Goal: Task Accomplishment & Management: Complete application form

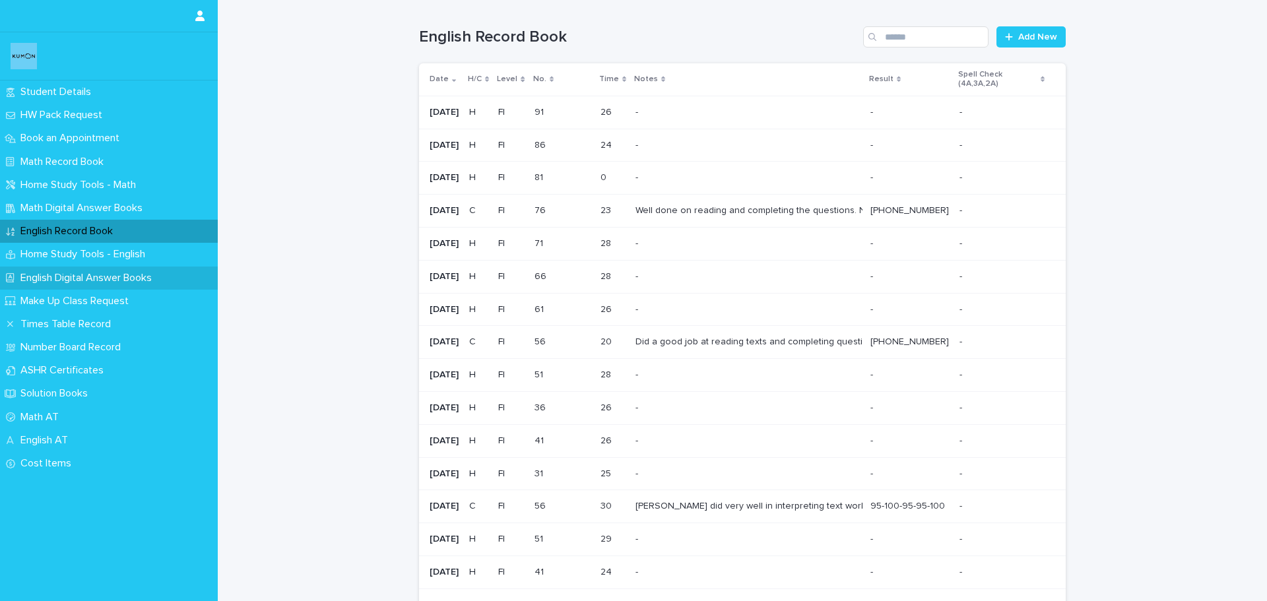
click at [113, 274] on p "English Digital Answer Books" at bounding box center [88, 278] width 147 height 13
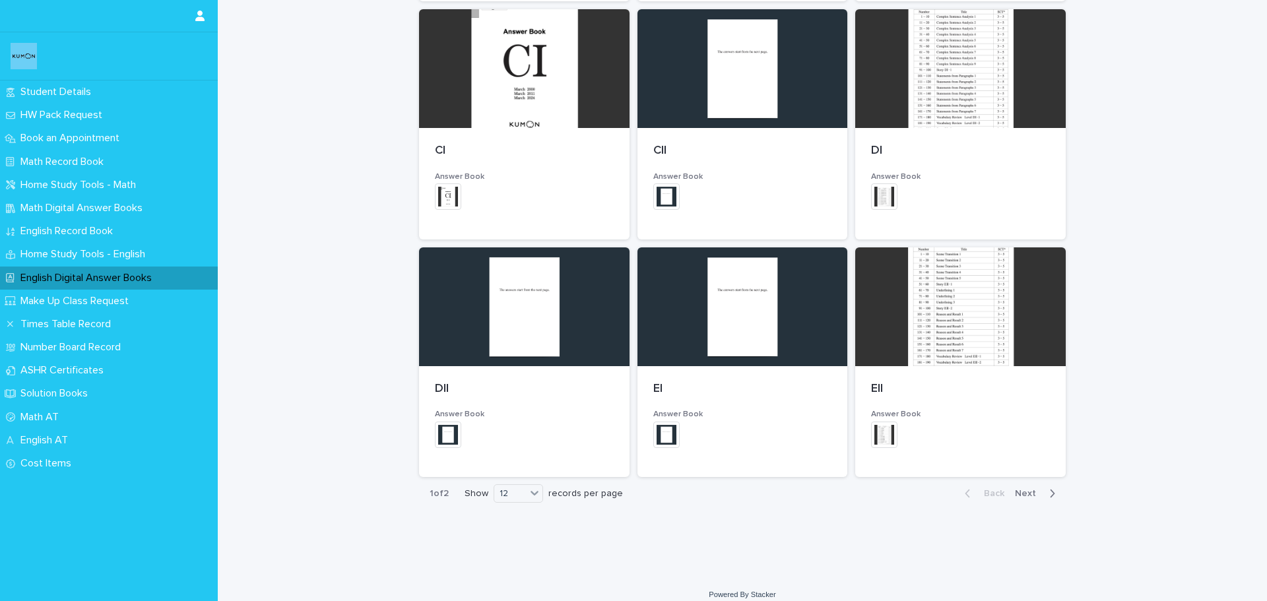
scroll to position [674, 0]
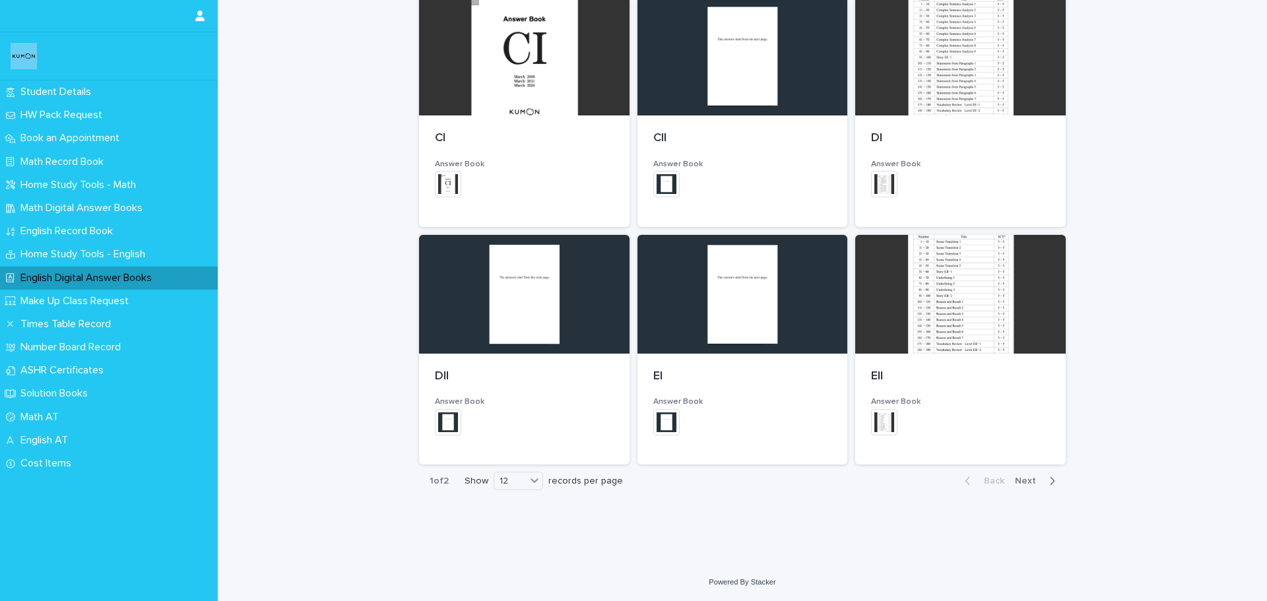
click at [1015, 484] on span "Next" at bounding box center [1029, 480] width 29 height 9
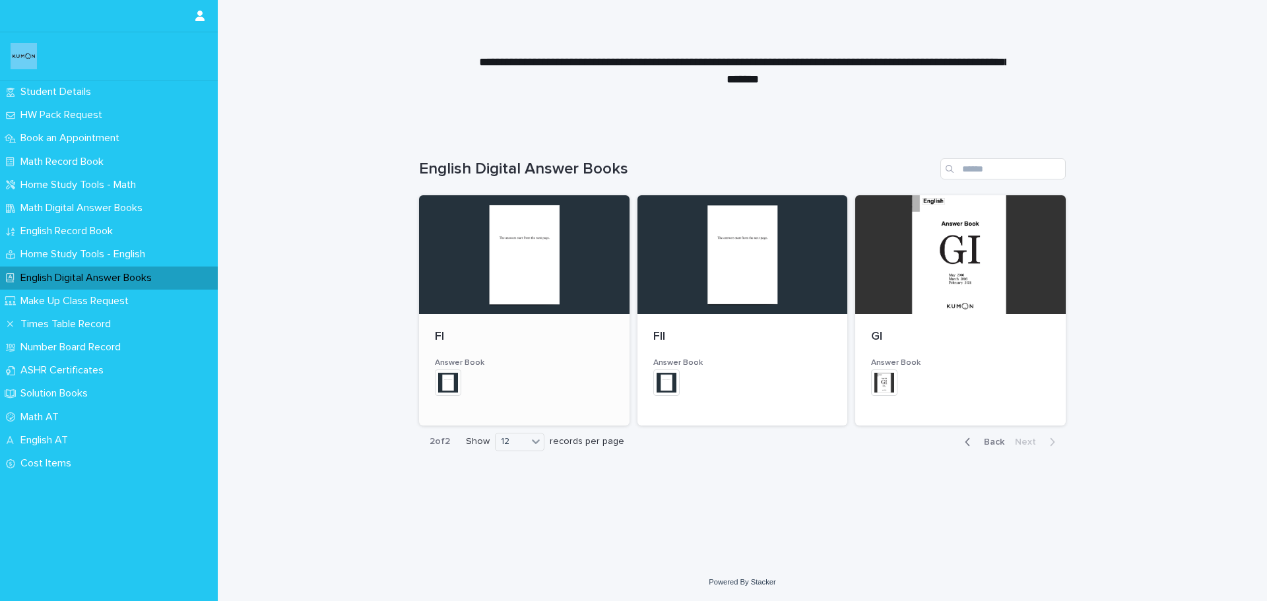
click at [515, 290] on div at bounding box center [524, 254] width 210 height 119
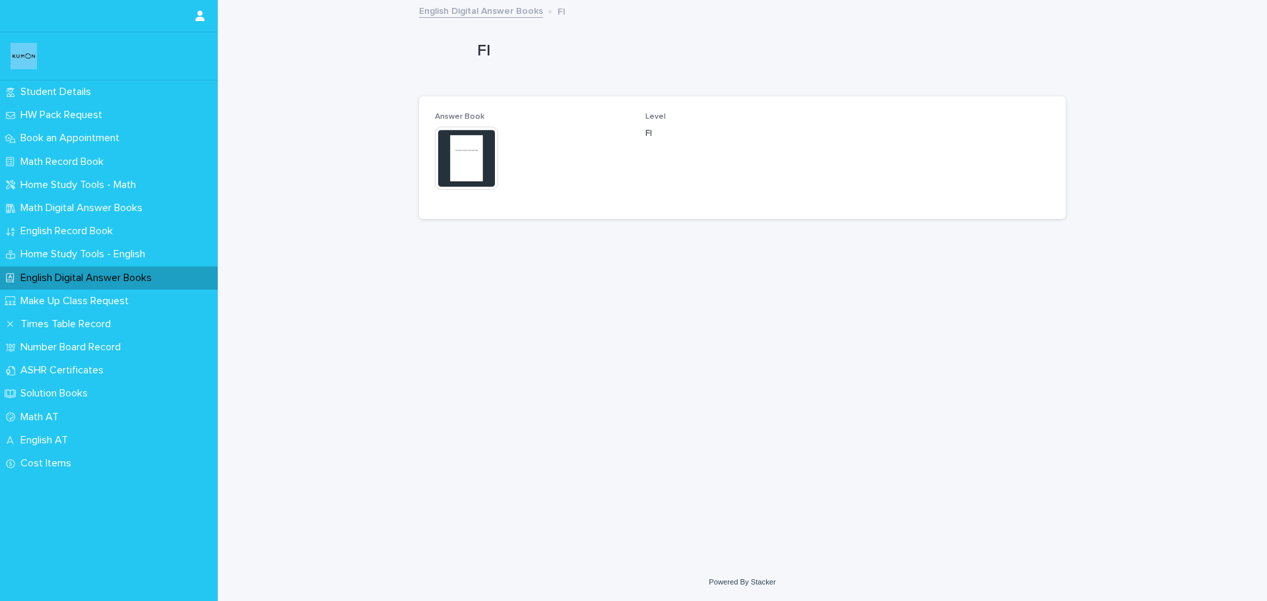
click at [467, 158] on img at bounding box center [466, 158] width 63 height 63
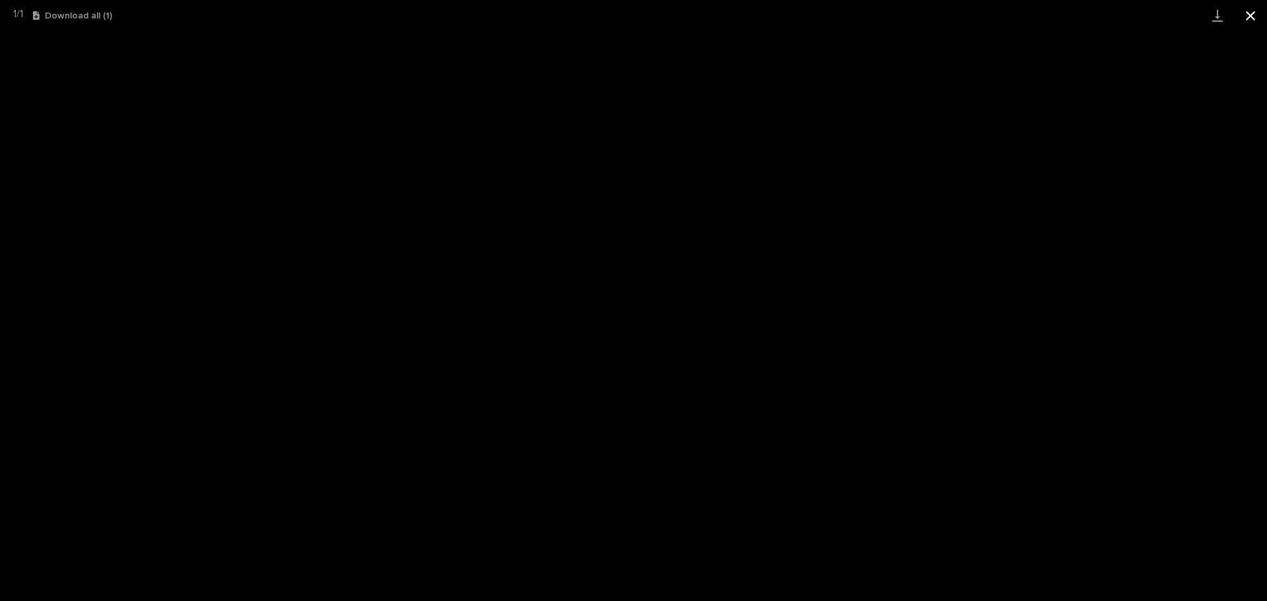
click at [1256, 16] on button "Close gallery" at bounding box center [1250, 15] width 33 height 31
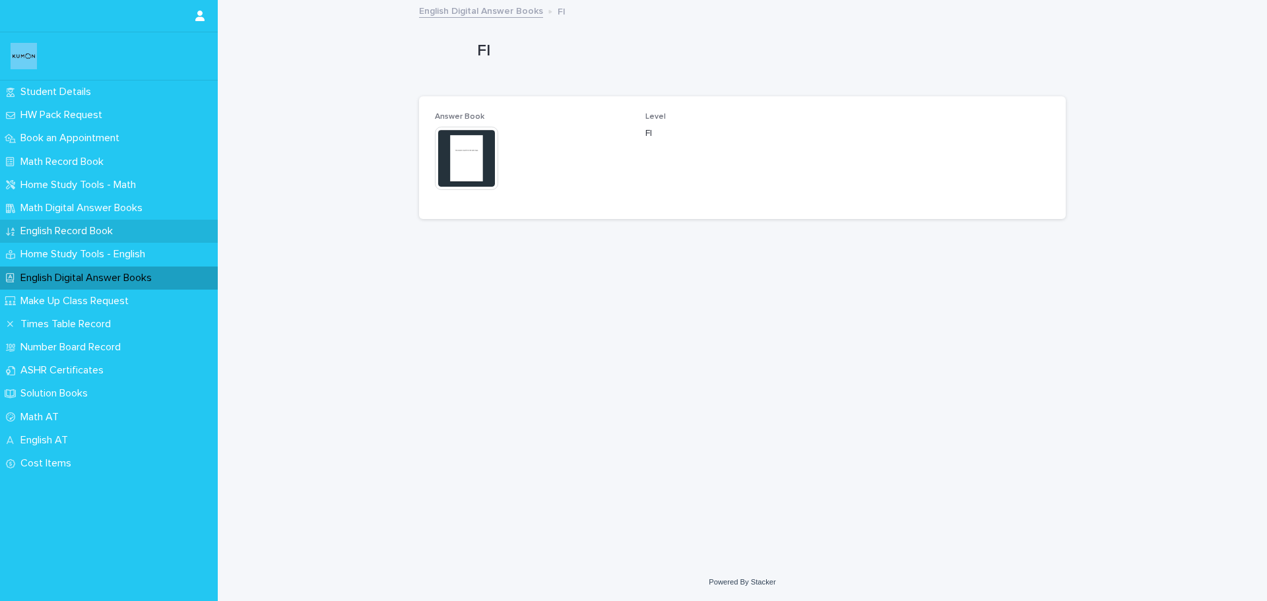
click at [72, 229] on p "English Record Book" at bounding box center [69, 231] width 108 height 13
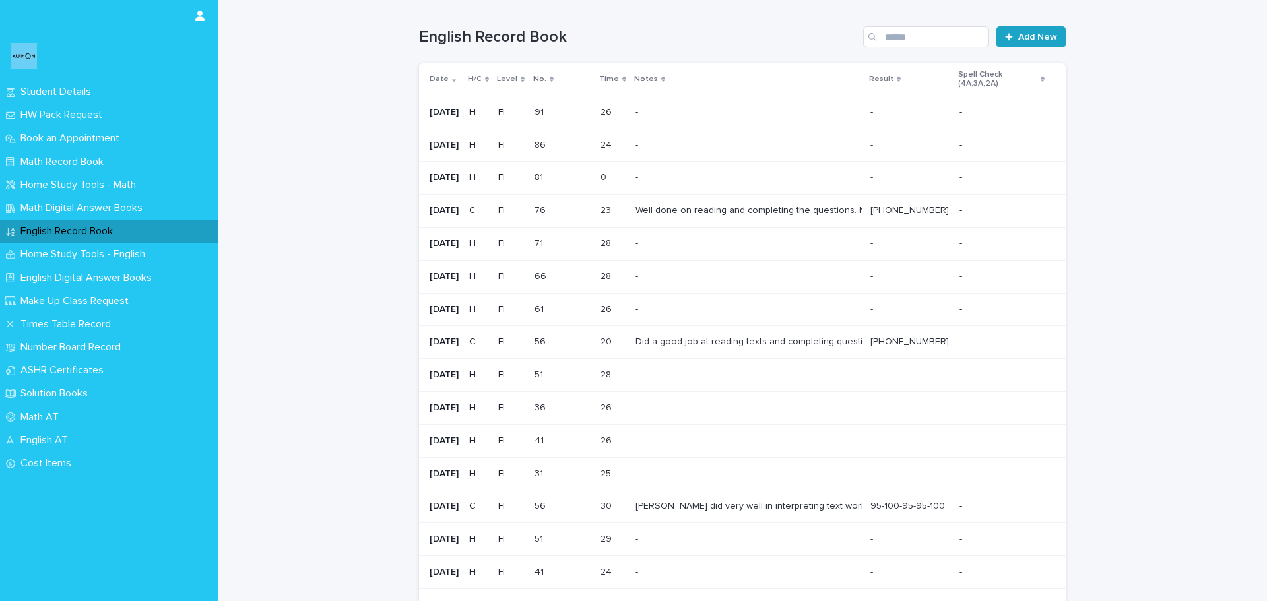
click at [1006, 28] on link "Add New" at bounding box center [1030, 36] width 69 height 21
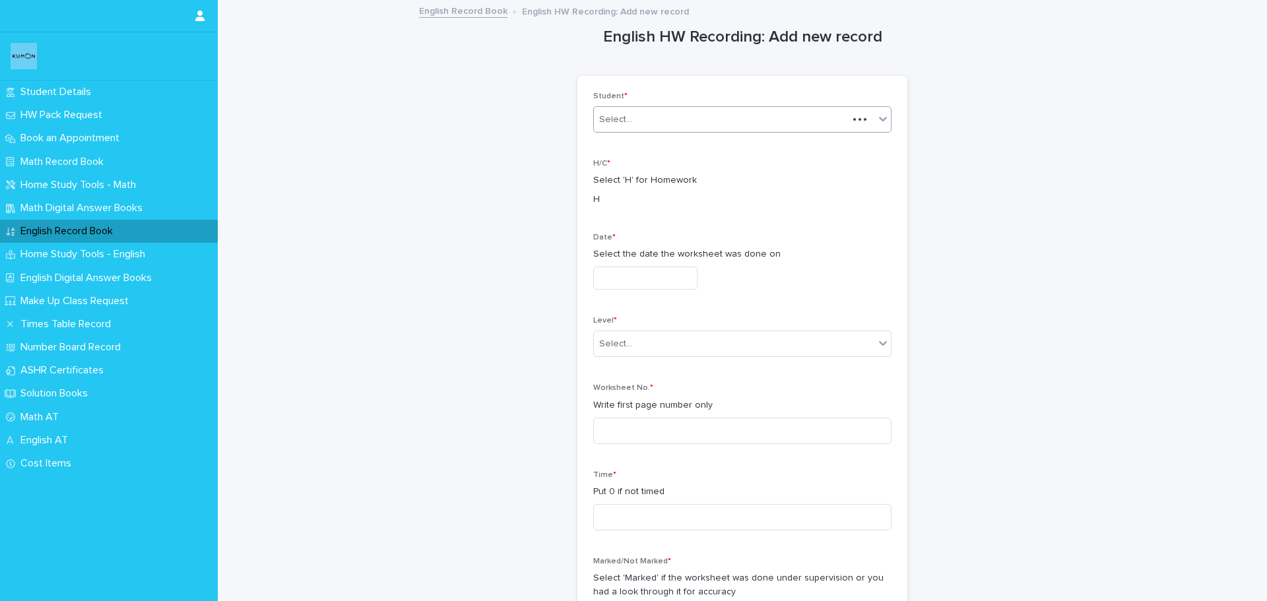
click at [763, 114] on div "Select..." at bounding box center [721, 120] width 254 height 22
click at [742, 137] on div "[PERSON_NAME]" at bounding box center [737, 144] width 297 height 23
click at [671, 277] on input "text" at bounding box center [645, 278] width 104 height 23
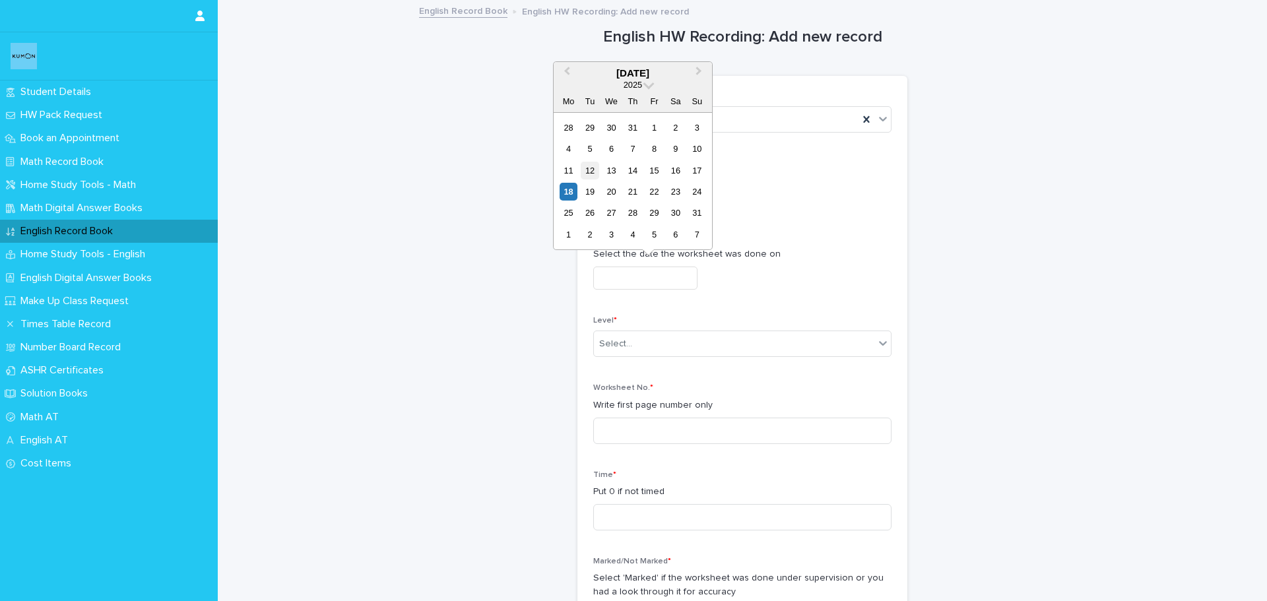
click at [596, 174] on div "12" at bounding box center [590, 171] width 18 height 18
type input "**********"
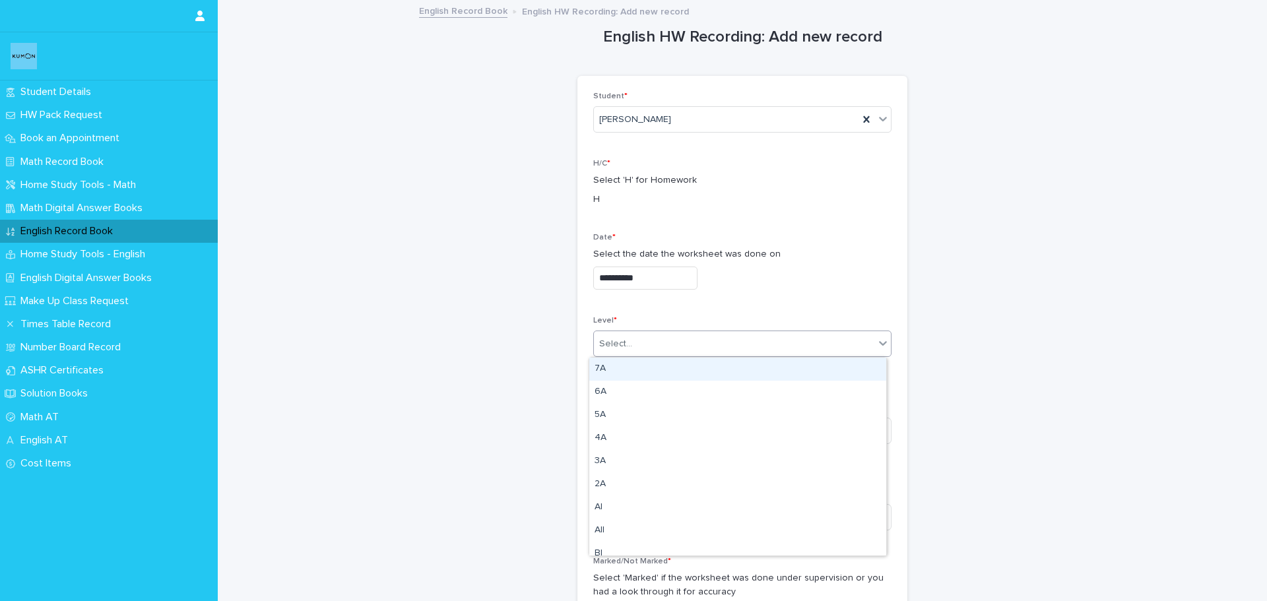
click at [687, 340] on div "Select..." at bounding box center [734, 344] width 280 height 22
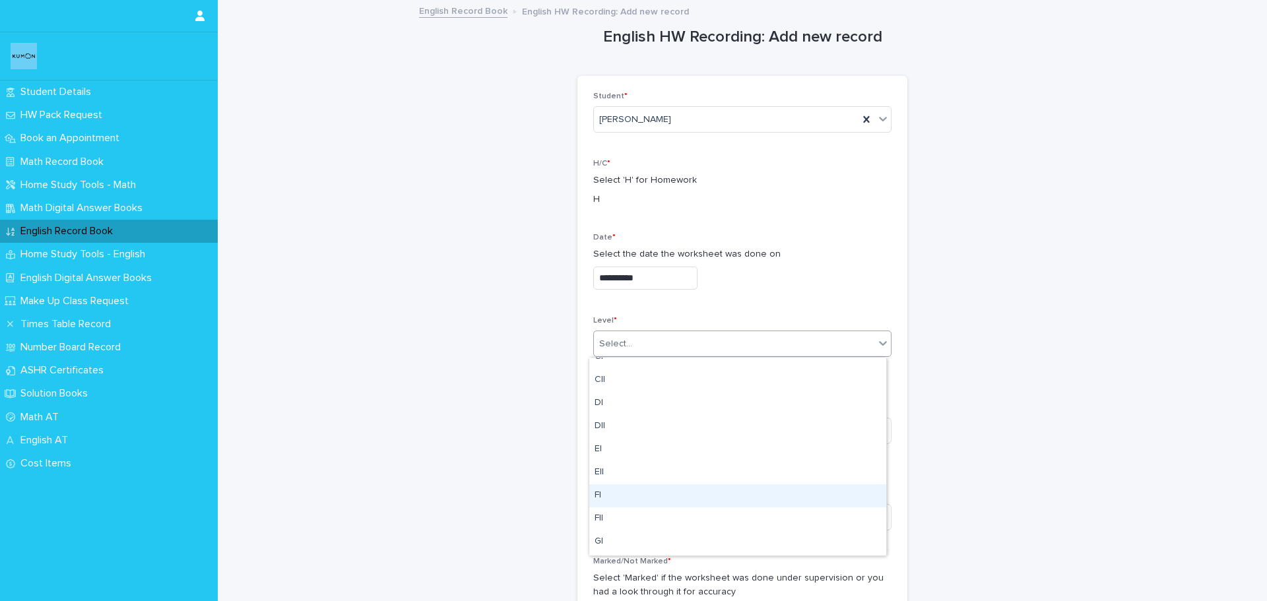
scroll to position [264, 0]
click at [643, 494] on div "FII" at bounding box center [737, 497] width 297 height 23
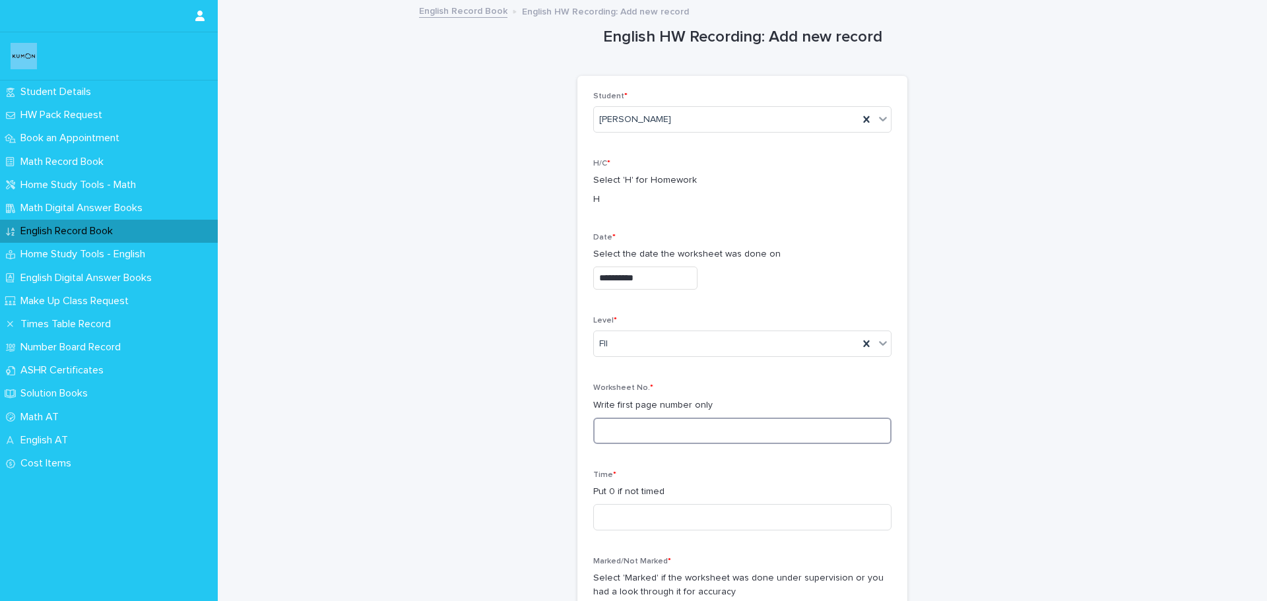
click at [637, 429] on input at bounding box center [742, 431] width 298 height 26
type input "**"
click at [633, 525] on input at bounding box center [742, 517] width 298 height 26
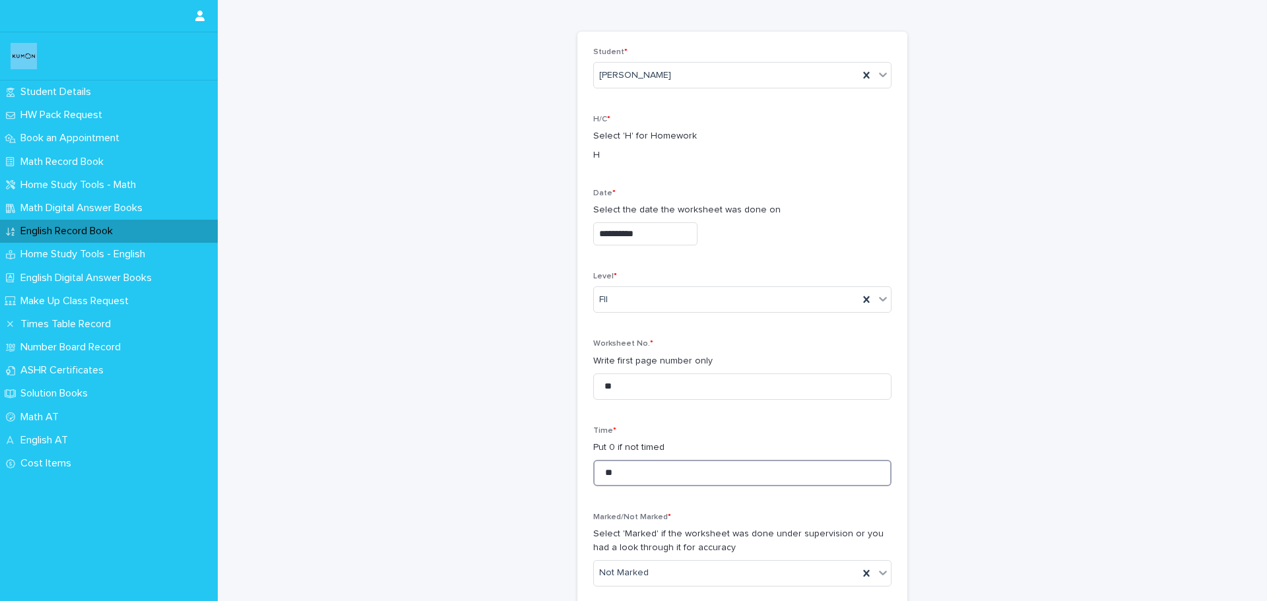
scroll to position [132, 0]
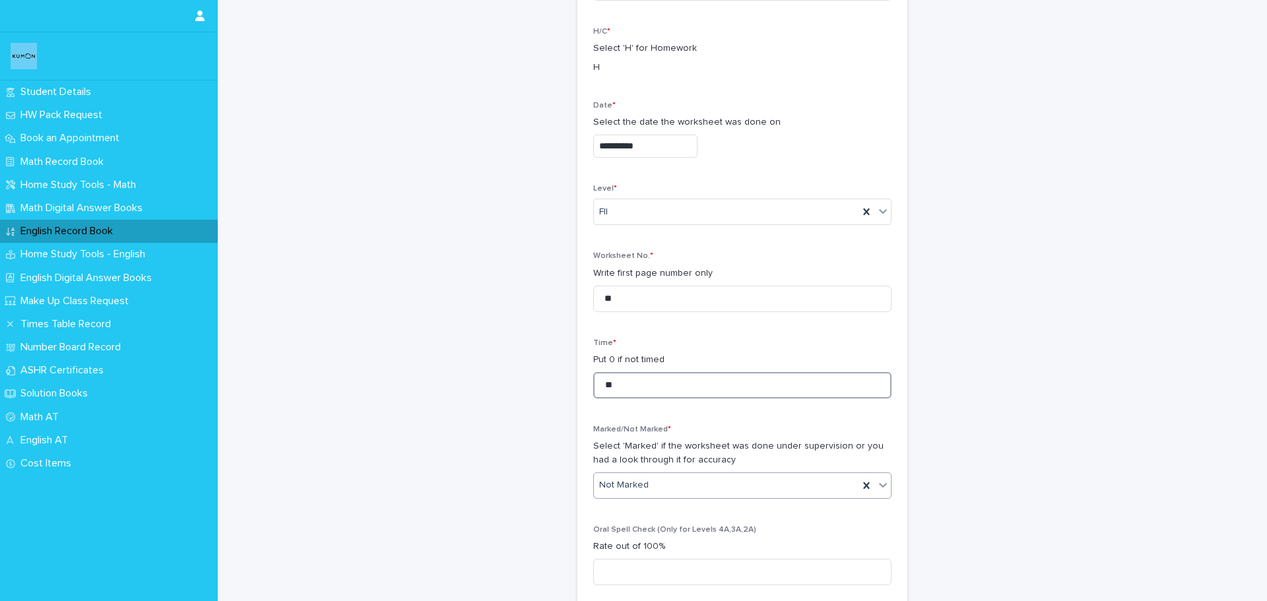
type input "**"
click at [627, 535] on div "Marked" at bounding box center [737, 533] width 297 height 23
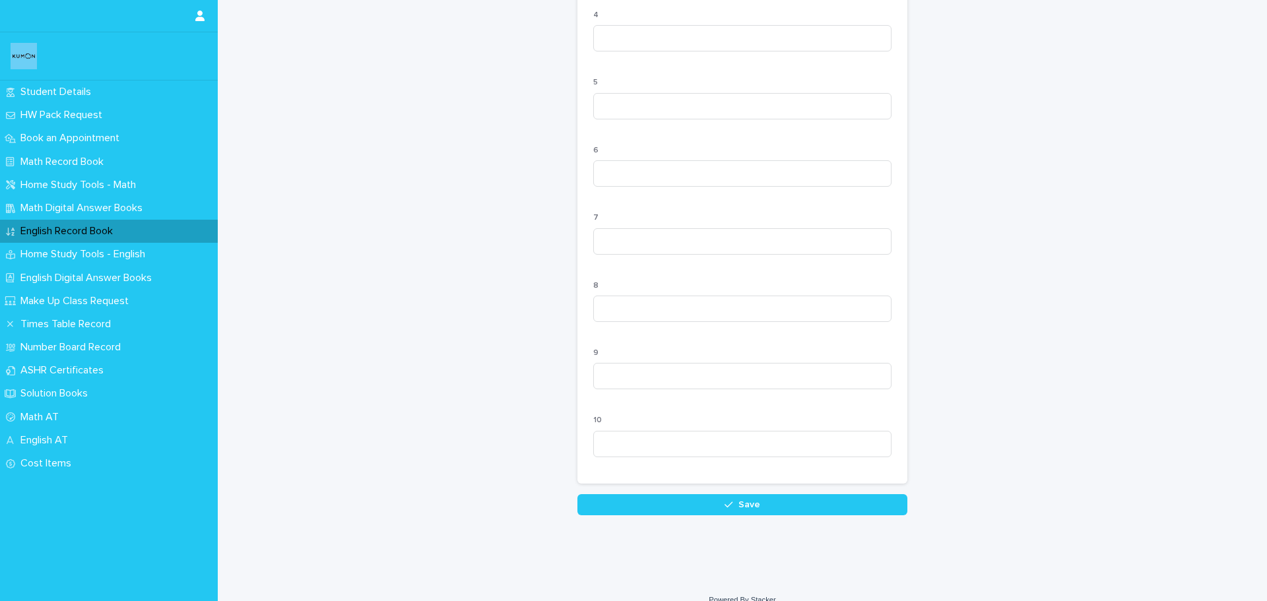
scroll to position [1190, 0]
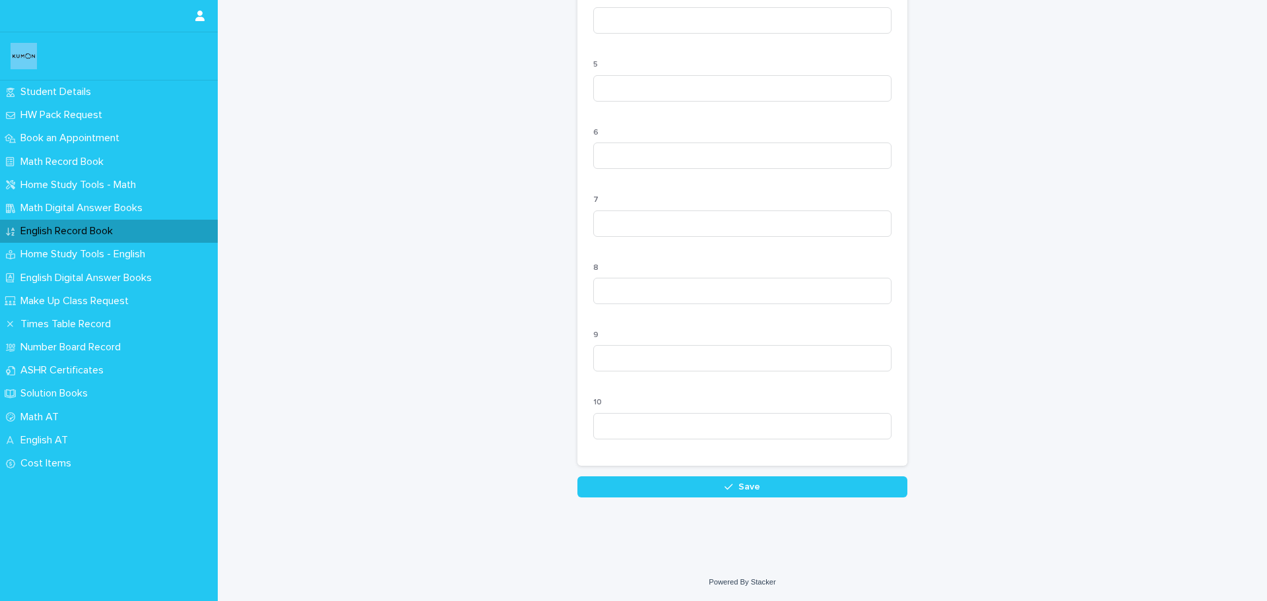
click at [620, 486] on button "Save" at bounding box center [742, 486] width 330 height 21
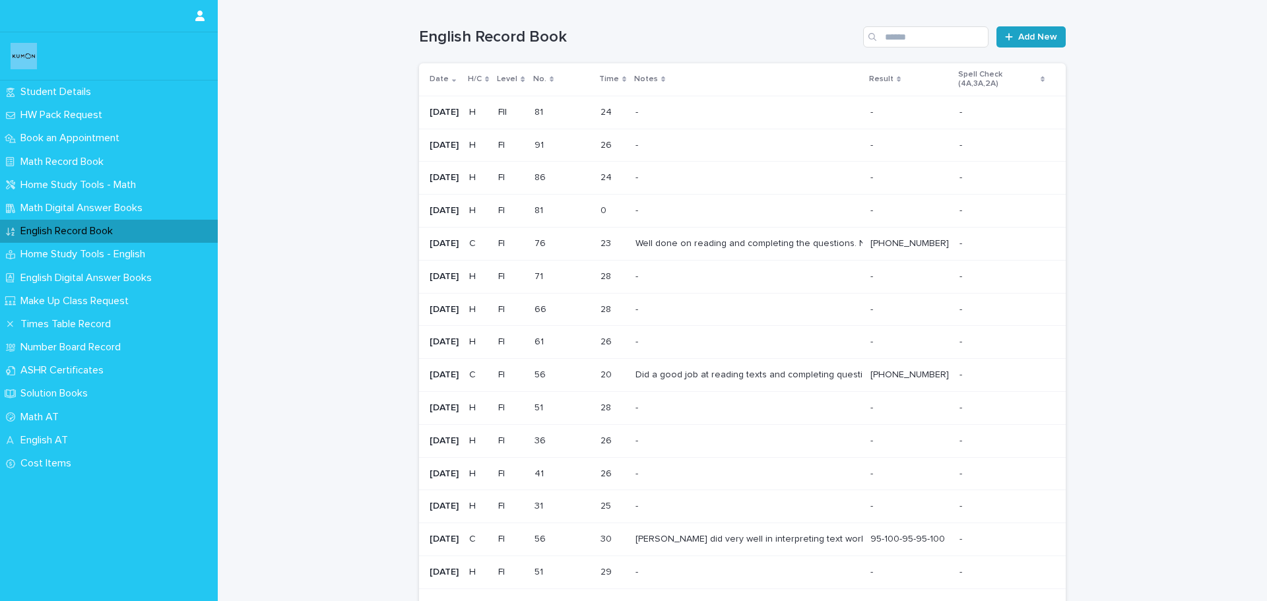
click at [1021, 44] on link "Add New" at bounding box center [1030, 36] width 69 height 21
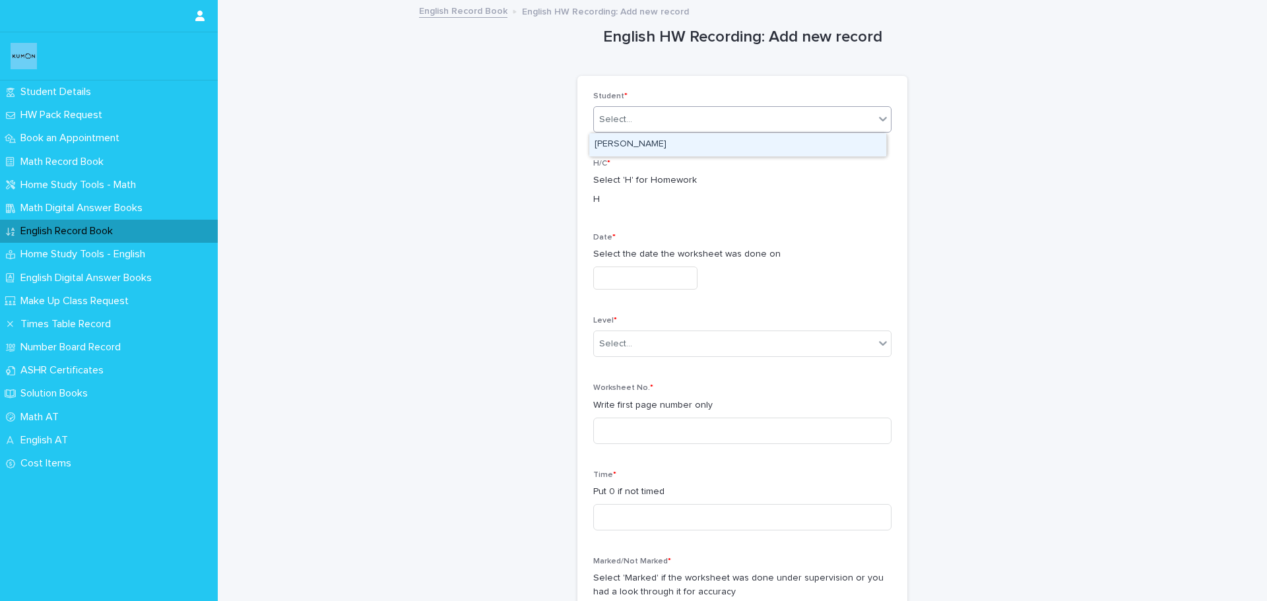
click at [633, 119] on input "text" at bounding box center [633, 119] width 1 height 11
click at [626, 144] on div "[PERSON_NAME]" at bounding box center [737, 144] width 297 height 23
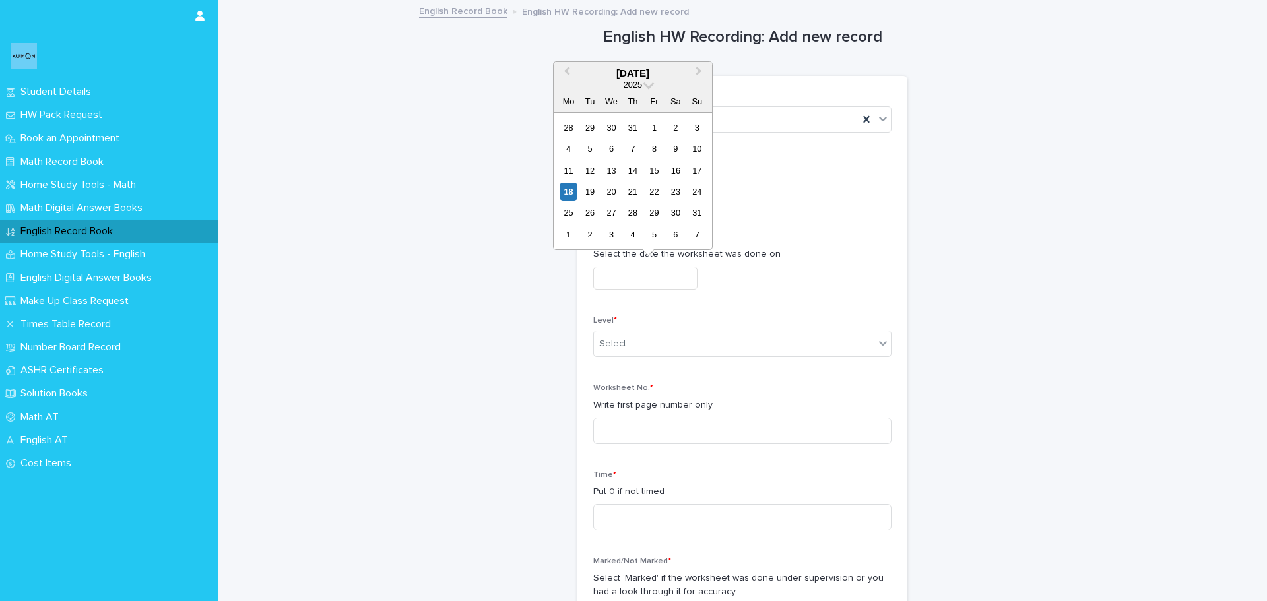
click at [621, 267] on input "text" at bounding box center [645, 278] width 104 height 23
click at [612, 173] on div "13" at bounding box center [611, 171] width 18 height 18
type input "**********"
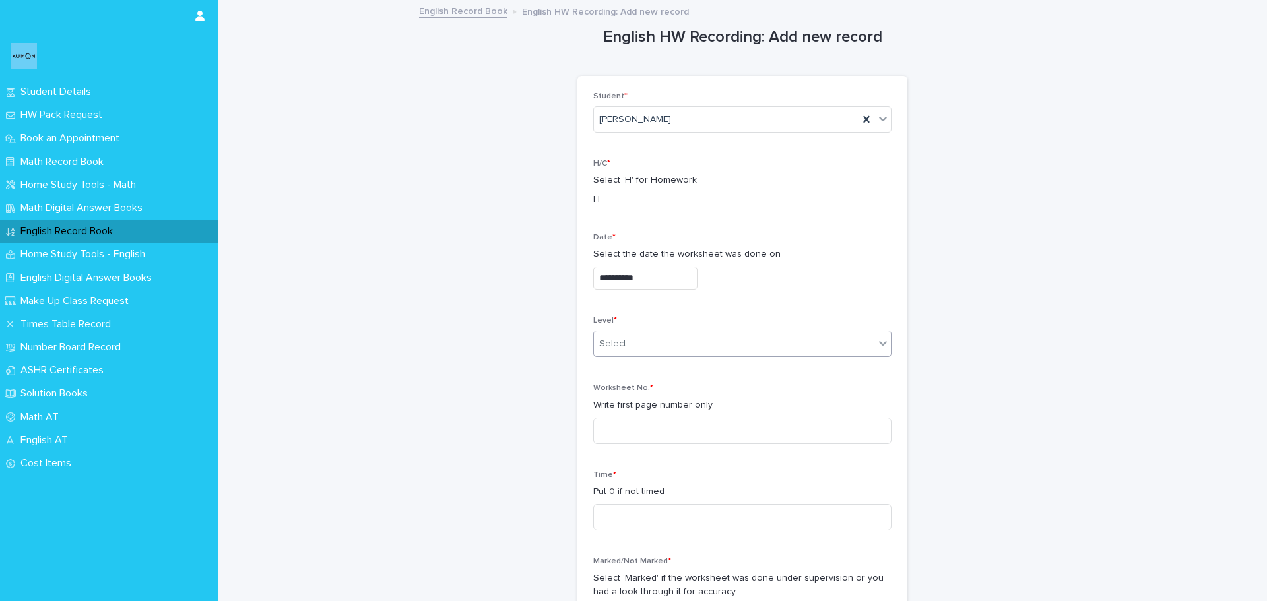
click at [630, 344] on div "Select..." at bounding box center [734, 344] width 280 height 22
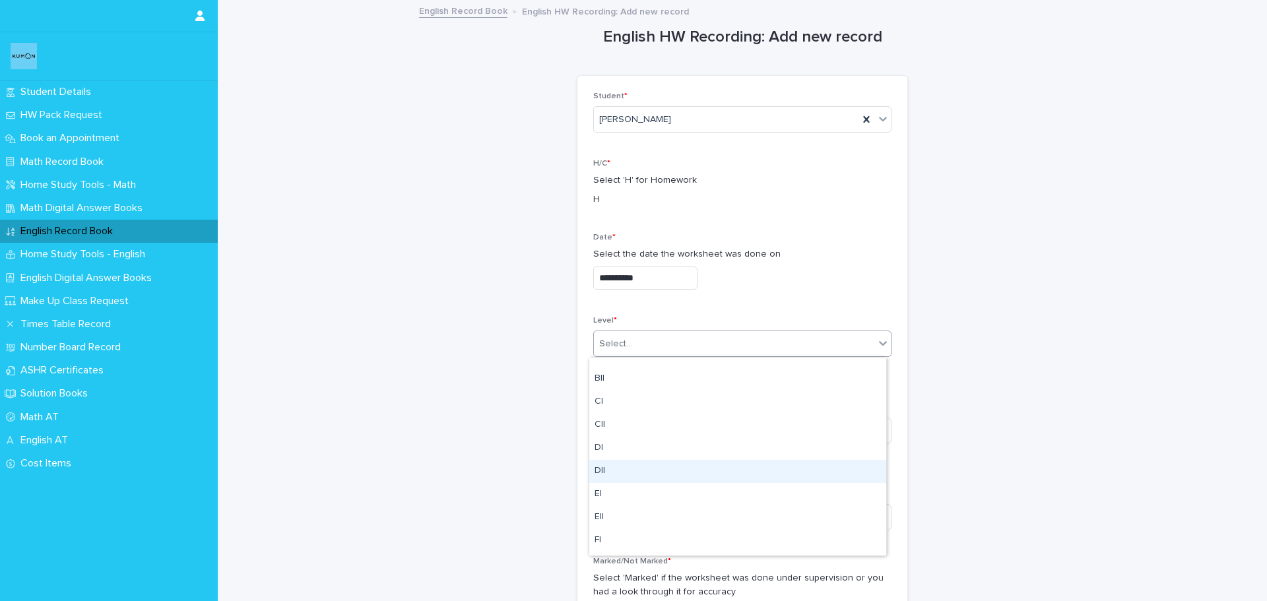
scroll to position [264, 0]
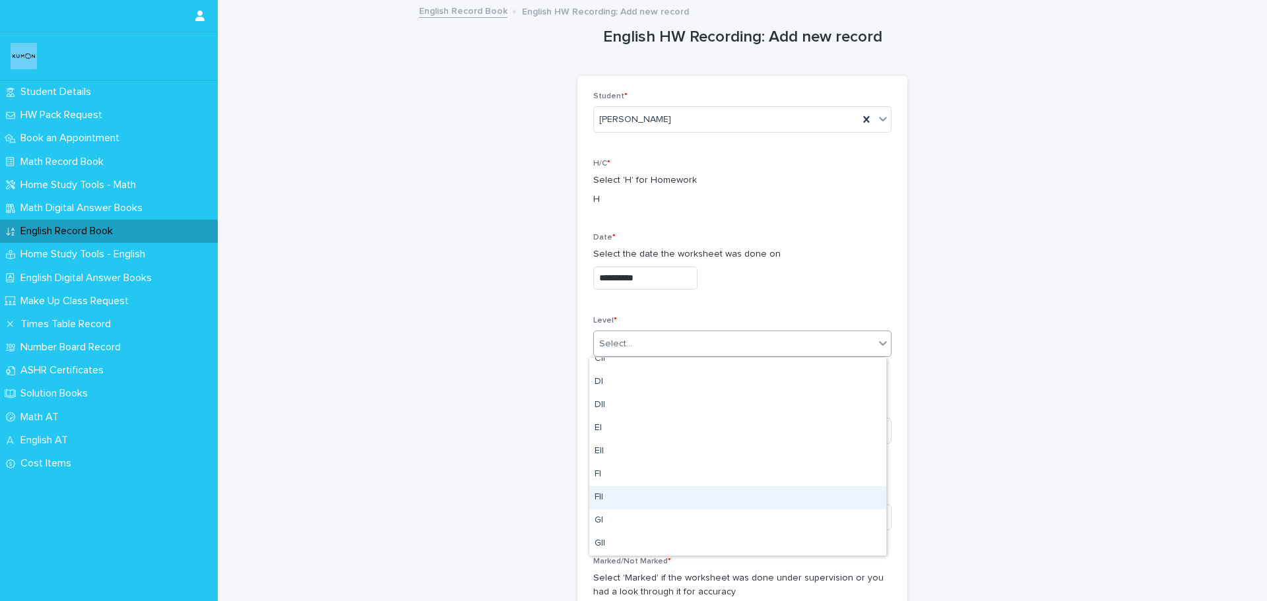
click at [658, 501] on div "FII" at bounding box center [737, 497] width 297 height 23
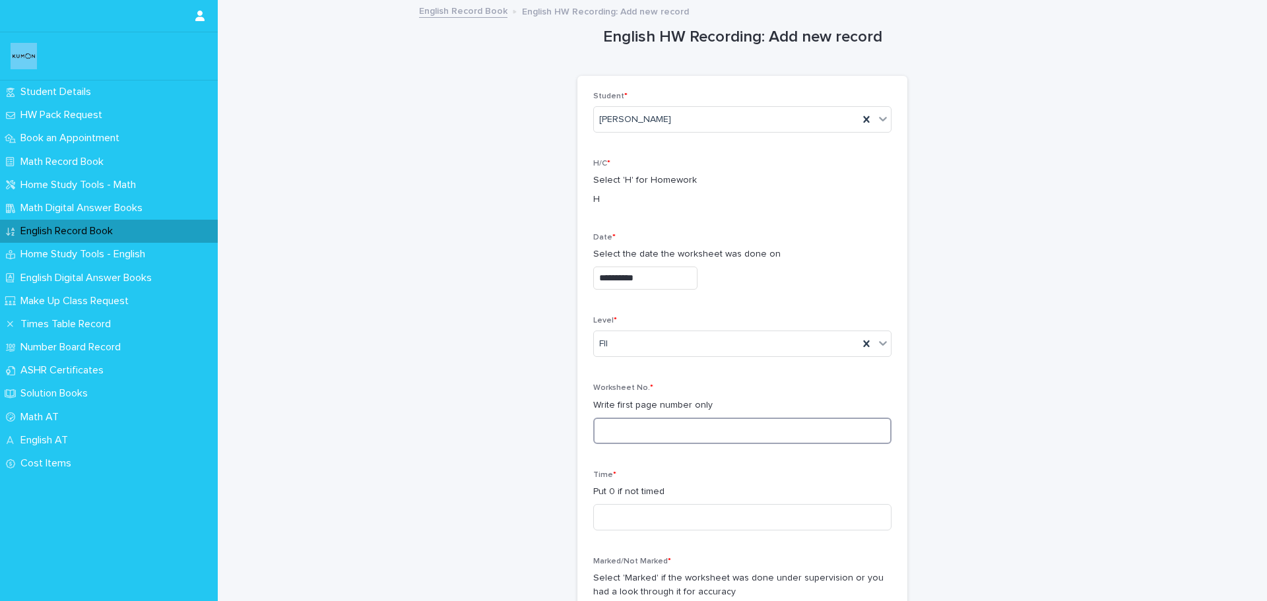
click at [631, 425] on input at bounding box center [742, 431] width 298 height 26
type input "**"
click at [637, 513] on input at bounding box center [742, 517] width 298 height 26
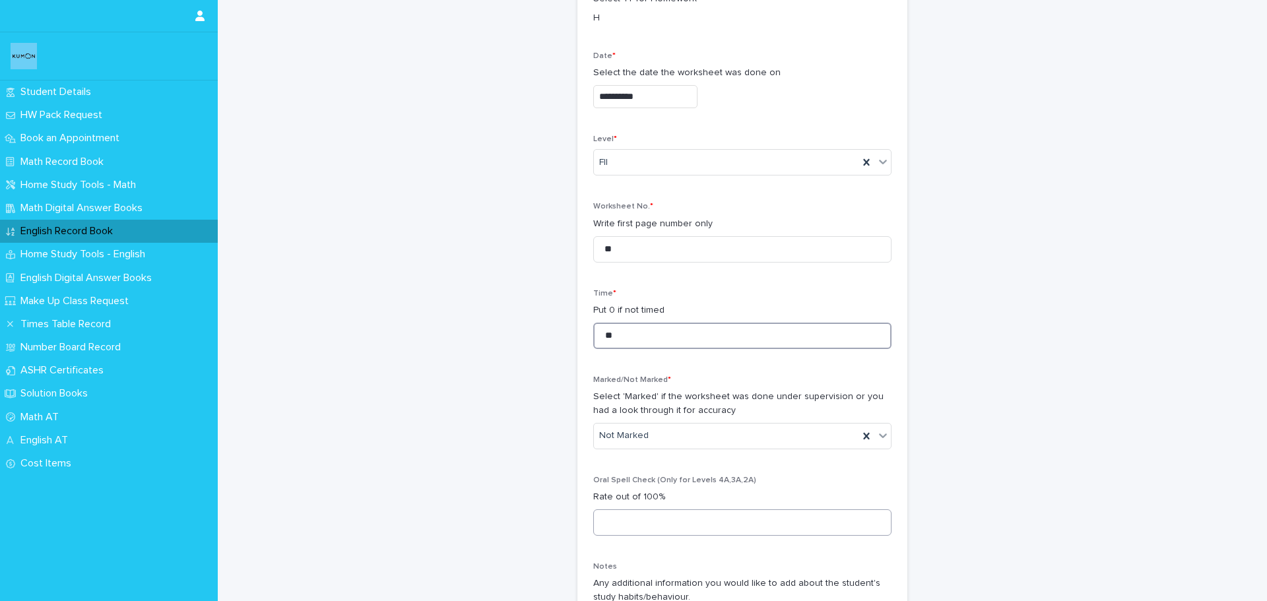
scroll to position [198, 0]
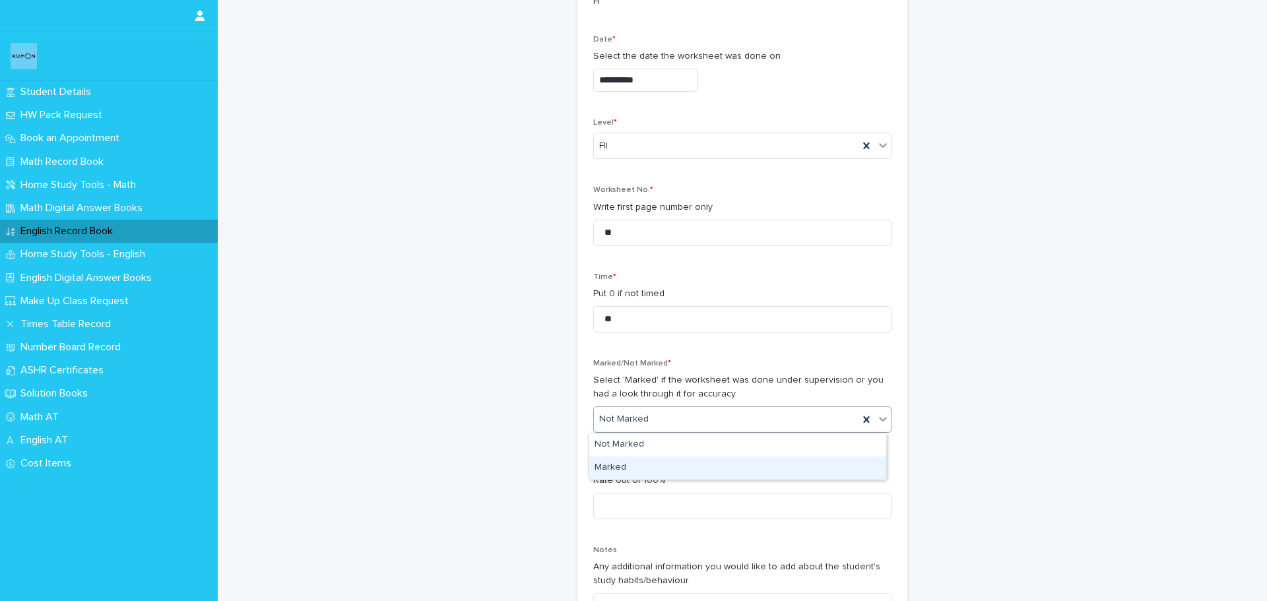
click at [627, 466] on div "Marked" at bounding box center [737, 468] width 297 height 23
click at [632, 318] on input "**" at bounding box center [742, 319] width 298 height 26
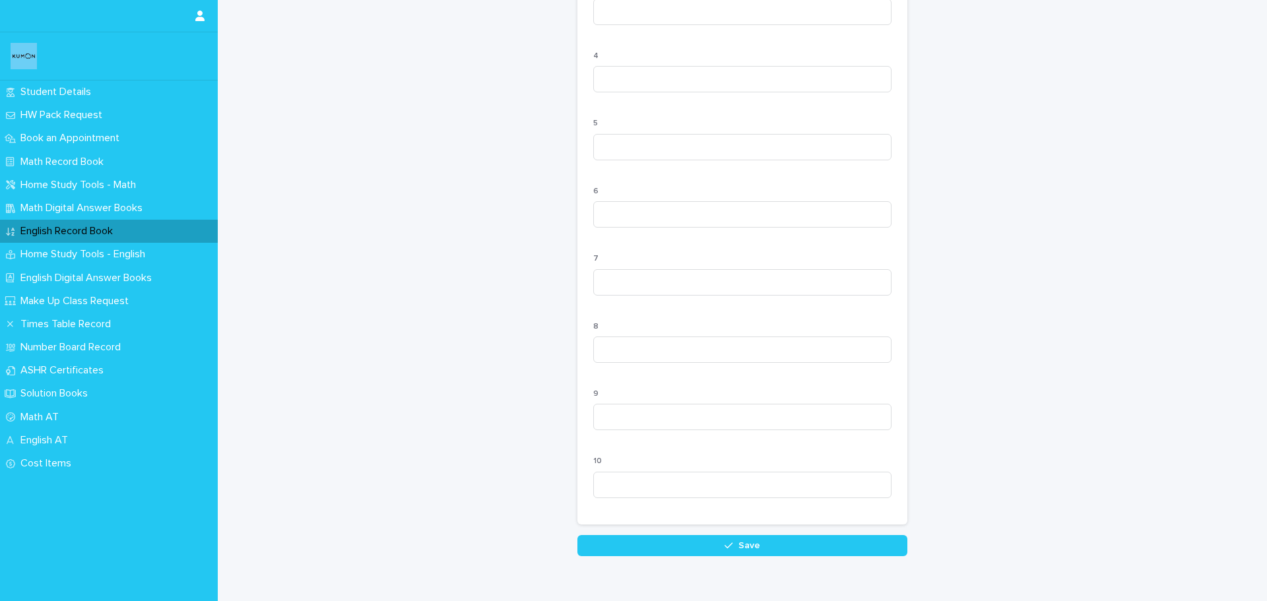
scroll to position [1190, 0]
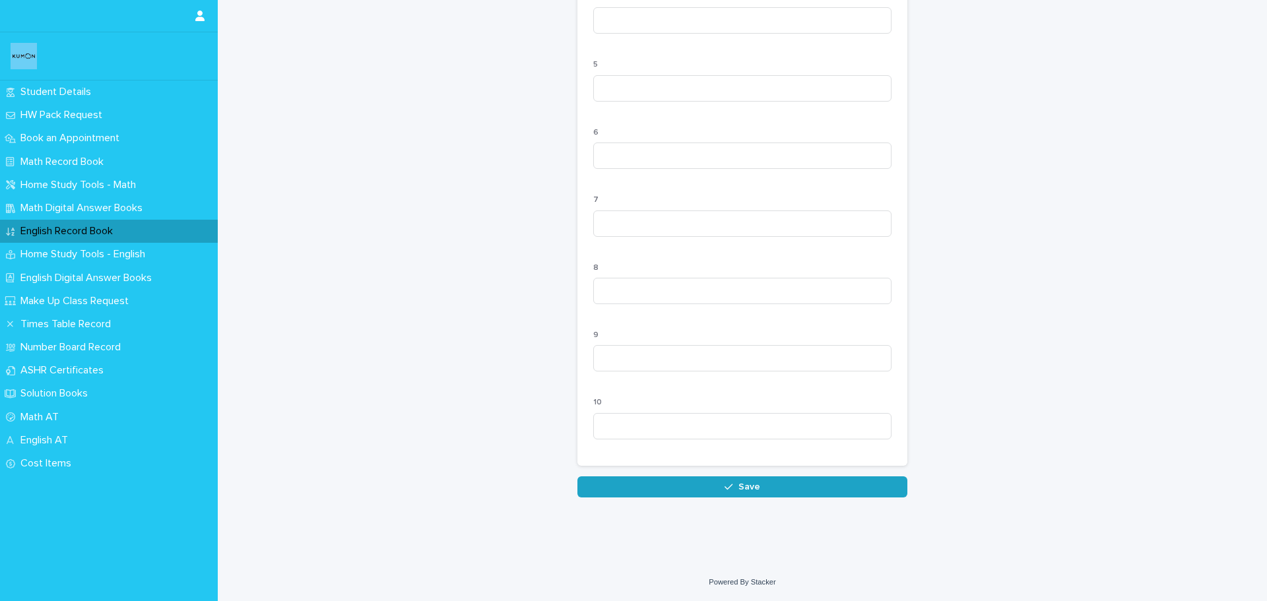
type input "**"
click at [636, 484] on button "Save" at bounding box center [742, 486] width 330 height 21
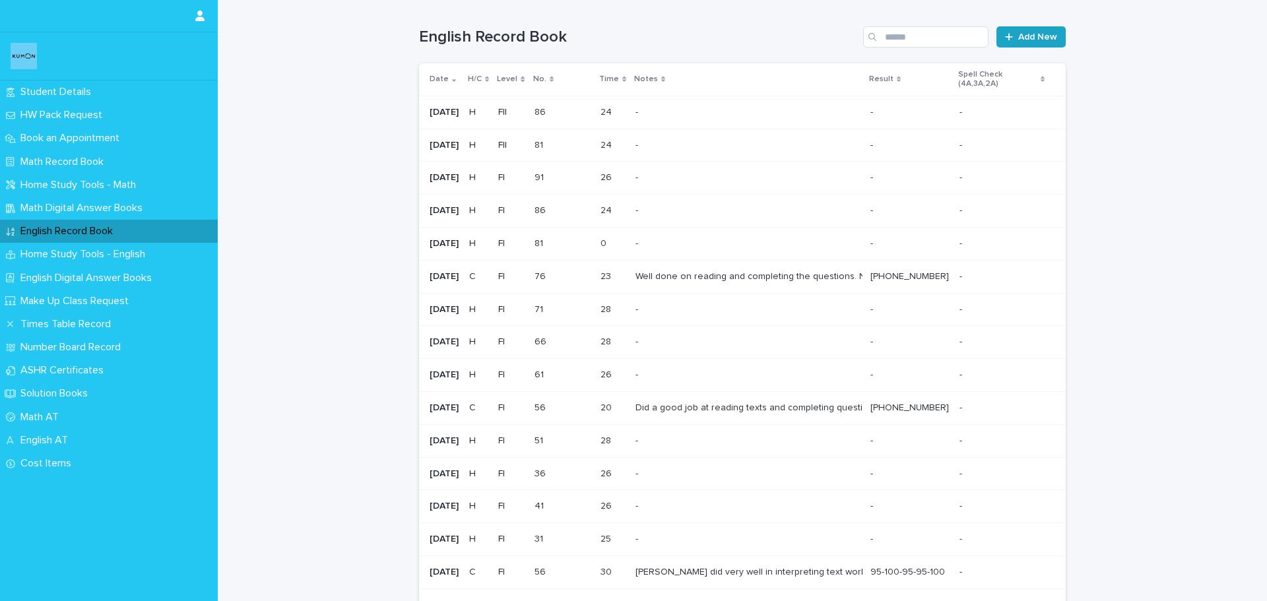
click at [1033, 32] on link "Add New" at bounding box center [1030, 36] width 69 height 21
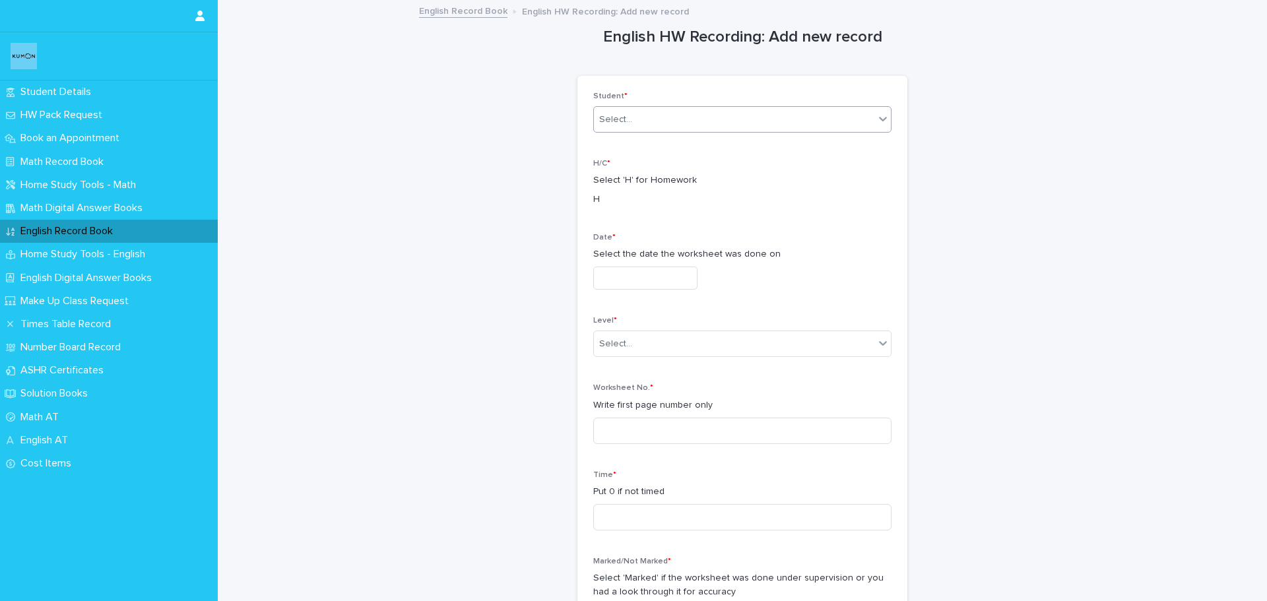
click at [742, 128] on div "Select..." at bounding box center [734, 120] width 280 height 22
click at [714, 150] on div "[PERSON_NAME]" at bounding box center [737, 144] width 297 height 23
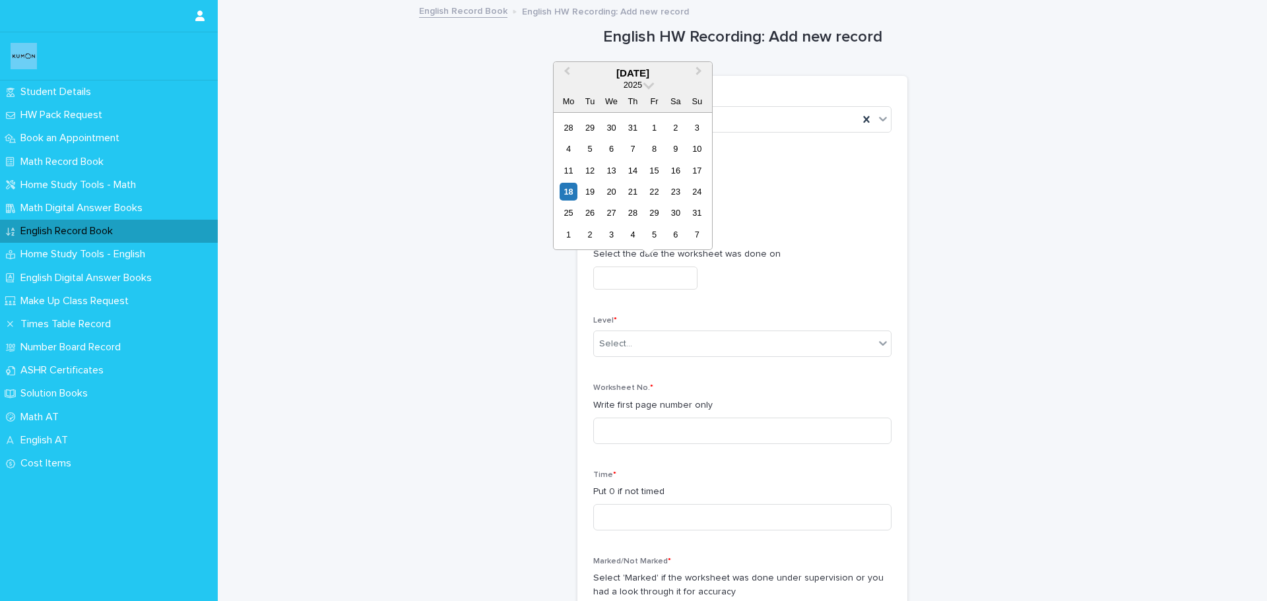
click at [626, 279] on input "text" at bounding box center [645, 278] width 104 height 23
click at [674, 170] on div "16" at bounding box center [675, 171] width 18 height 18
type input "**********"
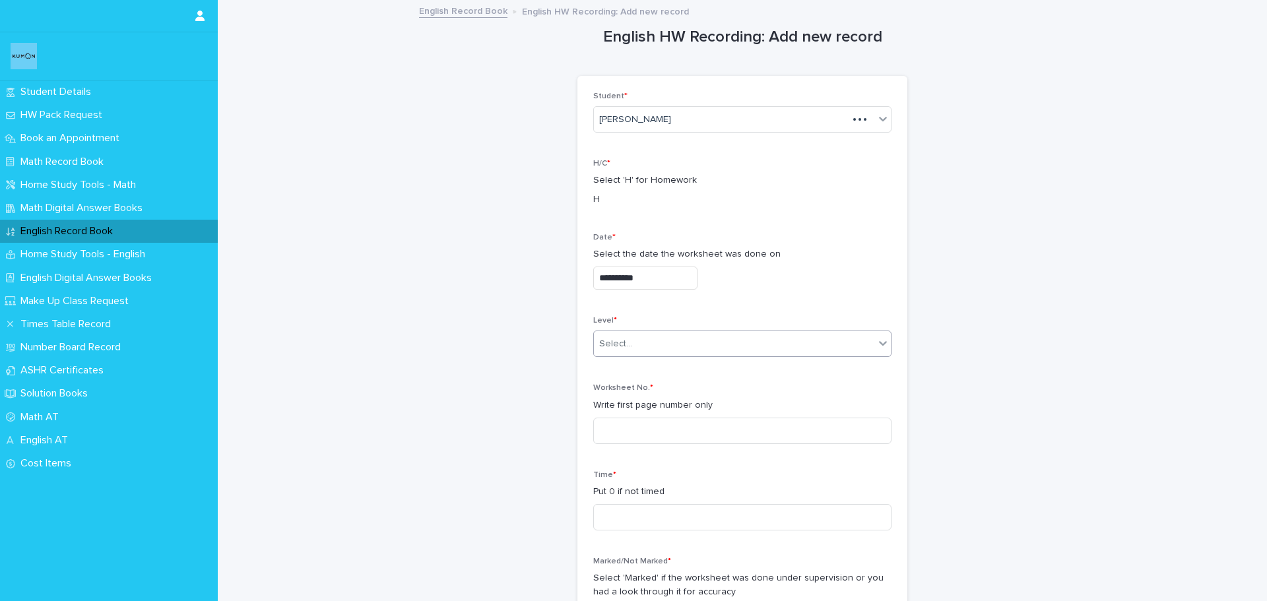
click at [708, 342] on div "Select..." at bounding box center [734, 344] width 280 height 22
click at [639, 406] on div "FI" at bounding box center [737, 408] width 297 height 23
click at [632, 437] on input at bounding box center [742, 431] width 298 height 26
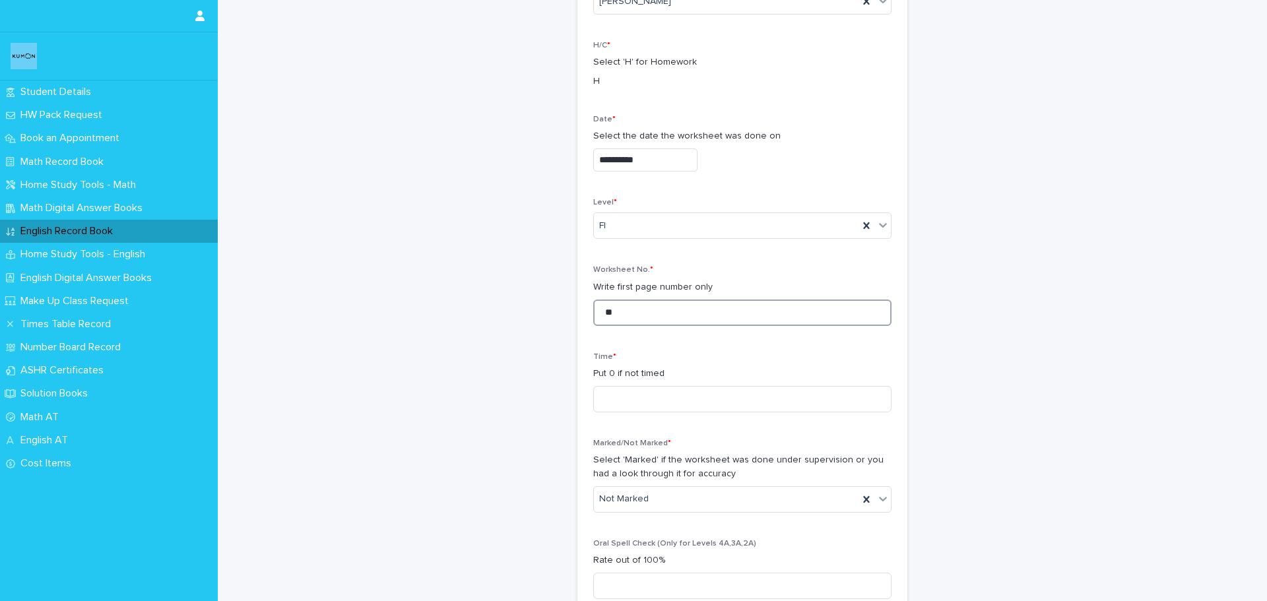
scroll to position [132, 0]
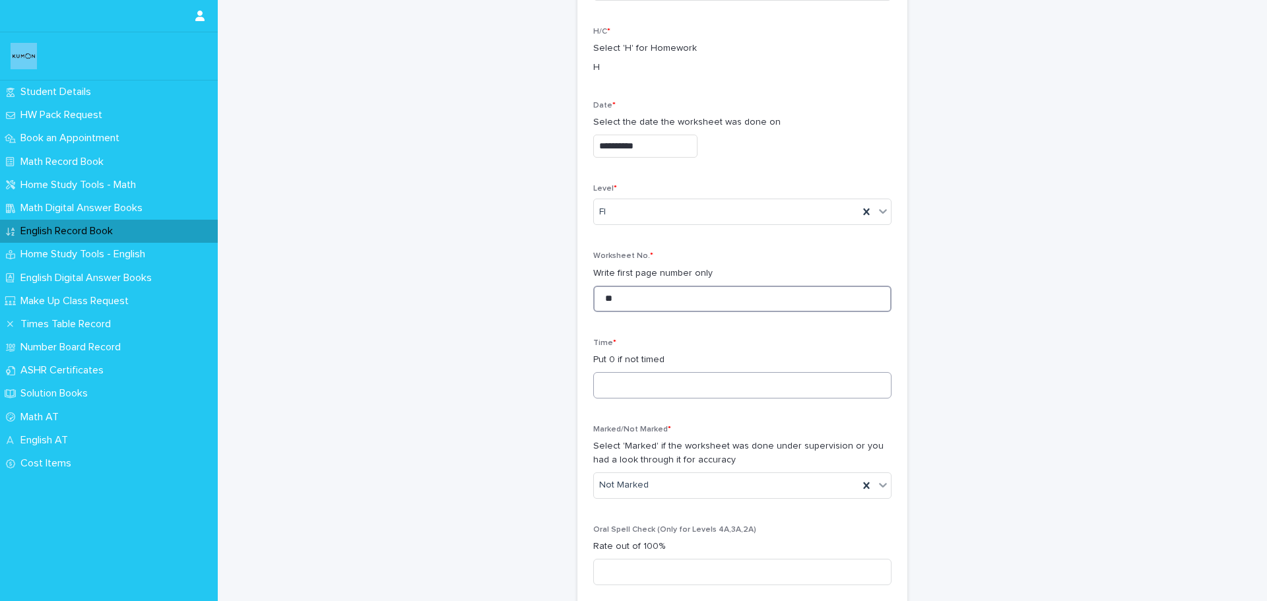
type input "**"
click at [642, 389] on input at bounding box center [742, 385] width 298 height 26
type input "**"
click at [633, 530] on div "Marked" at bounding box center [737, 533] width 297 height 23
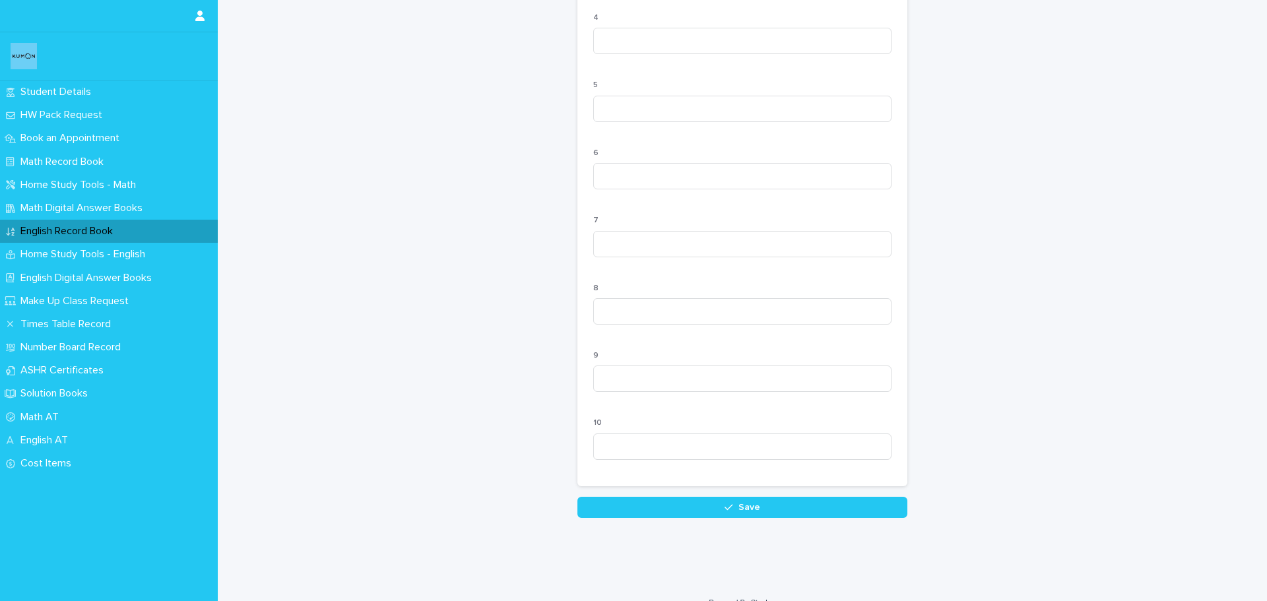
scroll to position [1190, 0]
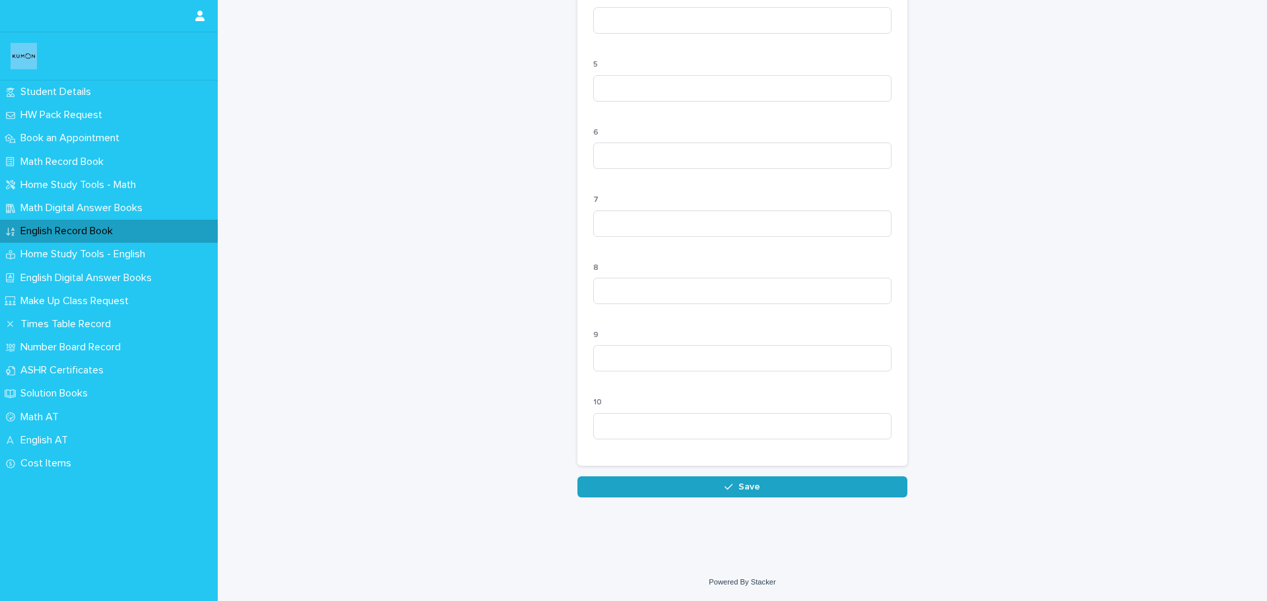
click at [658, 492] on button "Save" at bounding box center [742, 486] width 330 height 21
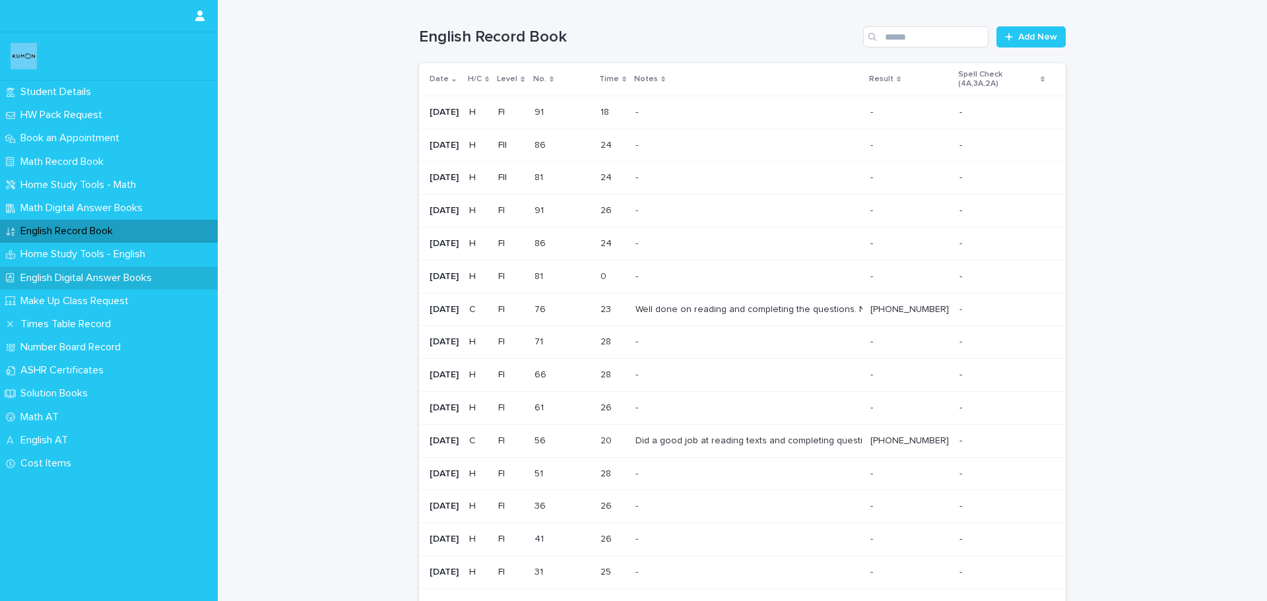
click at [103, 275] on p "English Digital Answer Books" at bounding box center [88, 278] width 147 height 13
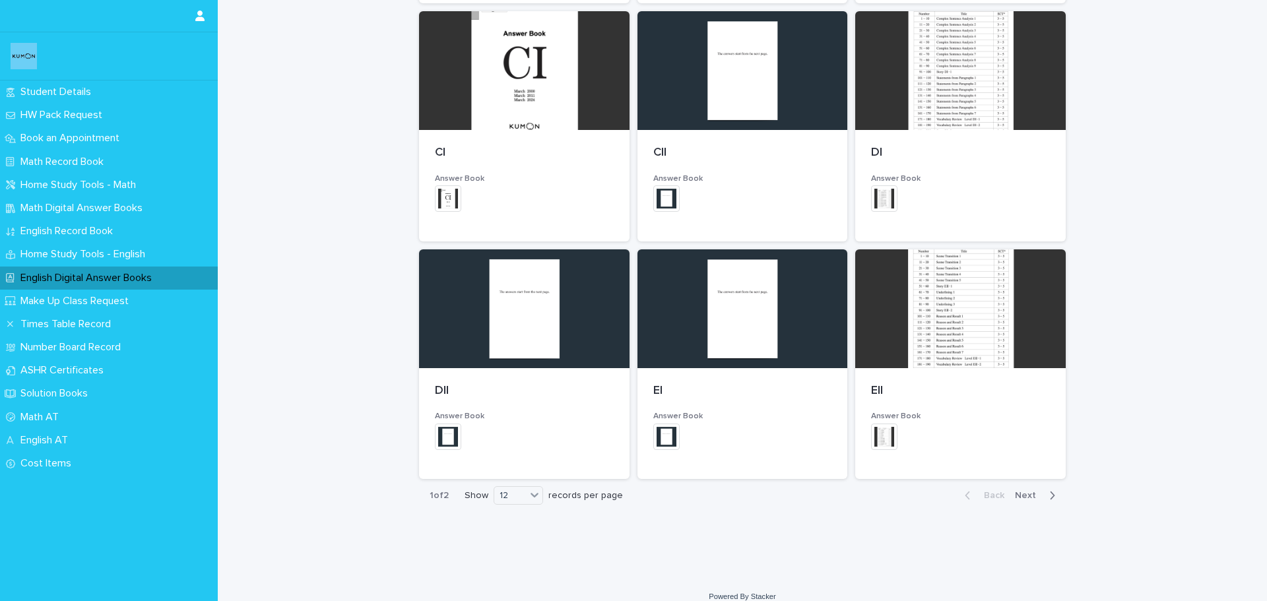
scroll to position [674, 0]
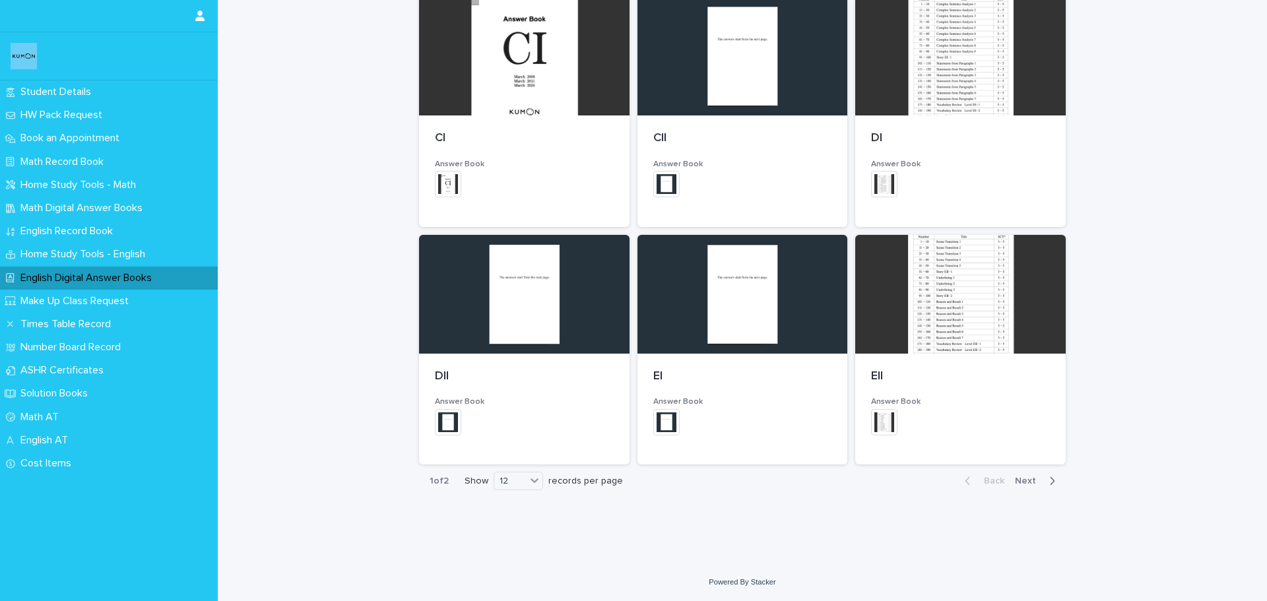
click at [1016, 481] on span "Next" at bounding box center [1029, 480] width 29 height 9
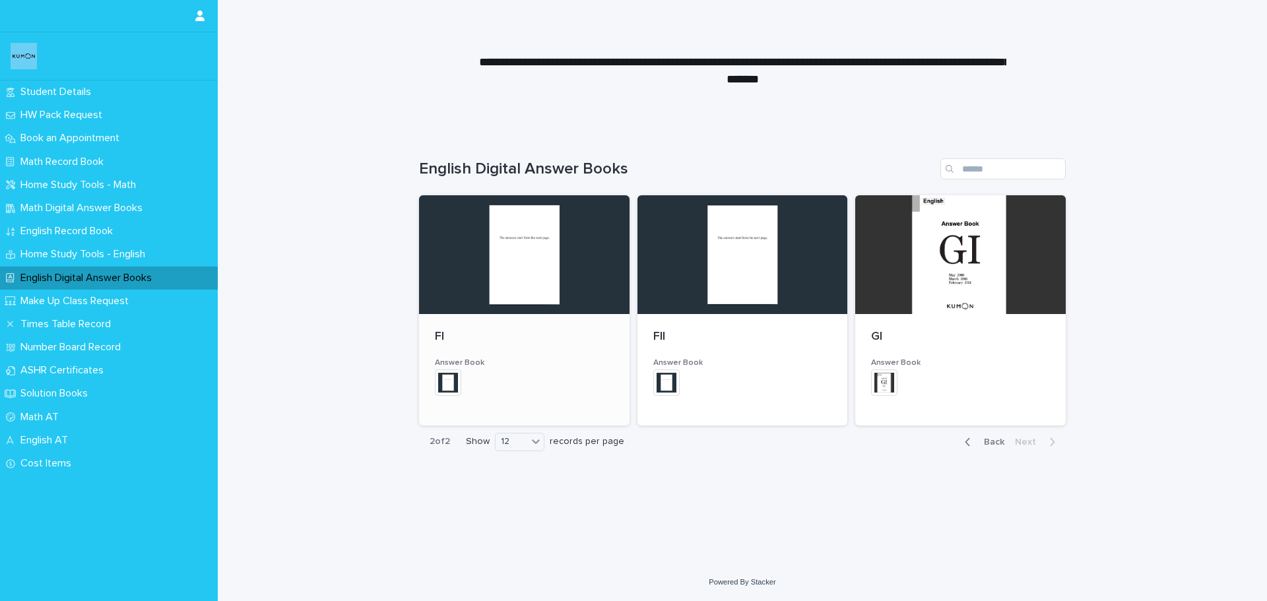
click at [553, 284] on div at bounding box center [524, 254] width 210 height 119
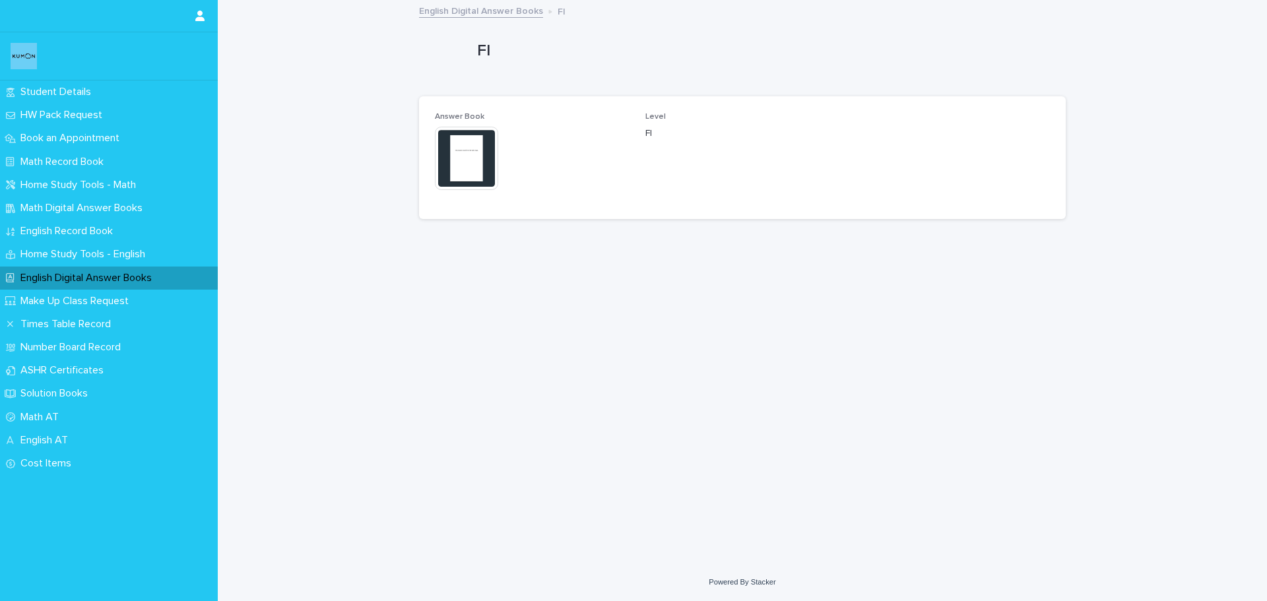
click at [470, 177] on img at bounding box center [466, 158] width 63 height 63
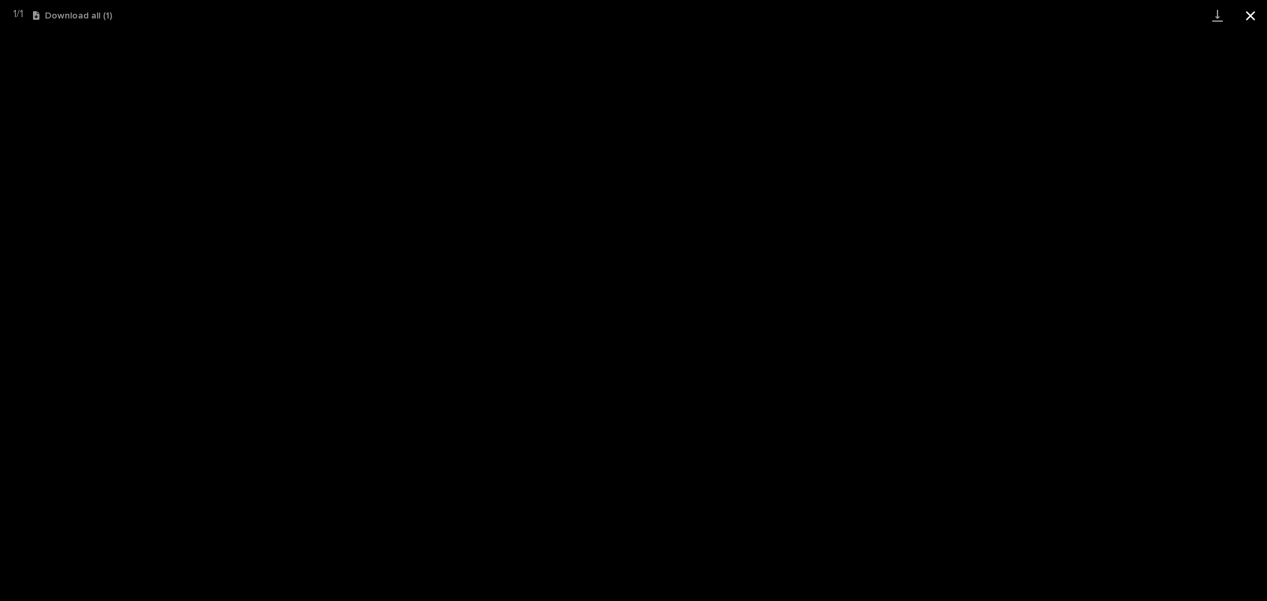
click at [1251, 11] on button "Close gallery" at bounding box center [1250, 15] width 33 height 31
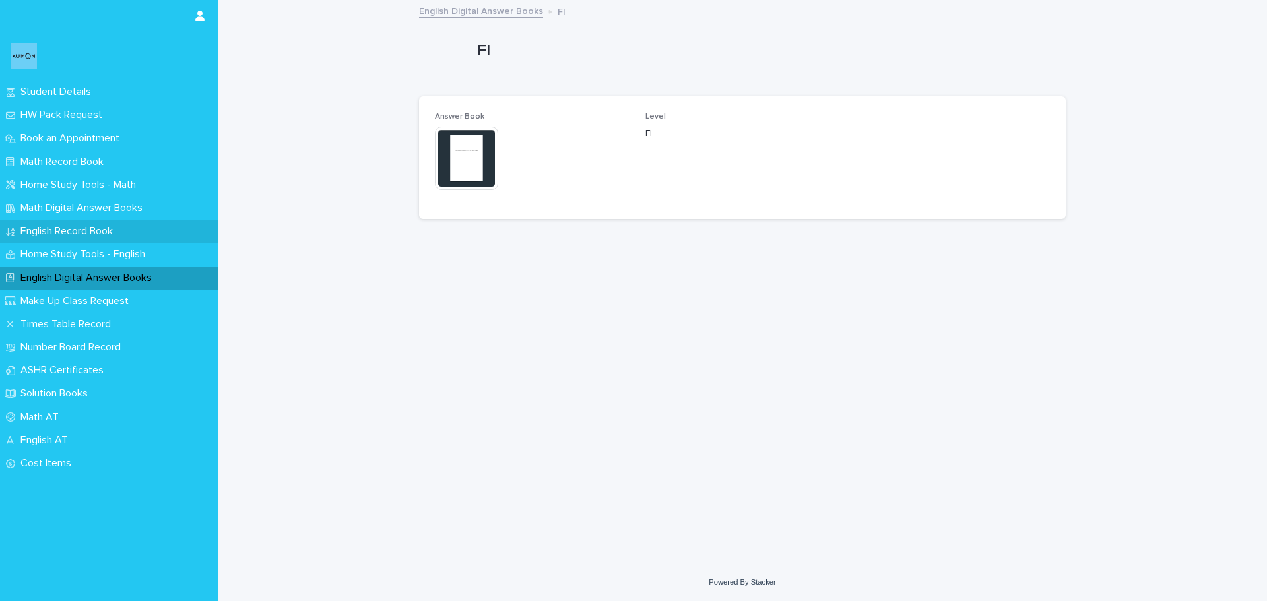
click at [64, 231] on p "English Record Book" at bounding box center [69, 231] width 108 height 13
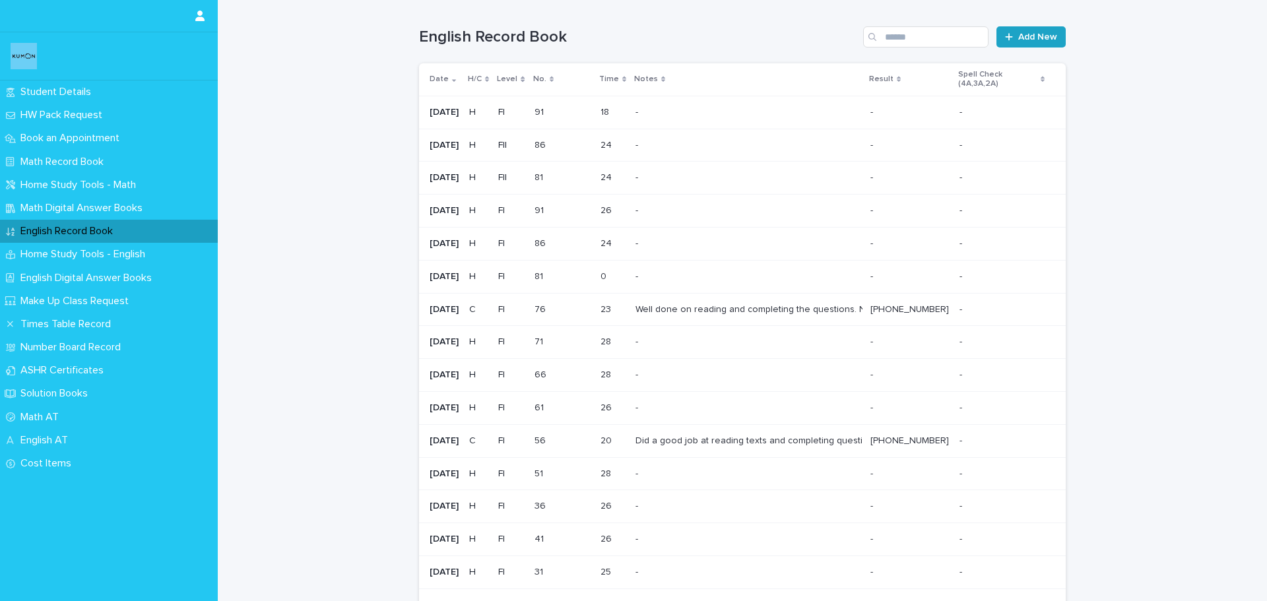
click at [1040, 33] on span "Add New" at bounding box center [1037, 36] width 39 height 9
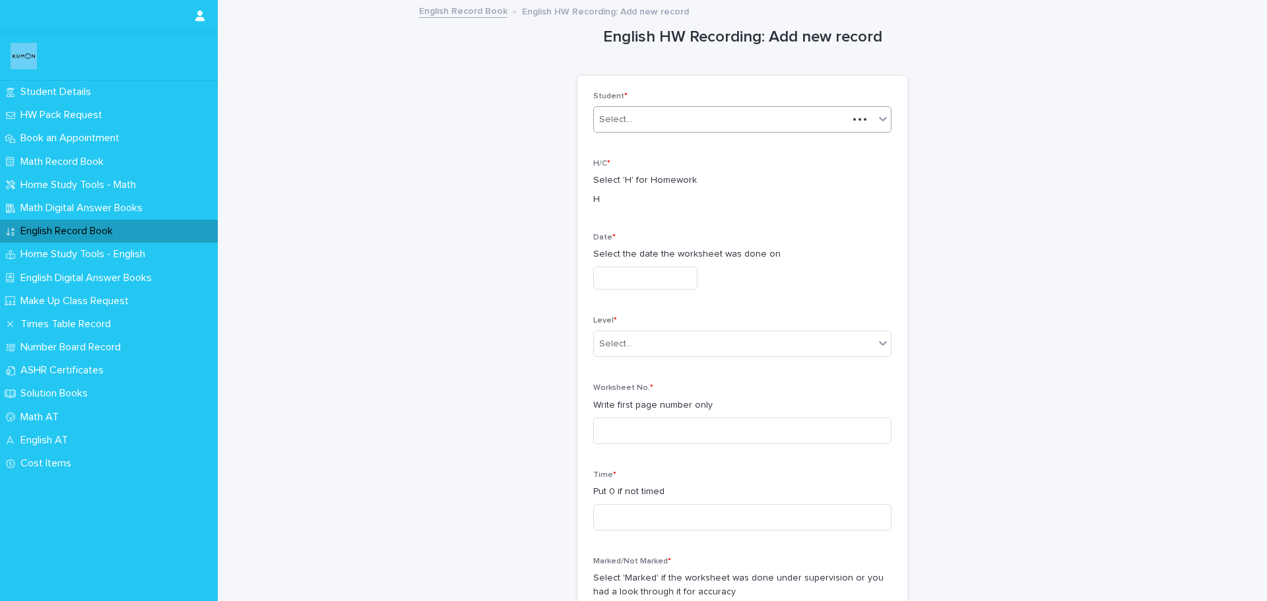
click at [634, 118] on div "Select..." at bounding box center [721, 120] width 254 height 22
click at [621, 147] on div "[PERSON_NAME]" at bounding box center [737, 144] width 297 height 23
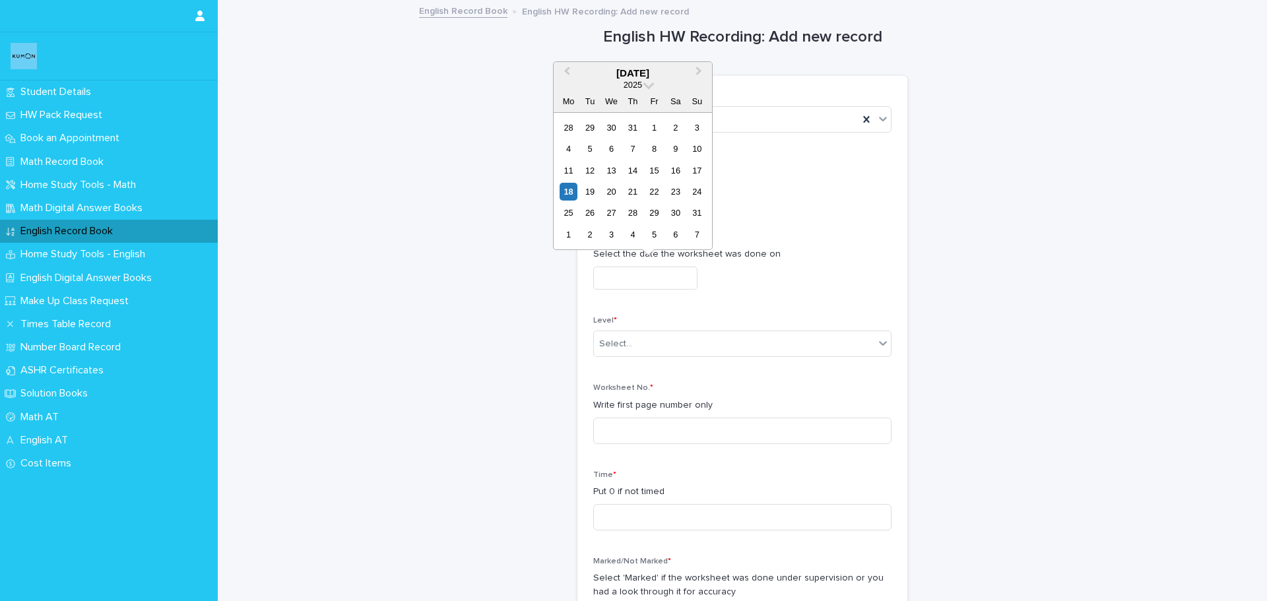
click at [641, 273] on input "text" at bounding box center [645, 278] width 104 height 23
click at [697, 175] on div "17" at bounding box center [697, 171] width 18 height 18
type input "**********"
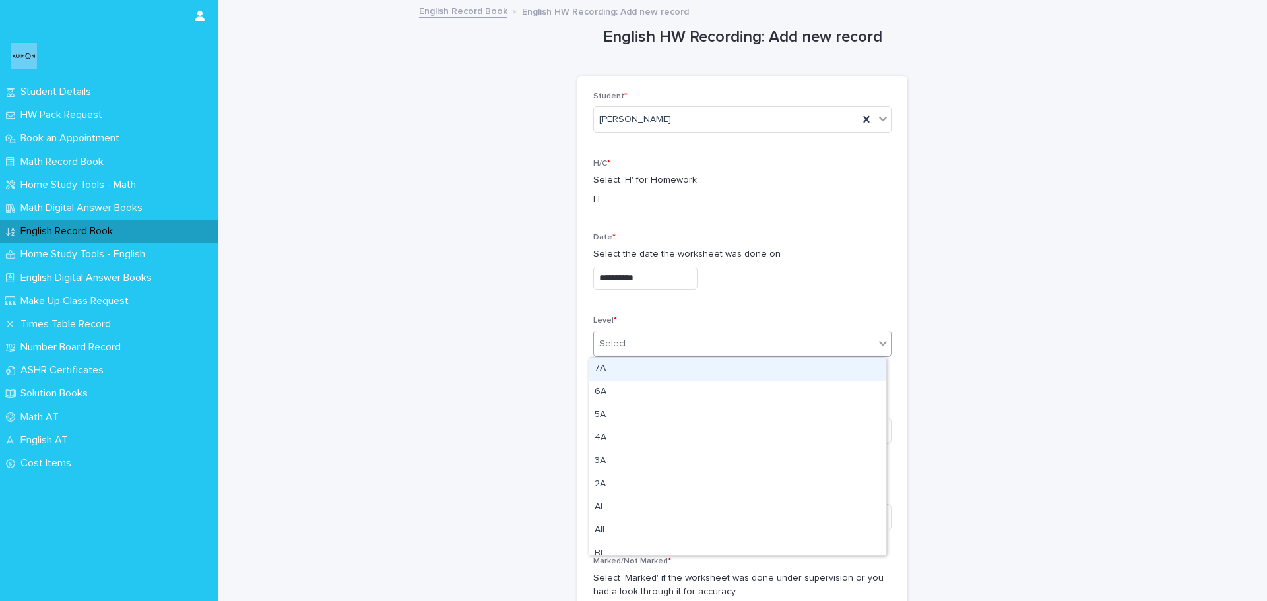
click at [670, 354] on div "Select..." at bounding box center [734, 344] width 280 height 22
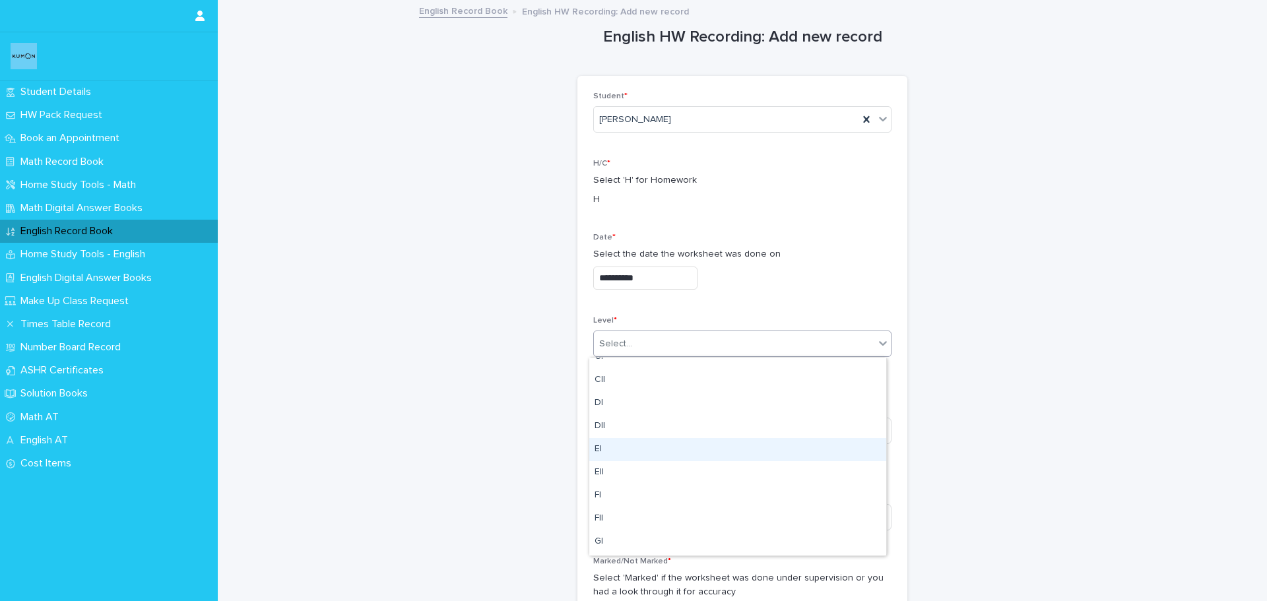
scroll to position [264, 0]
click at [612, 480] on div "FI" at bounding box center [737, 474] width 297 height 23
click at [624, 431] on input at bounding box center [742, 431] width 298 height 26
type input "**"
click at [577, 414] on div "**********" at bounding box center [742, 461] width 330 height 770
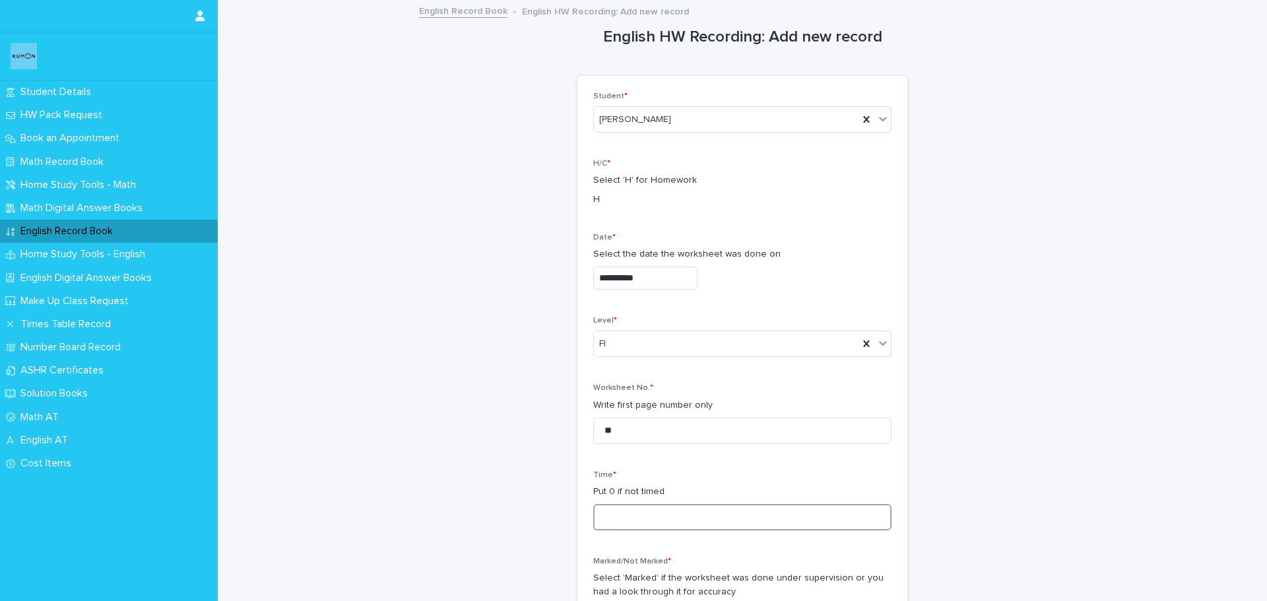
click at [612, 511] on input at bounding box center [742, 517] width 298 height 26
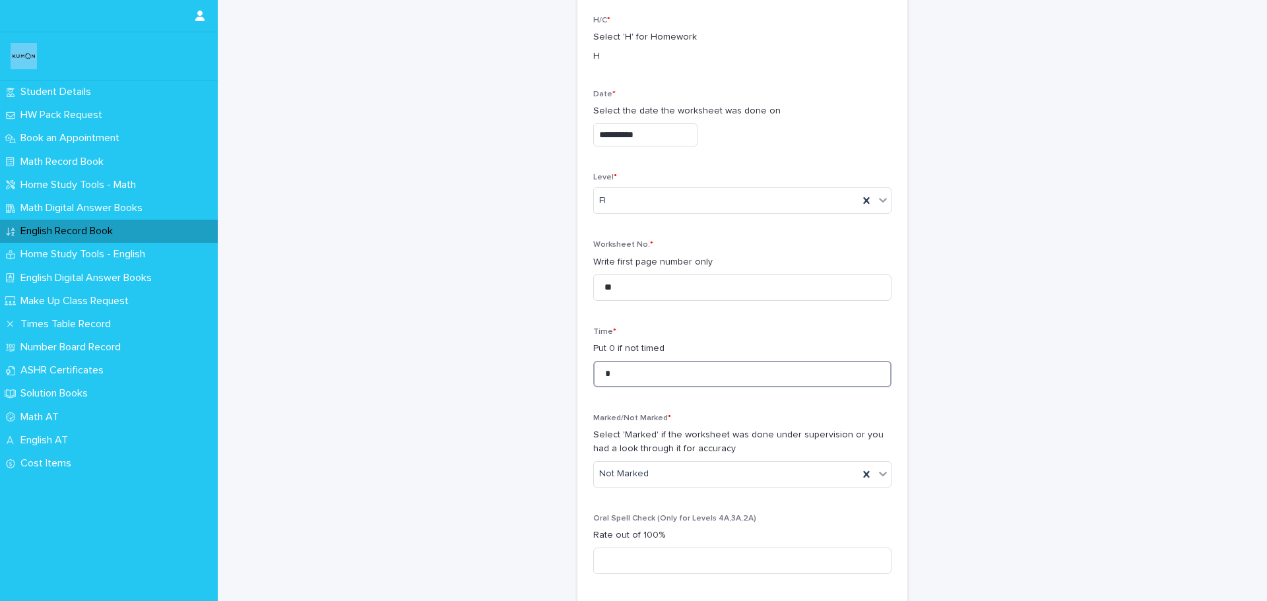
scroll to position [198, 0]
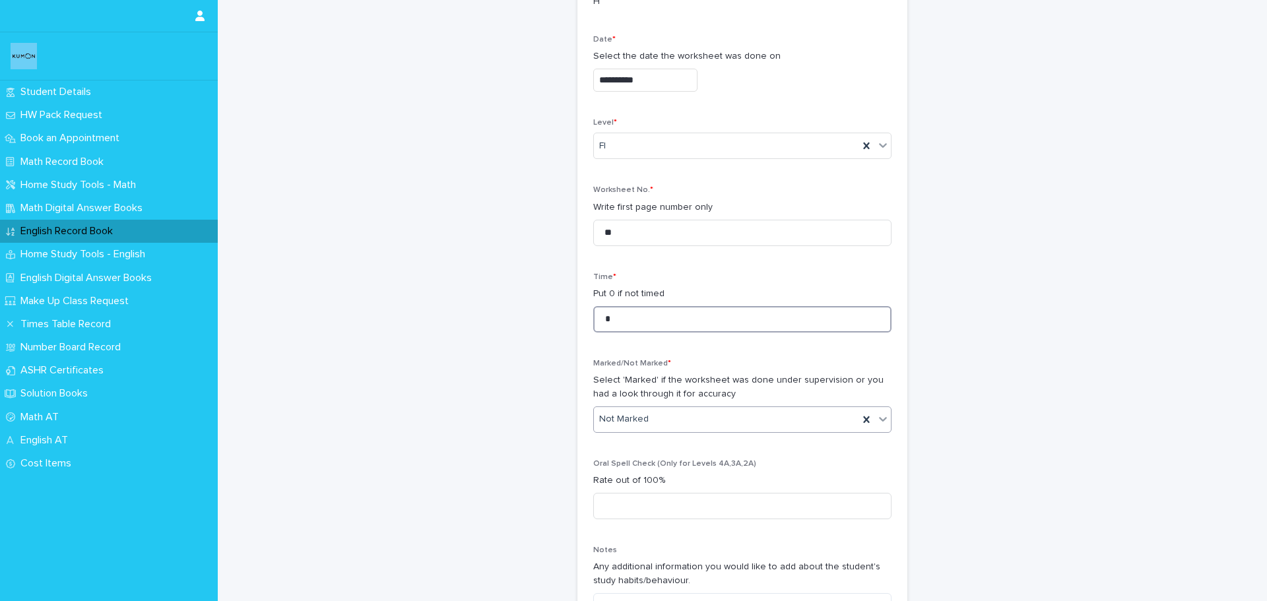
type input "*"
drag, startPoint x: 640, startPoint y: 424, endPoint x: 632, endPoint y: 453, distance: 30.1
click at [629, 468] on div "Marked" at bounding box center [737, 468] width 297 height 23
click at [623, 499] on input at bounding box center [742, 506] width 298 height 26
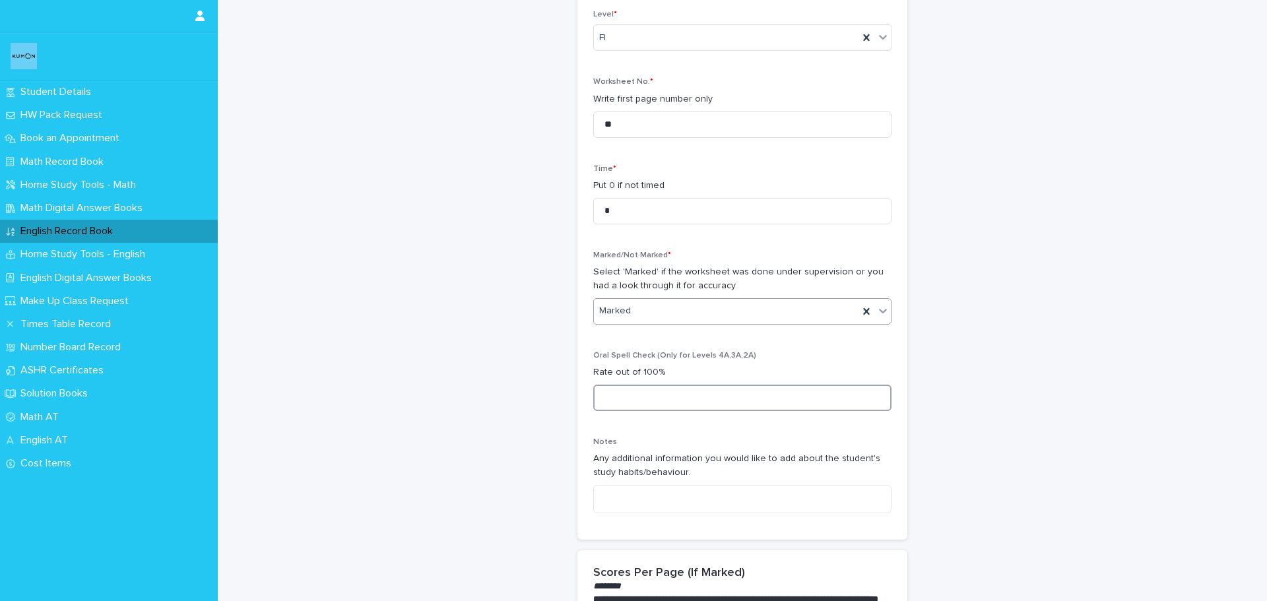
scroll to position [330, 0]
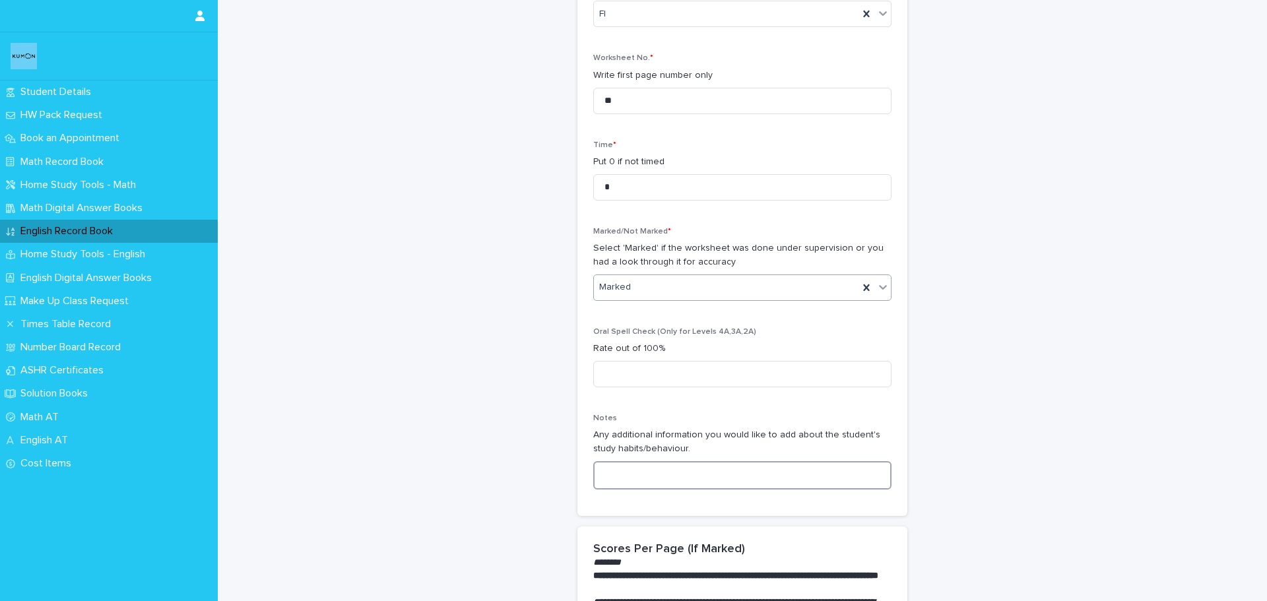
click at [631, 466] on textarea at bounding box center [742, 475] width 298 height 28
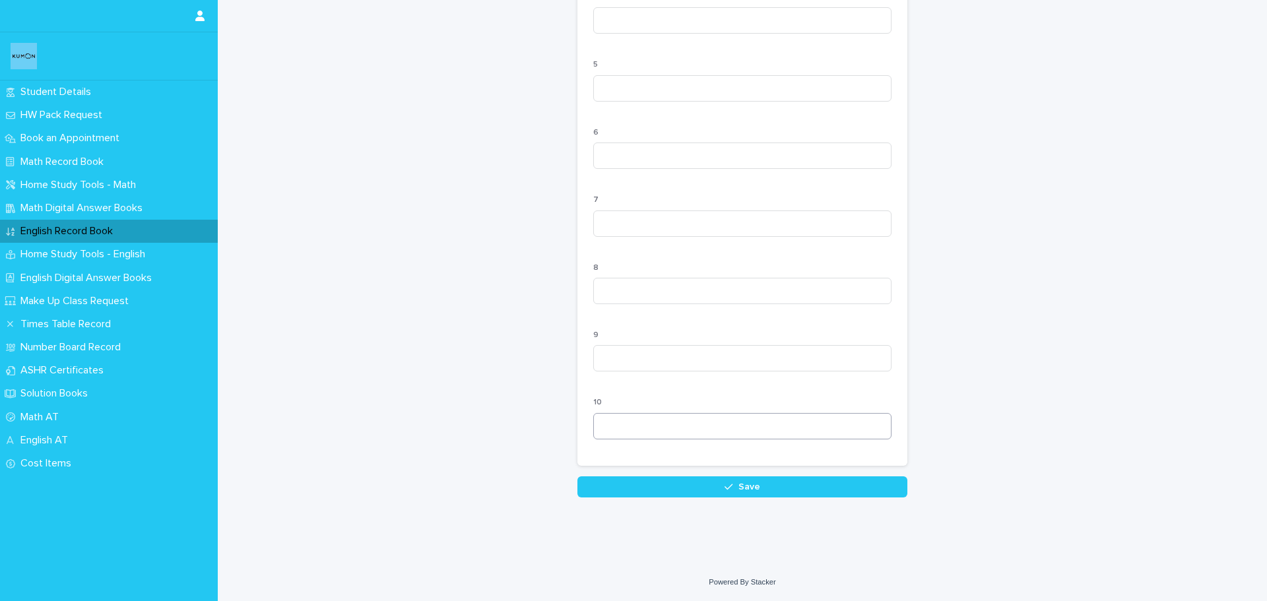
scroll to position [1190, 0]
type textarea "**********"
click at [655, 491] on button "Save" at bounding box center [742, 486] width 330 height 21
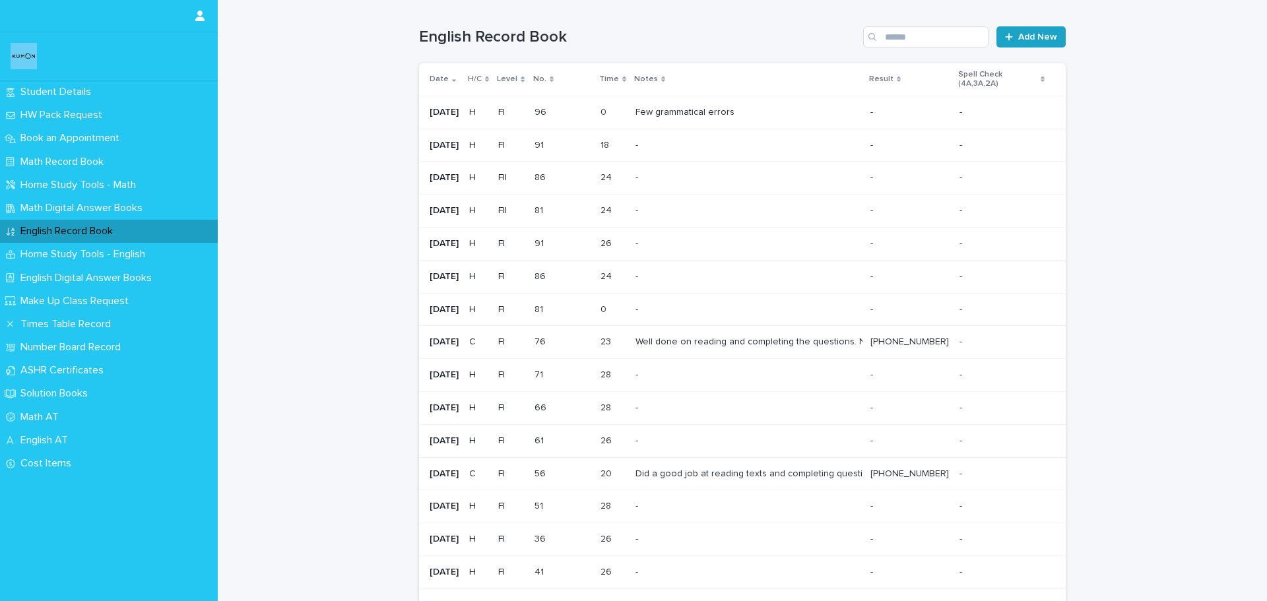
click at [1048, 36] on span "Add New" at bounding box center [1037, 36] width 39 height 9
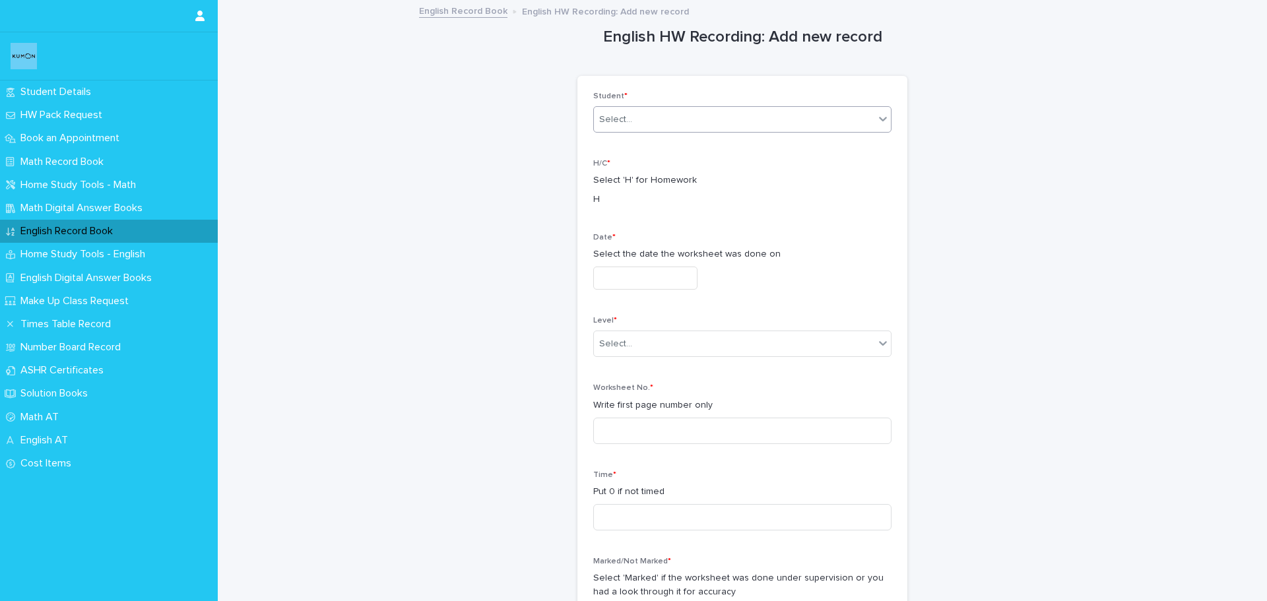
click at [781, 122] on div "Select..." at bounding box center [734, 120] width 280 height 22
click at [736, 156] on div "[PERSON_NAME]" at bounding box center [737, 144] width 297 height 23
click at [619, 286] on input "text" at bounding box center [645, 278] width 104 height 23
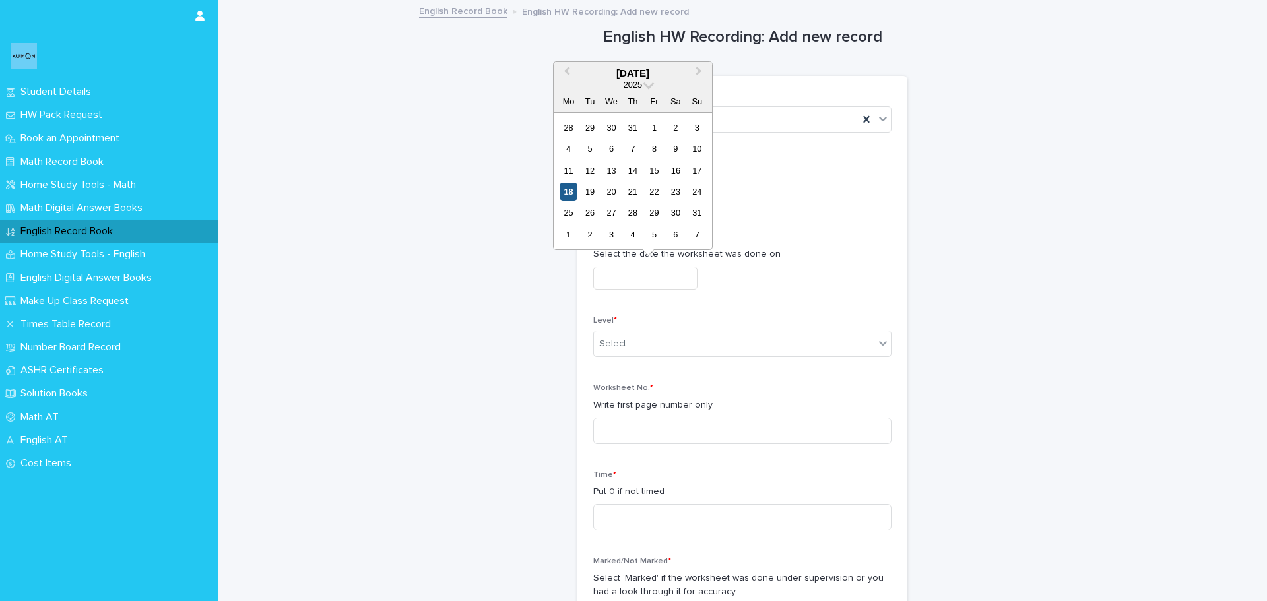
click at [568, 193] on div "18" at bounding box center [568, 192] width 18 height 18
type input "**********"
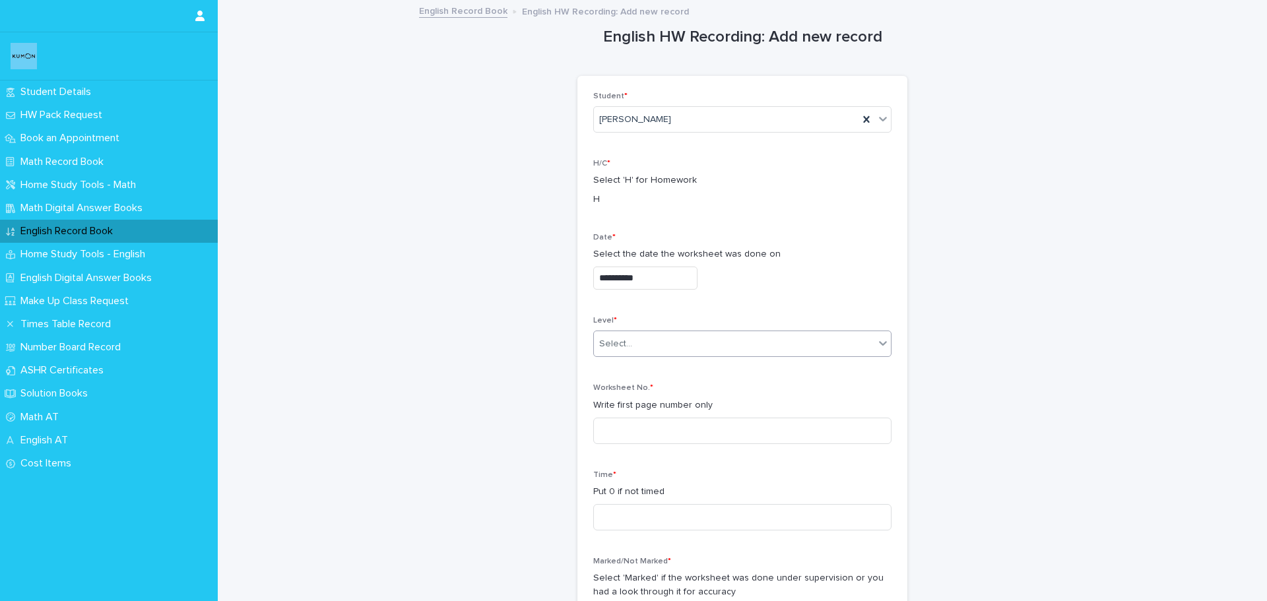
click at [644, 340] on div "Select..." at bounding box center [734, 344] width 280 height 22
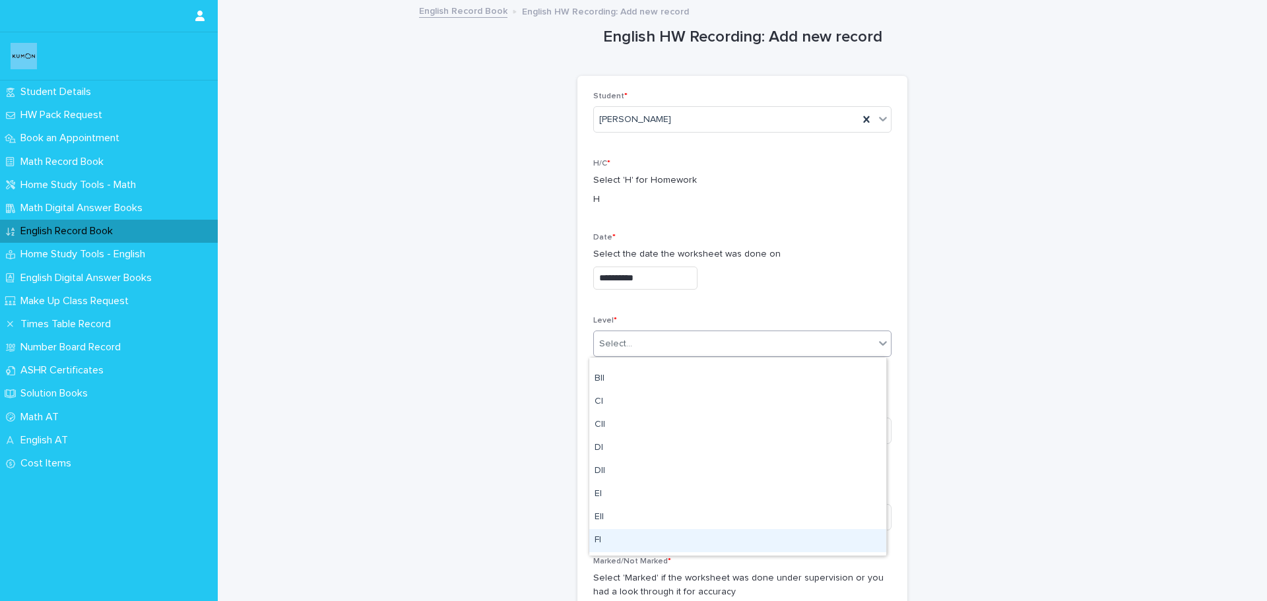
click at [612, 544] on div "FI" at bounding box center [737, 540] width 297 height 23
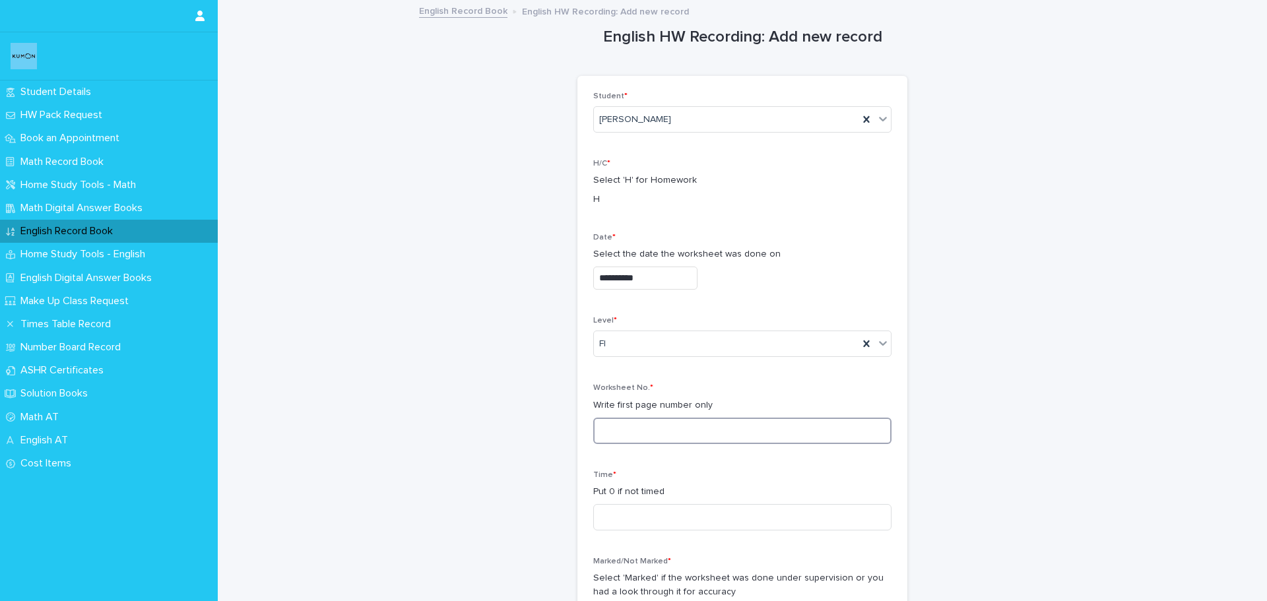
click at [647, 431] on input at bounding box center [742, 431] width 298 height 26
type input "***"
click at [643, 519] on input at bounding box center [742, 517] width 298 height 26
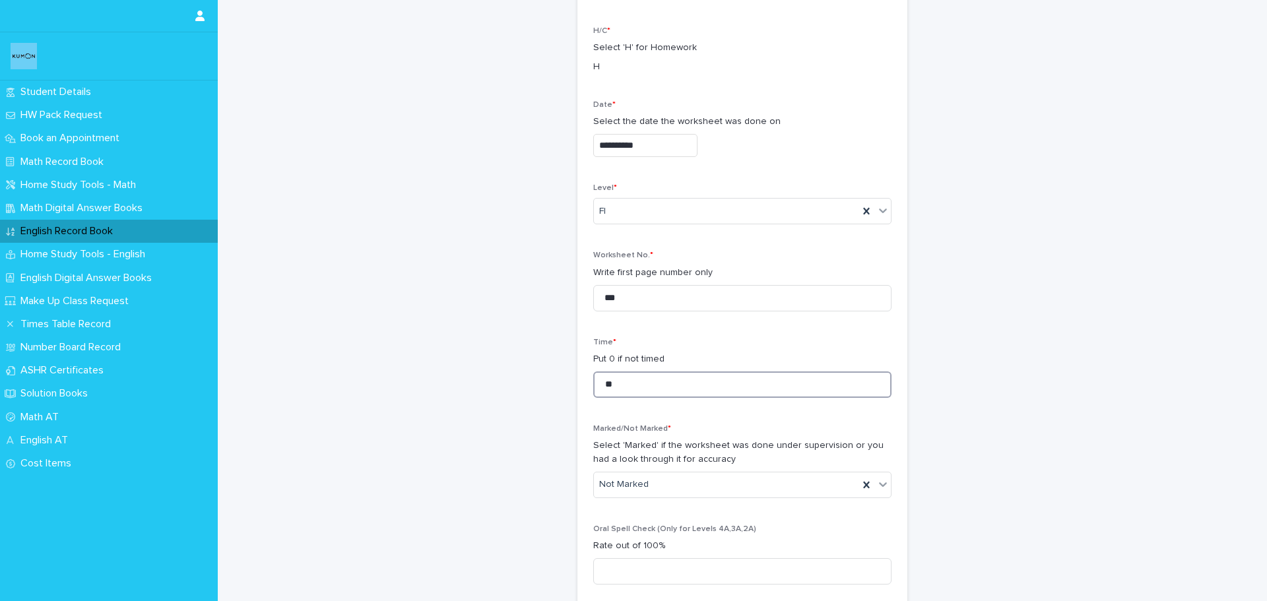
scroll to position [264, 0]
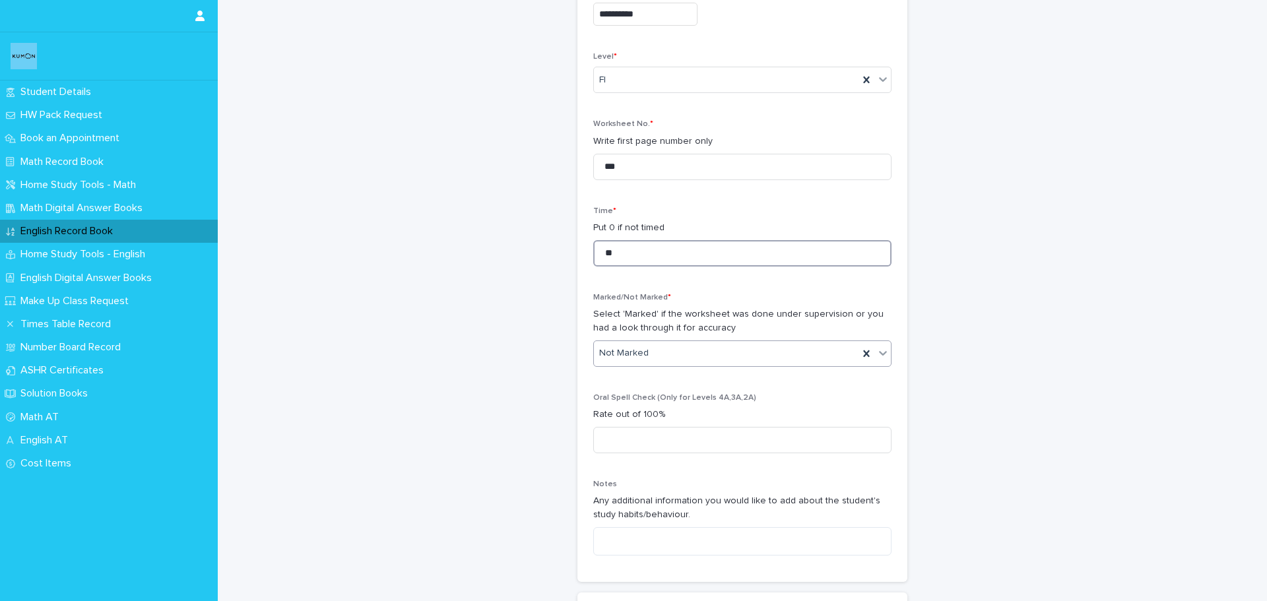
type input "**"
click at [610, 404] on div "Marked" at bounding box center [737, 402] width 297 height 23
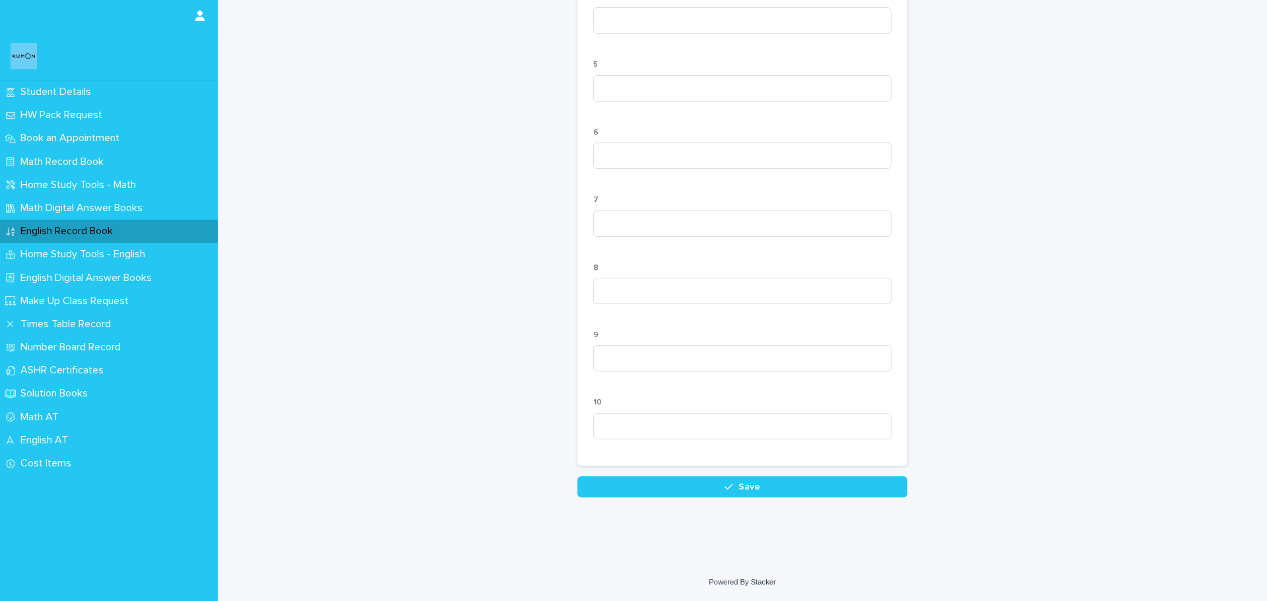
scroll to position [1190, 0]
click at [608, 488] on button "Save" at bounding box center [742, 486] width 330 height 21
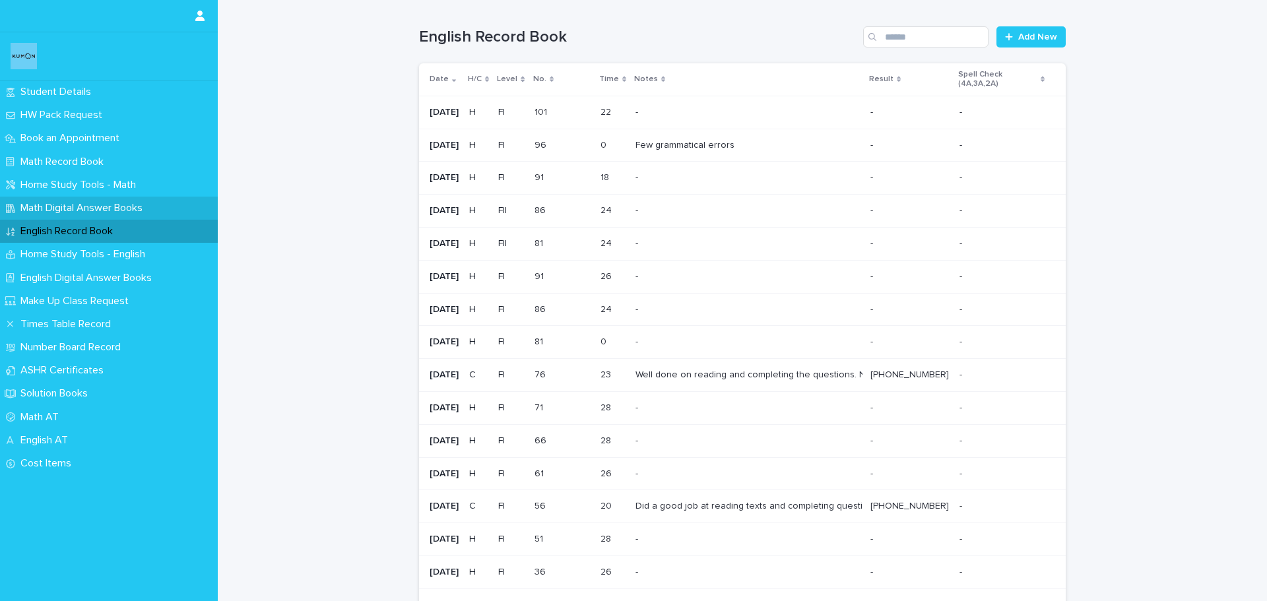
click at [76, 206] on p "Math Digital Answer Books" at bounding box center [84, 208] width 138 height 13
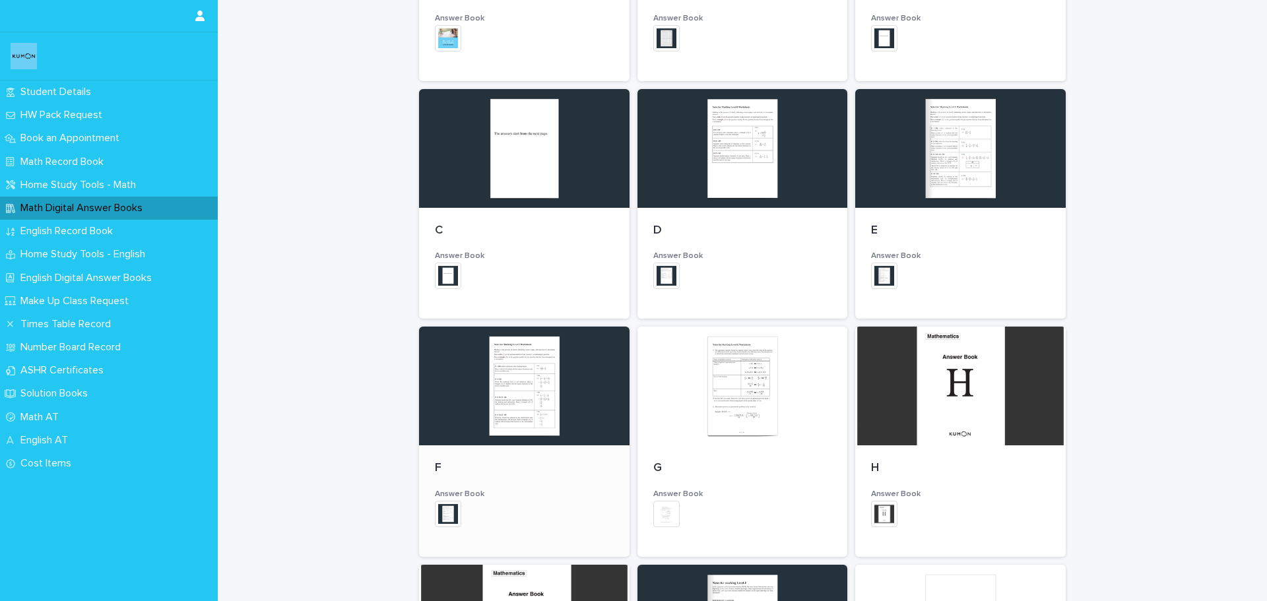
scroll to position [528, 0]
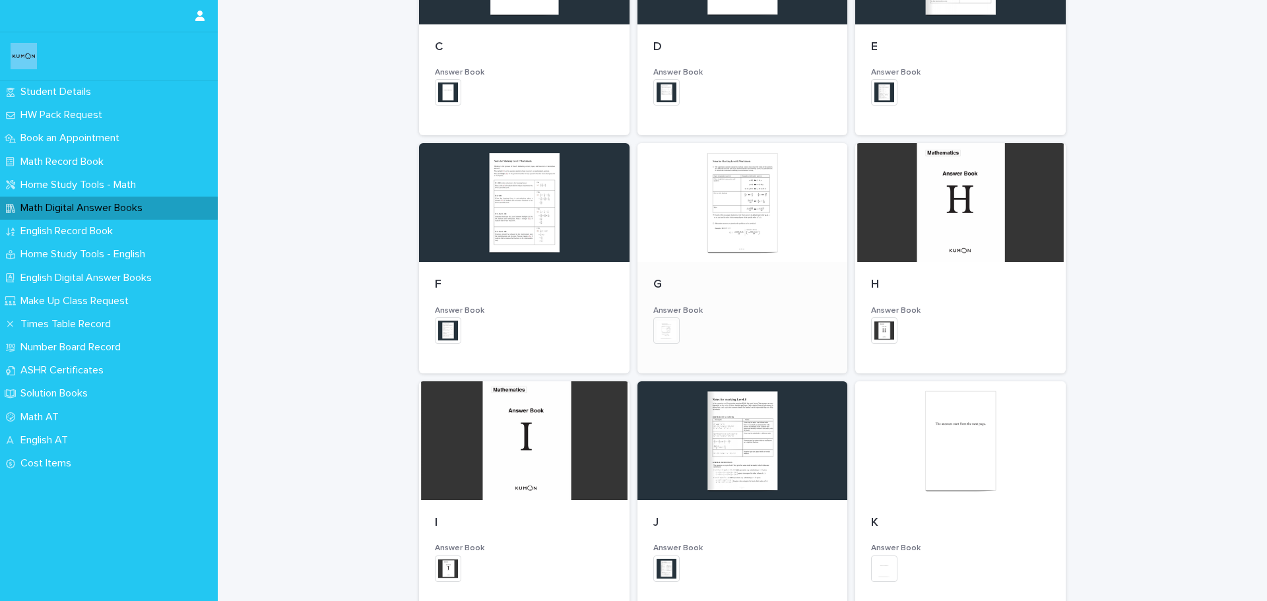
click at [741, 247] on div at bounding box center [742, 202] width 210 height 119
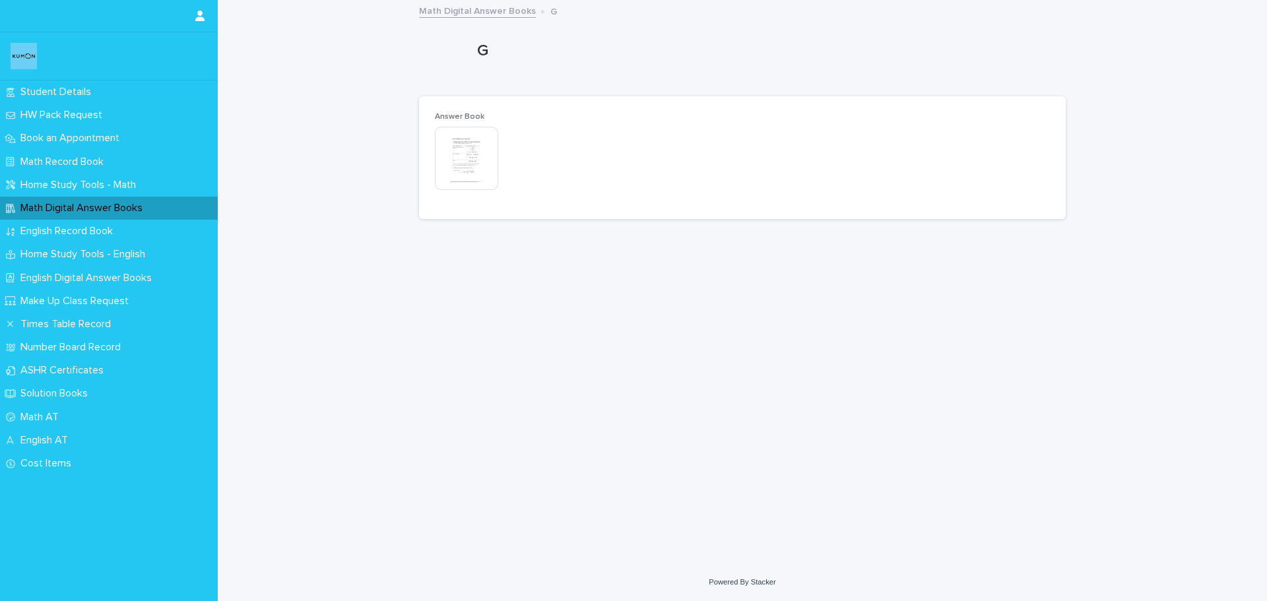
click at [460, 165] on img at bounding box center [466, 158] width 63 height 63
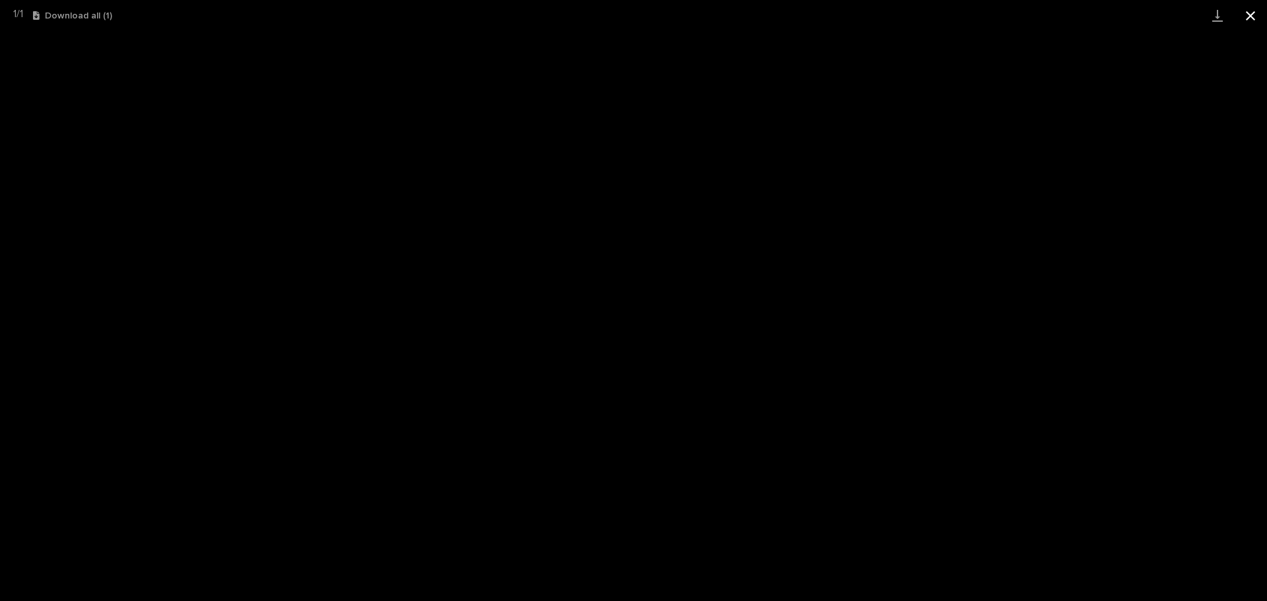
click at [1251, 20] on button "Close gallery" at bounding box center [1250, 15] width 33 height 31
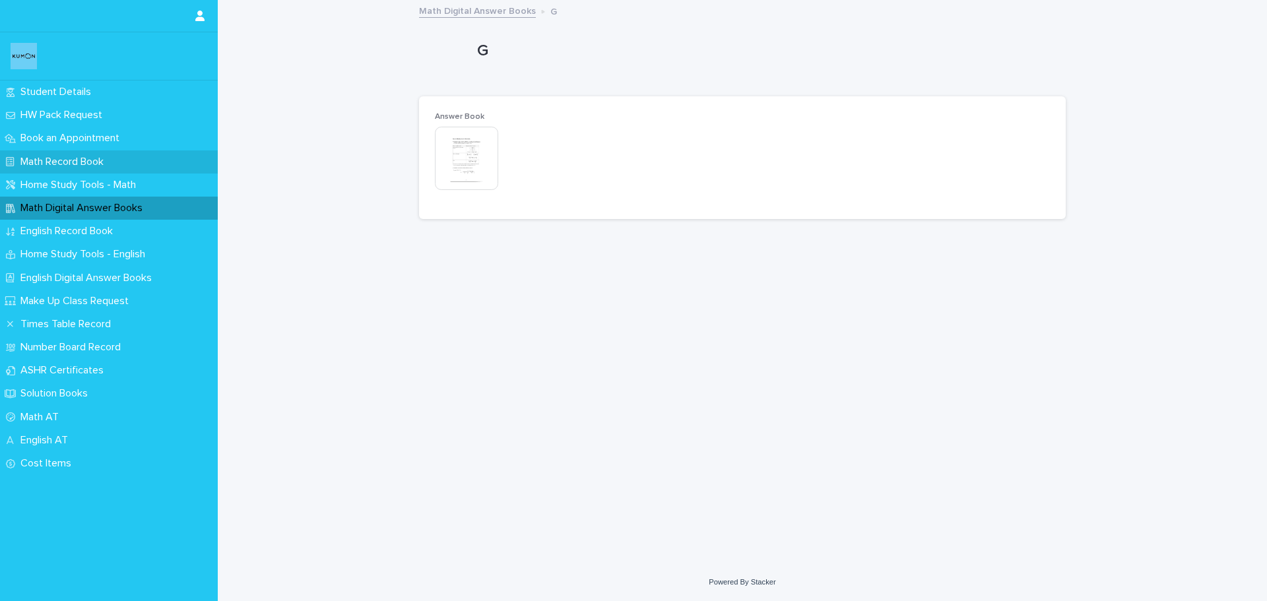
click at [67, 156] on p "Math Record Book" at bounding box center [64, 162] width 99 height 13
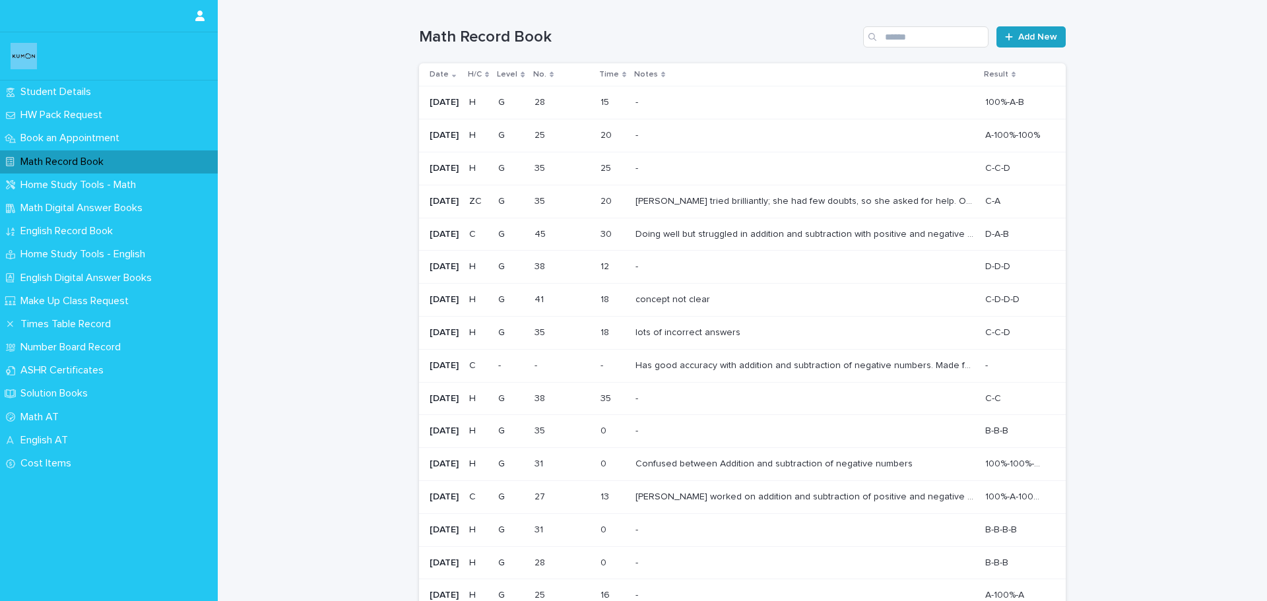
click at [1009, 43] on link "Add New" at bounding box center [1030, 36] width 69 height 21
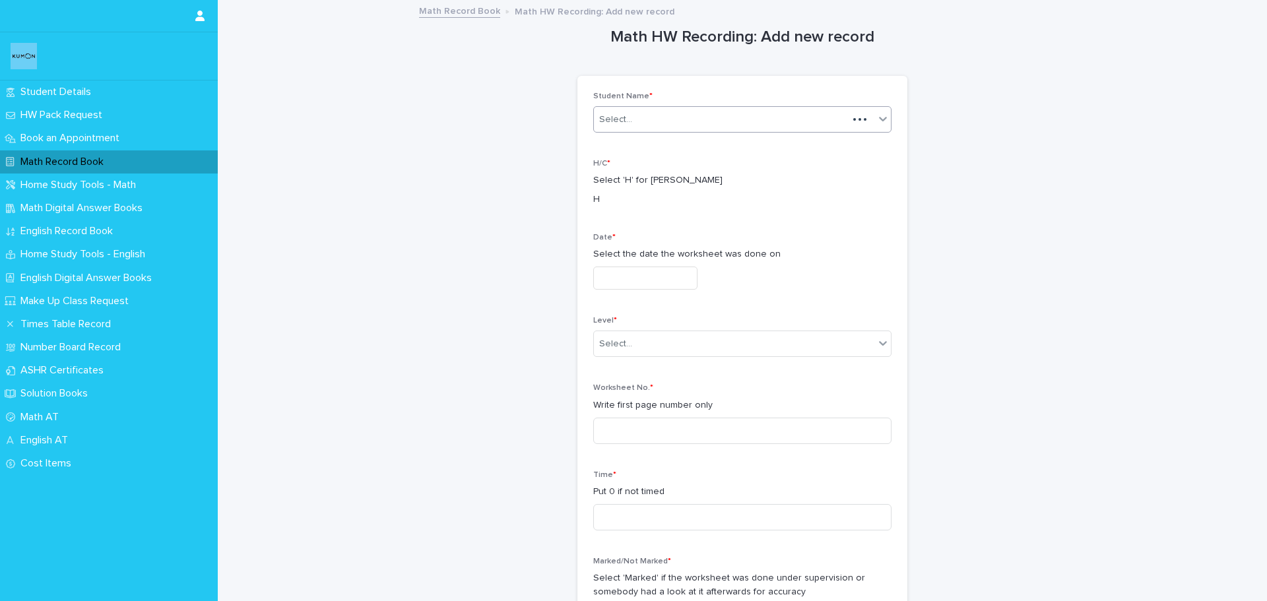
click at [668, 121] on div "Select..." at bounding box center [721, 120] width 254 height 22
click at [651, 146] on div "[PERSON_NAME]" at bounding box center [737, 144] width 297 height 23
click at [629, 281] on input "text" at bounding box center [645, 278] width 104 height 23
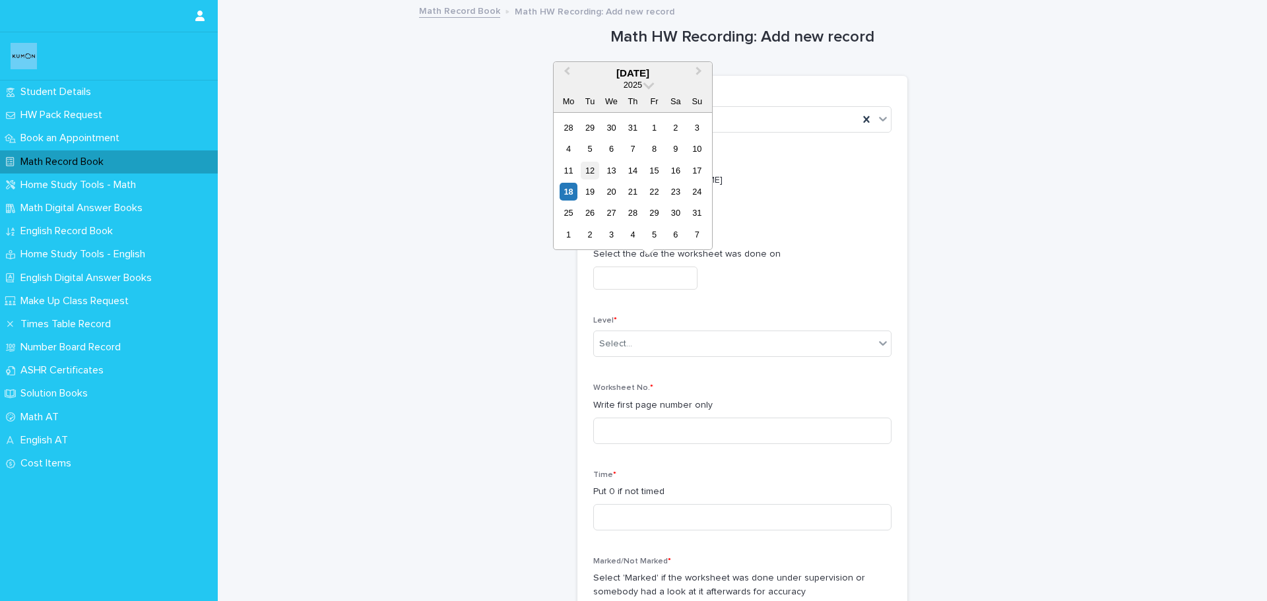
click at [589, 174] on div "12" at bounding box center [590, 171] width 18 height 18
type input "**********"
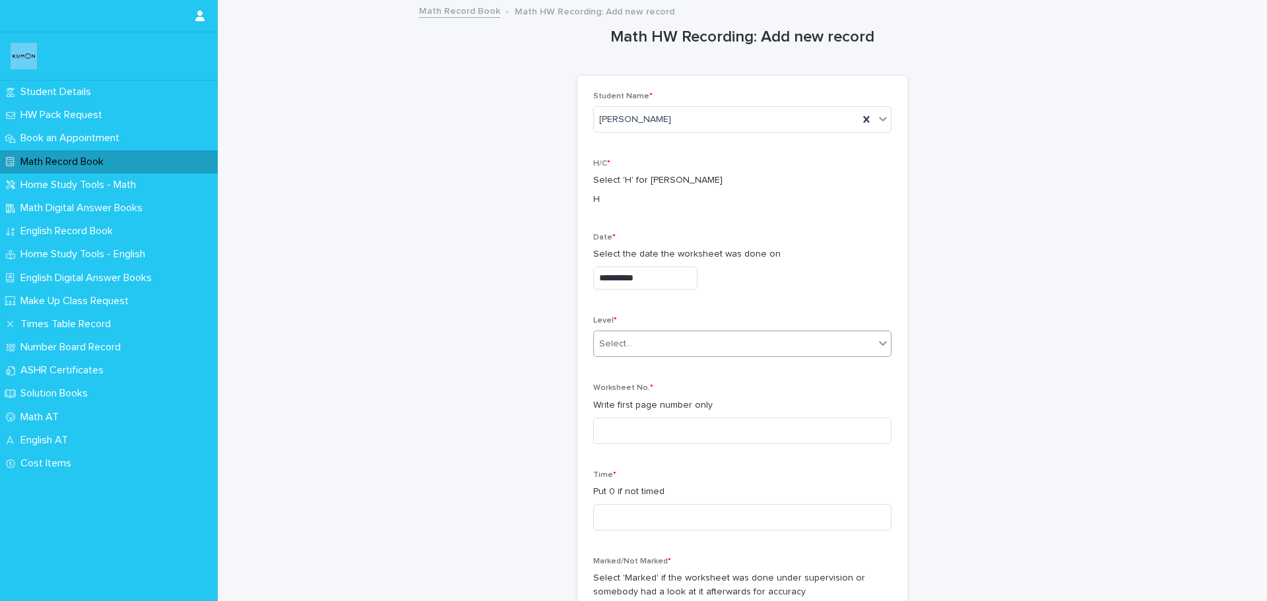
click at [666, 345] on div "Select..." at bounding box center [734, 344] width 280 height 22
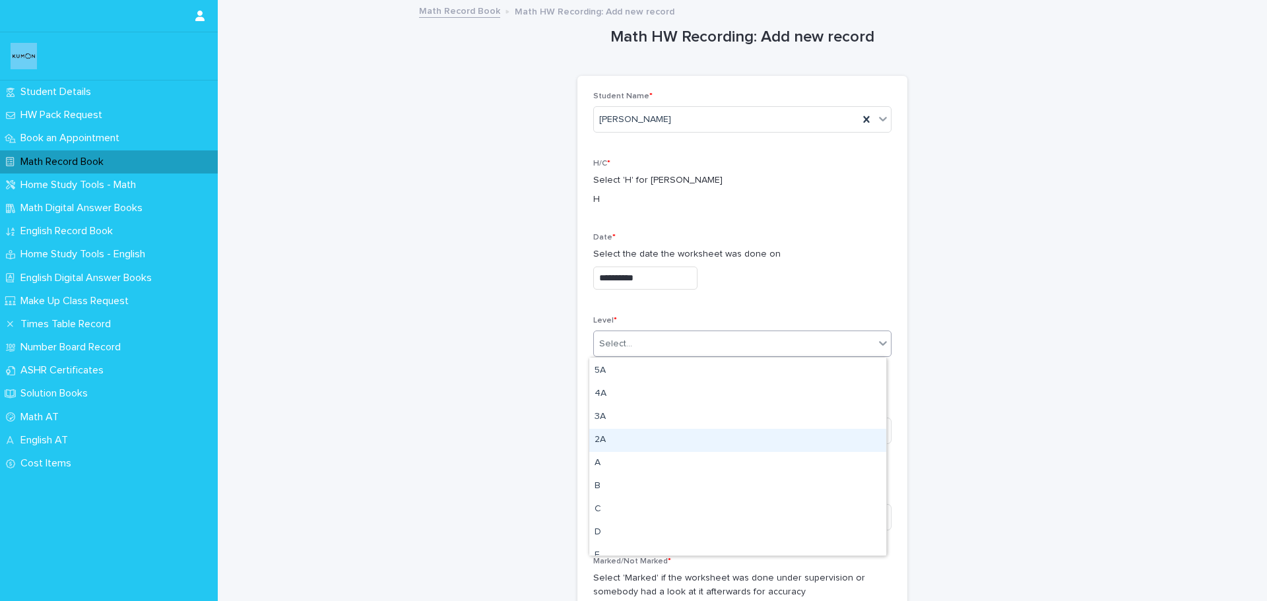
scroll to position [132, 0]
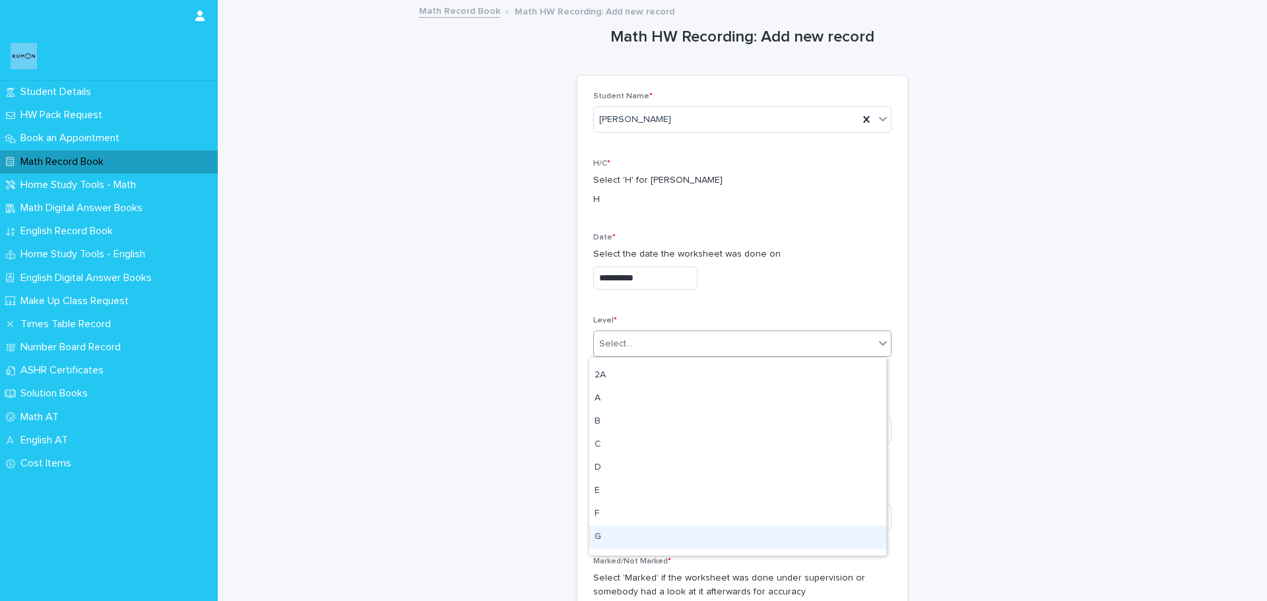
click at [633, 535] on div "G" at bounding box center [737, 537] width 297 height 23
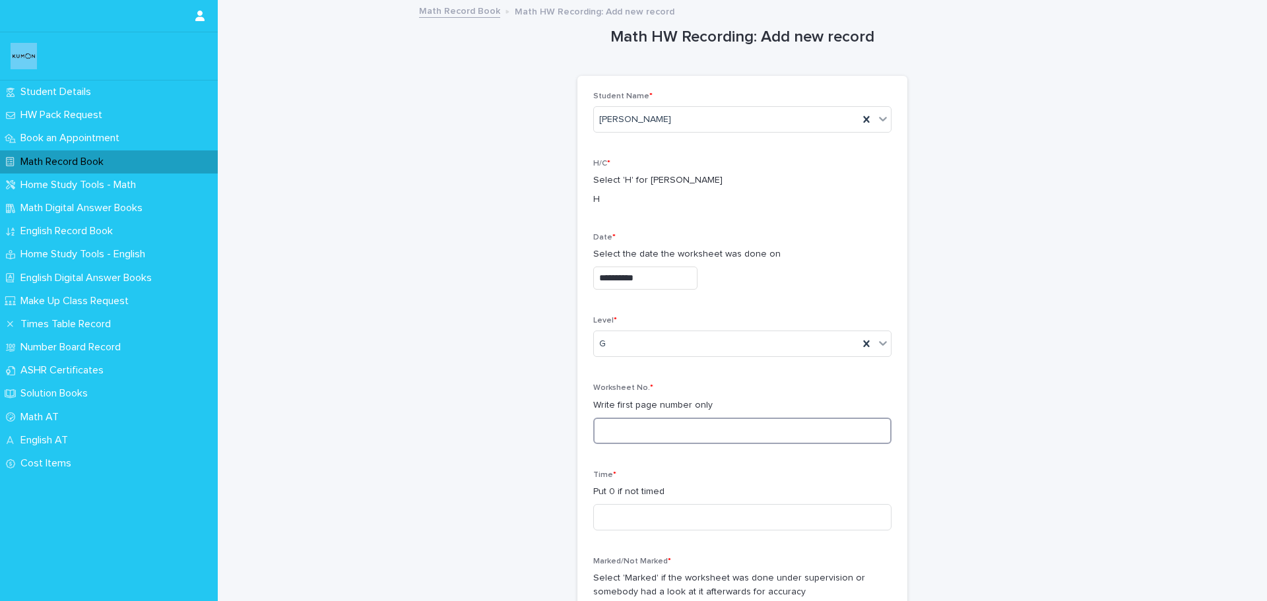
click at [629, 429] on input at bounding box center [742, 431] width 298 height 26
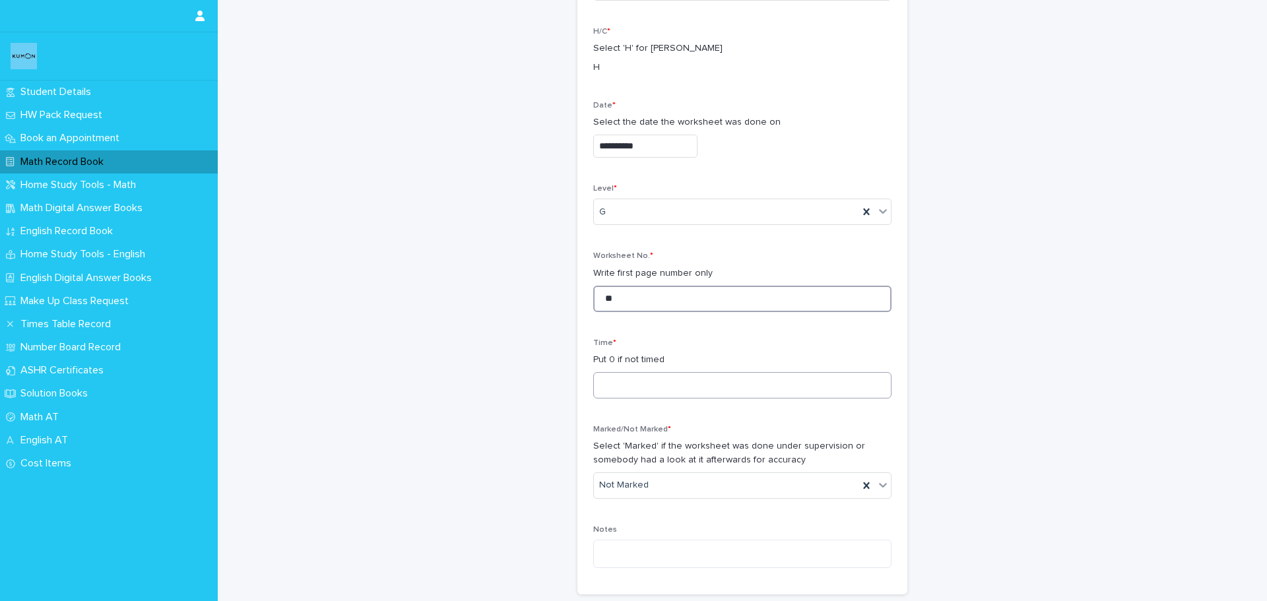
type input "**"
click at [660, 387] on input at bounding box center [742, 385] width 298 height 26
type input "*"
click at [645, 491] on div "Not Marked" at bounding box center [726, 485] width 265 height 22
click at [637, 533] on div "Marked" at bounding box center [737, 533] width 297 height 23
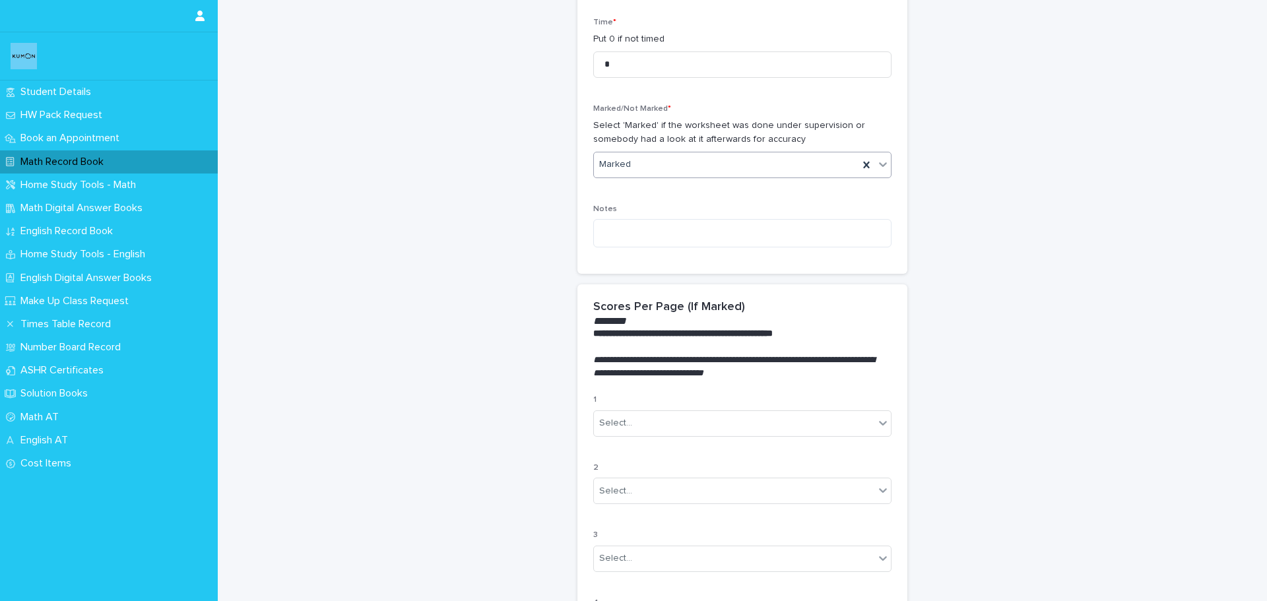
scroll to position [462, 0]
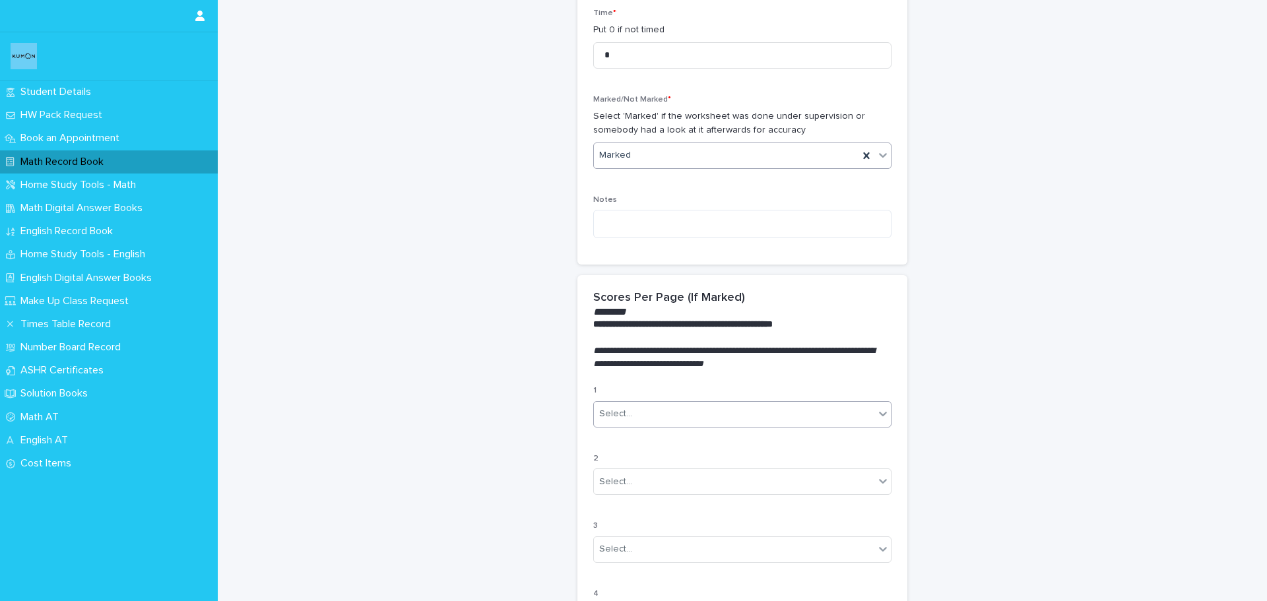
click at [639, 421] on div "Select..." at bounding box center [734, 414] width 280 height 22
click at [629, 484] on div "B" at bounding box center [737, 485] width 297 height 23
click at [625, 495] on div "2 Select..." at bounding box center [742, 479] width 298 height 51
click at [629, 487] on div "Select..." at bounding box center [734, 482] width 280 height 22
click at [621, 528] on div "A" at bounding box center [737, 530] width 297 height 23
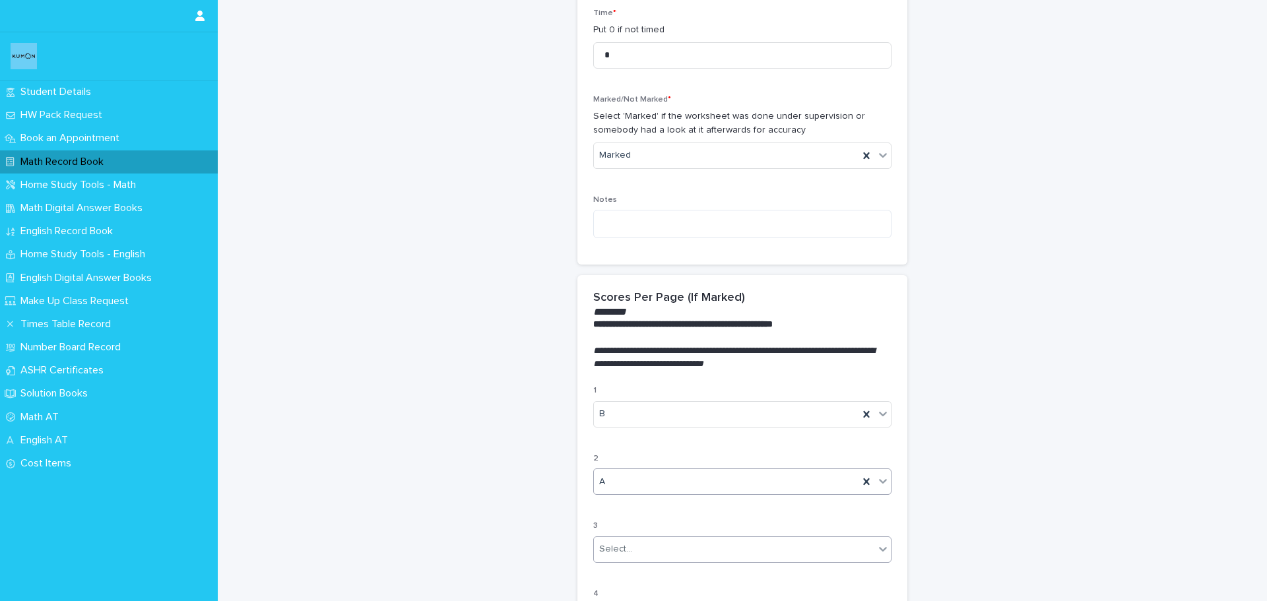
click at [629, 549] on div "Select..." at bounding box center [734, 549] width 280 height 22
click at [648, 481] on div "B" at bounding box center [737, 477] width 297 height 23
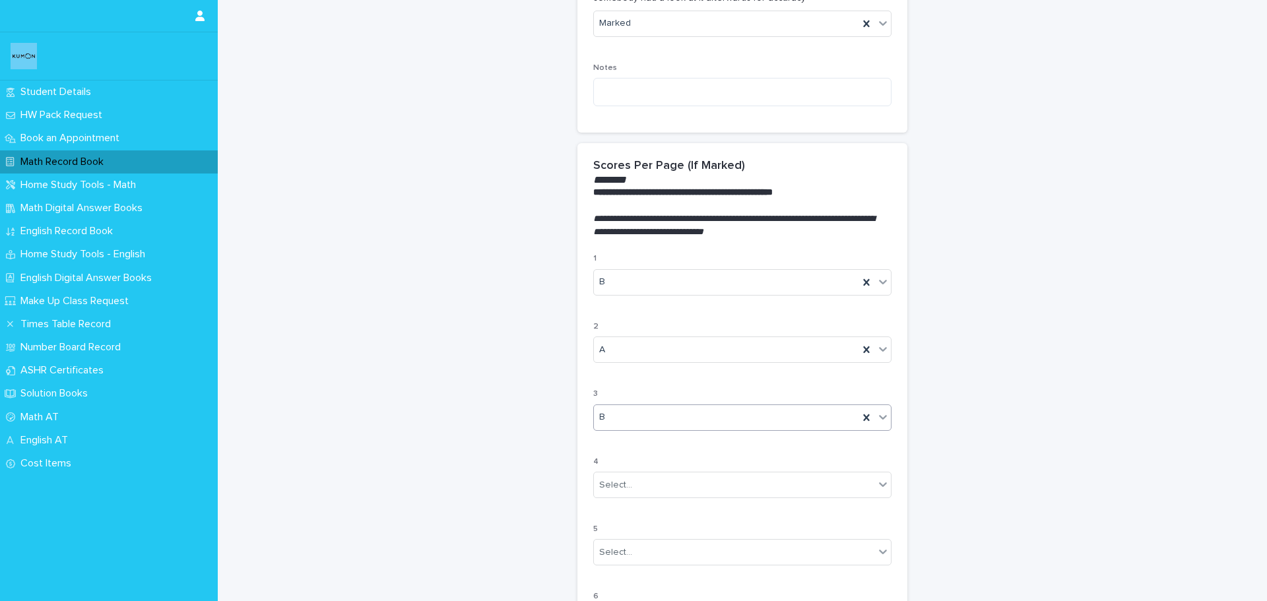
scroll to position [660, 0]
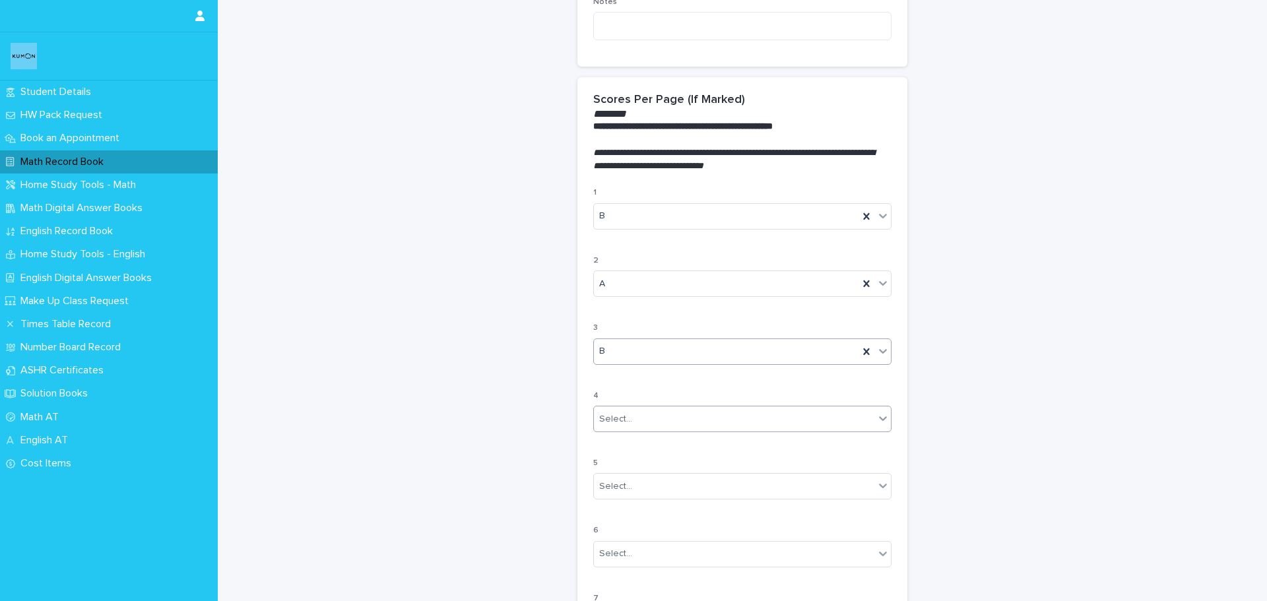
click at [650, 420] on div "Select..." at bounding box center [734, 419] width 280 height 22
click at [633, 473] on div "A" at bounding box center [737, 467] width 297 height 23
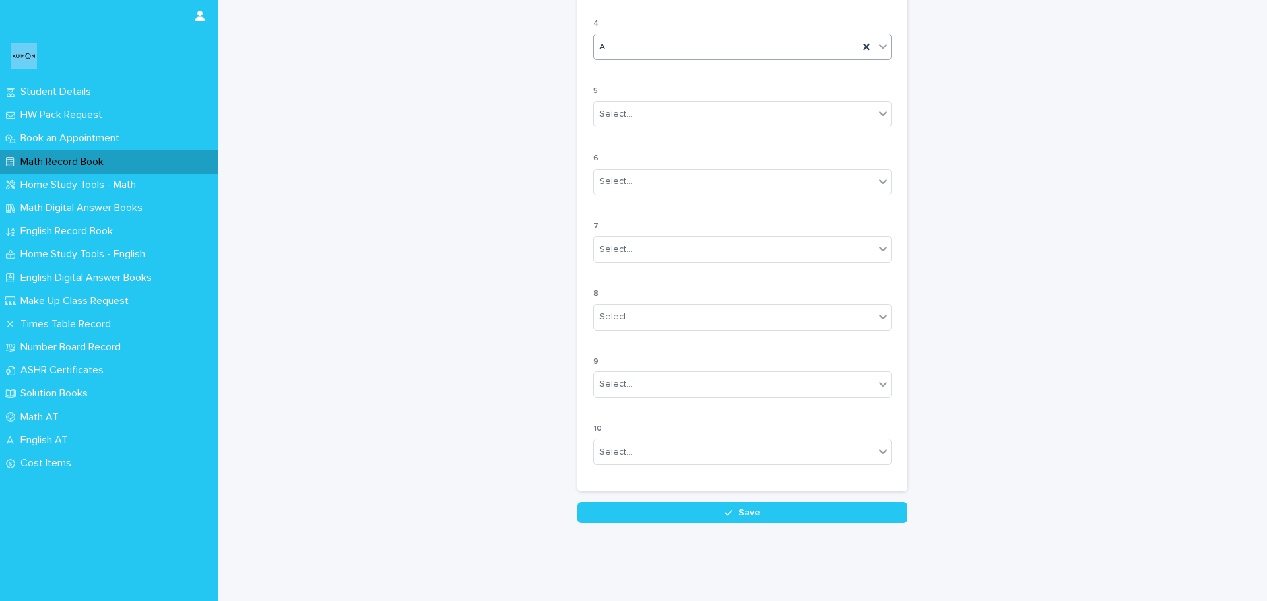
scroll to position [1058, 0]
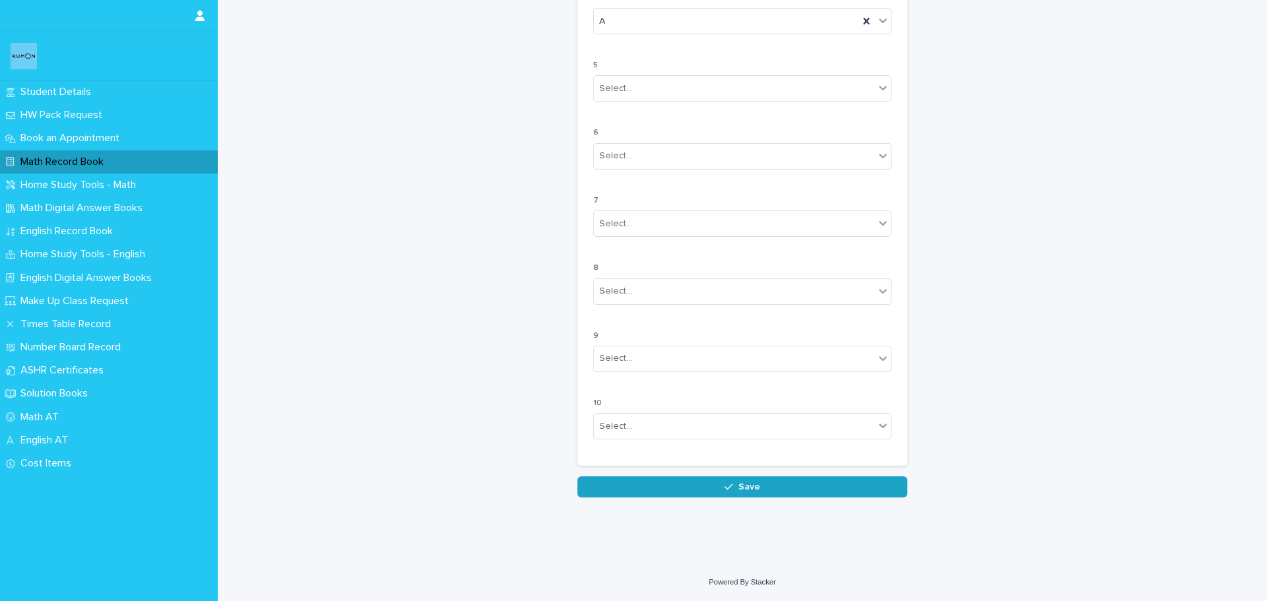
click at [665, 489] on button "Save" at bounding box center [742, 486] width 330 height 21
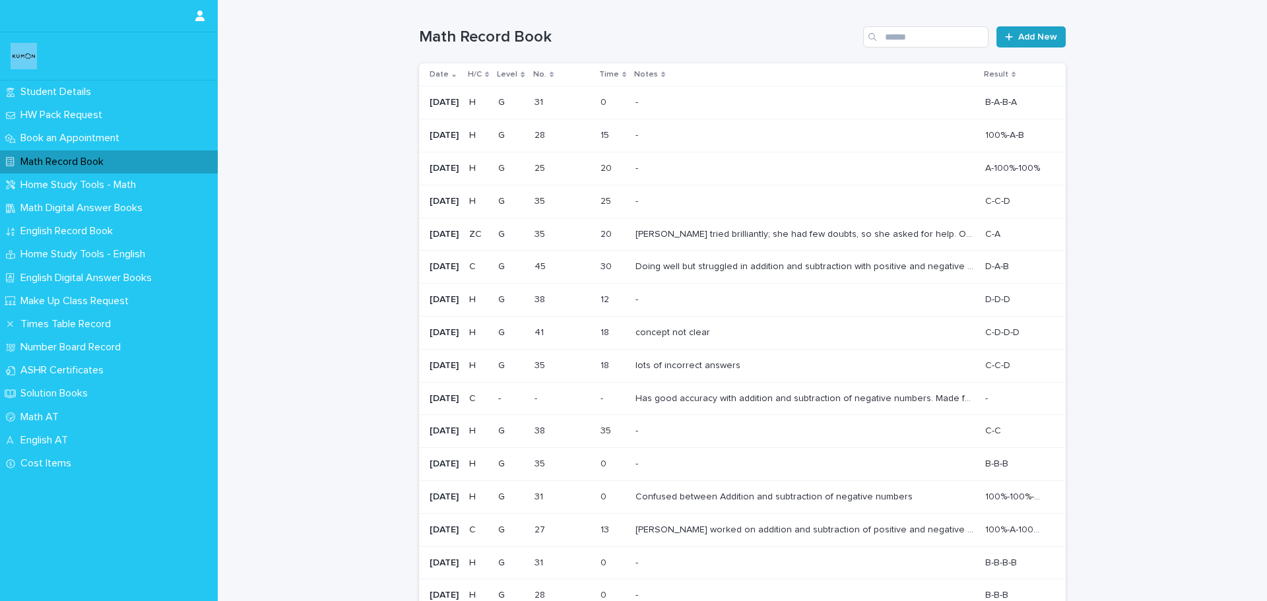
click at [1025, 42] on link "Add New" at bounding box center [1030, 36] width 69 height 21
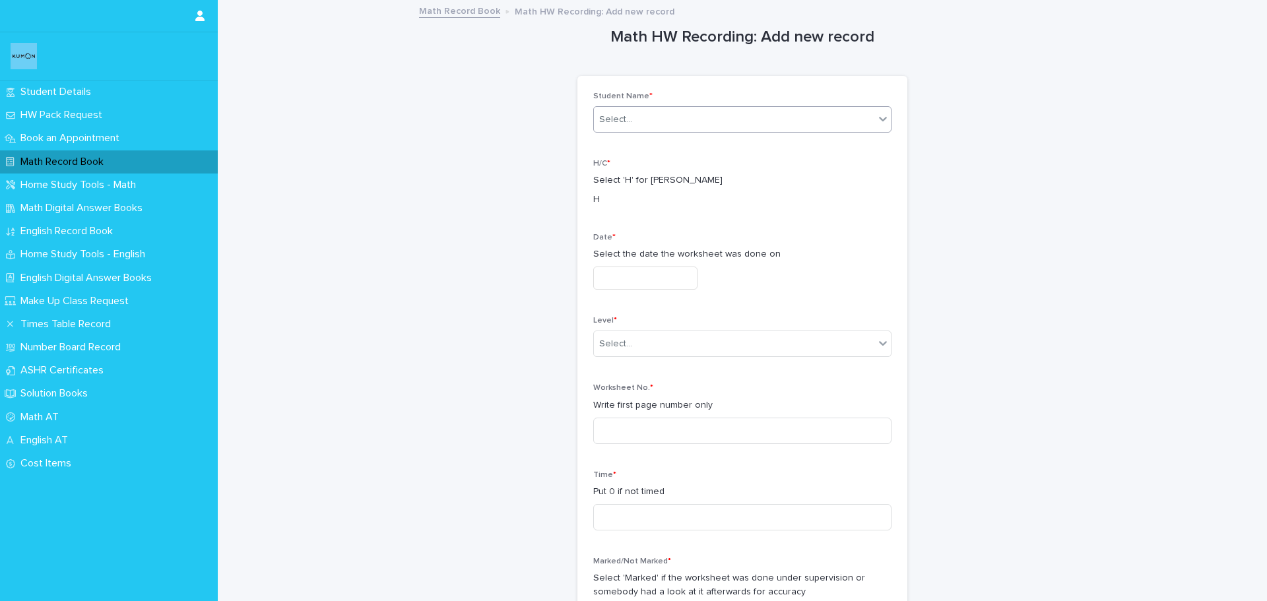
click at [643, 127] on div "Select..." at bounding box center [734, 120] width 280 height 22
click at [645, 148] on div "[PERSON_NAME]" at bounding box center [737, 144] width 297 height 23
click at [639, 276] on input "text" at bounding box center [645, 278] width 104 height 23
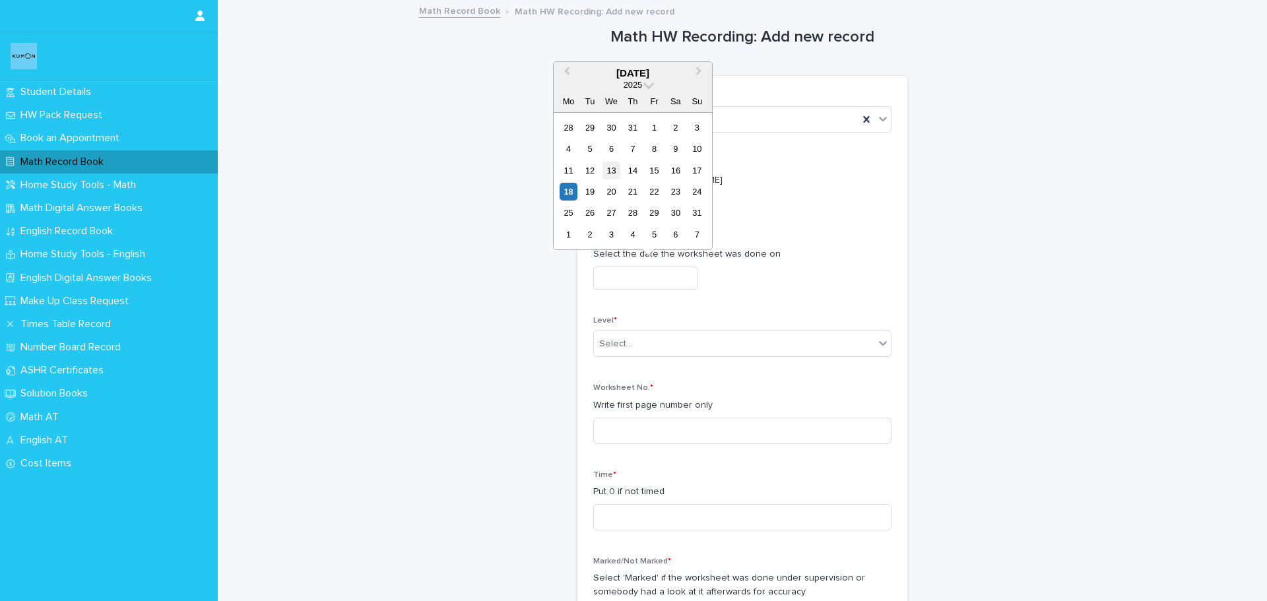
click at [614, 174] on div "13" at bounding box center [611, 171] width 18 height 18
type input "**********"
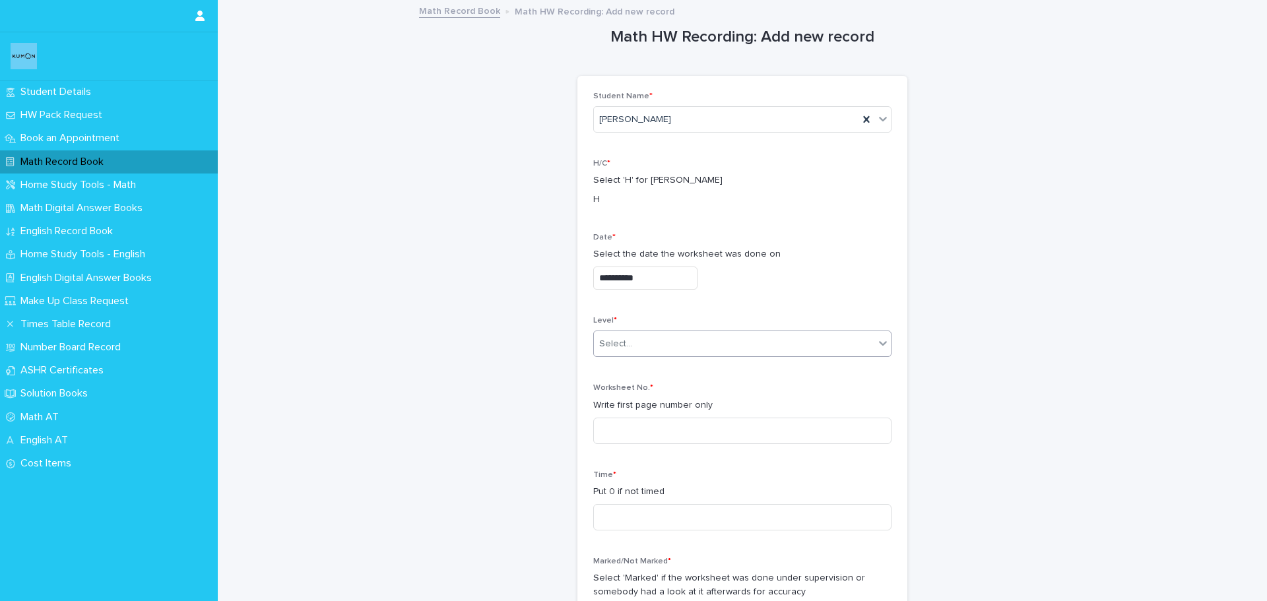
click at [706, 347] on div "Select..." at bounding box center [734, 344] width 280 height 22
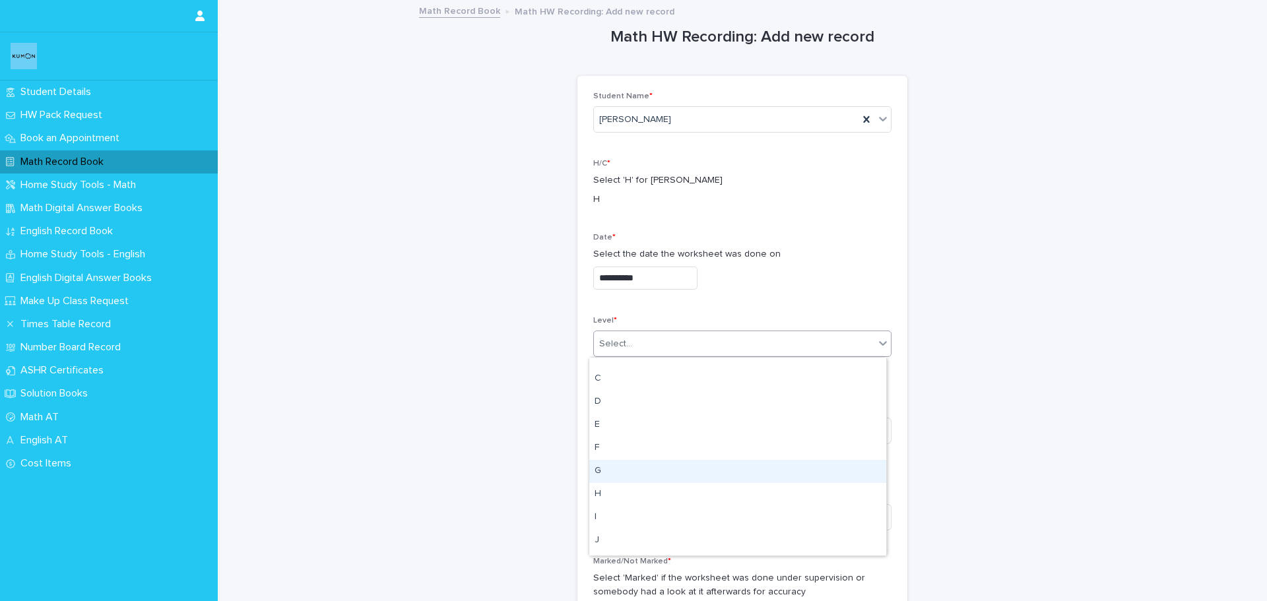
click at [681, 476] on div "G" at bounding box center [737, 471] width 297 height 23
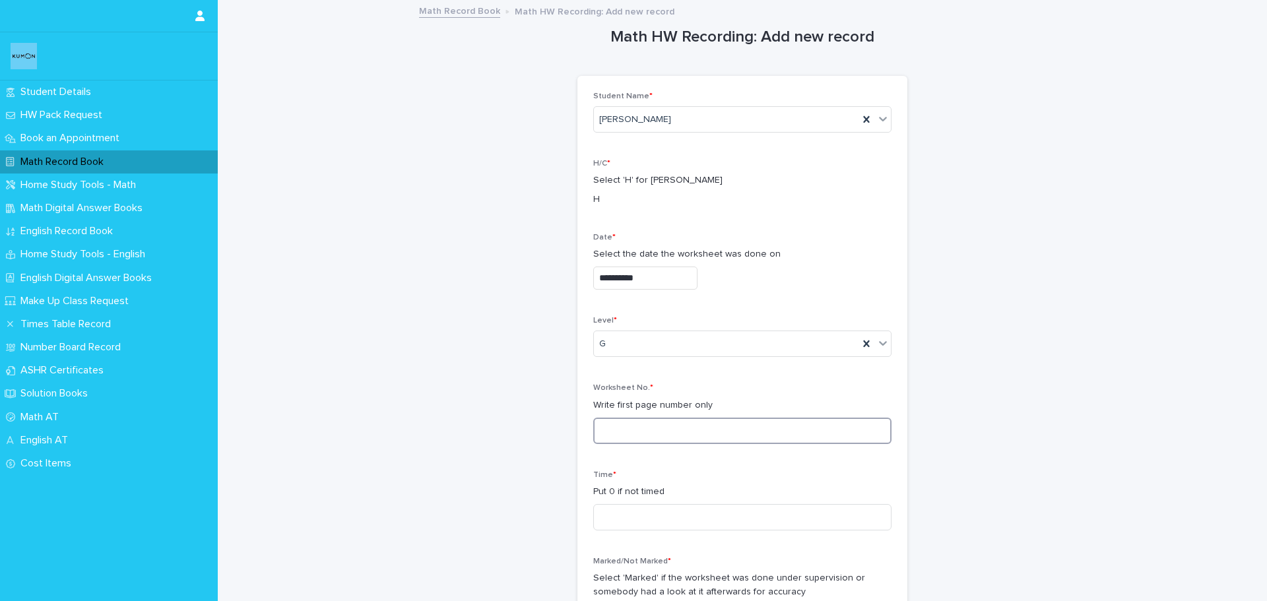
click at [653, 433] on input at bounding box center [742, 431] width 298 height 26
type input "**"
click at [638, 510] on input at bounding box center [742, 517] width 298 height 26
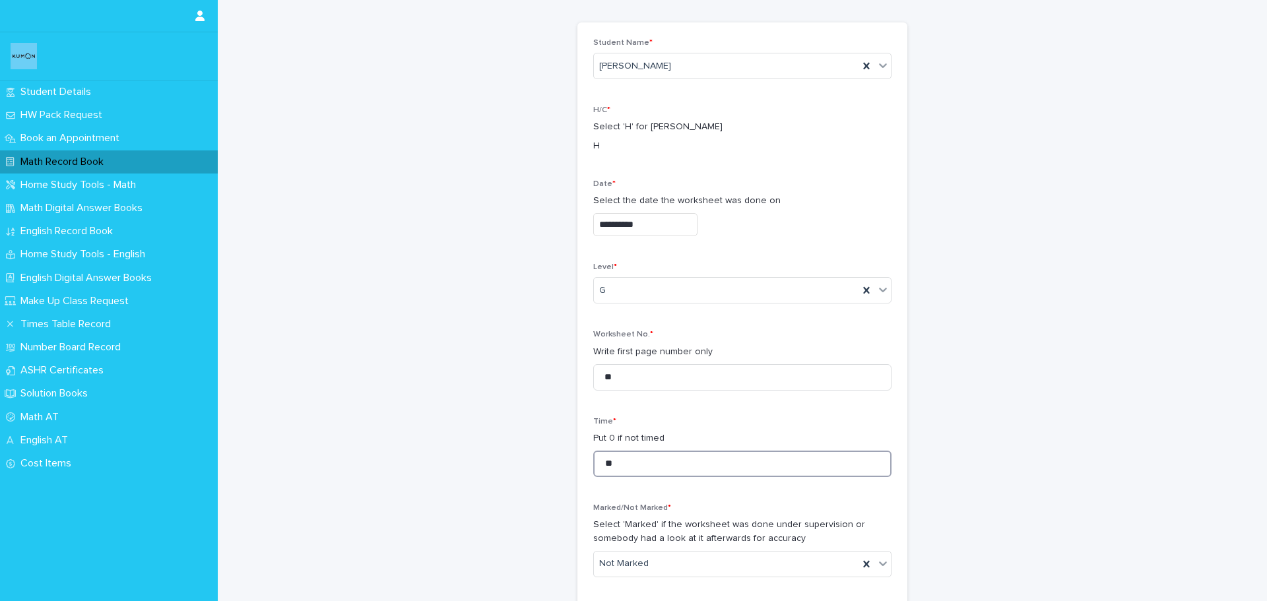
scroll to position [264, 0]
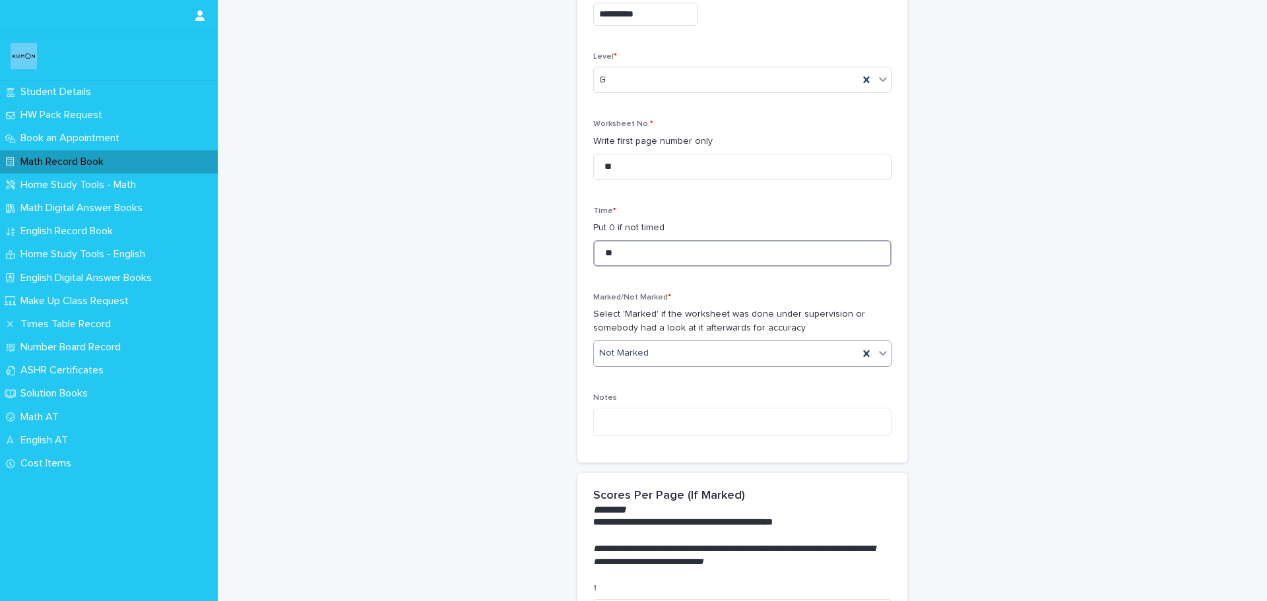
type input "**"
click at [614, 411] on div "Marked" at bounding box center [737, 402] width 297 height 23
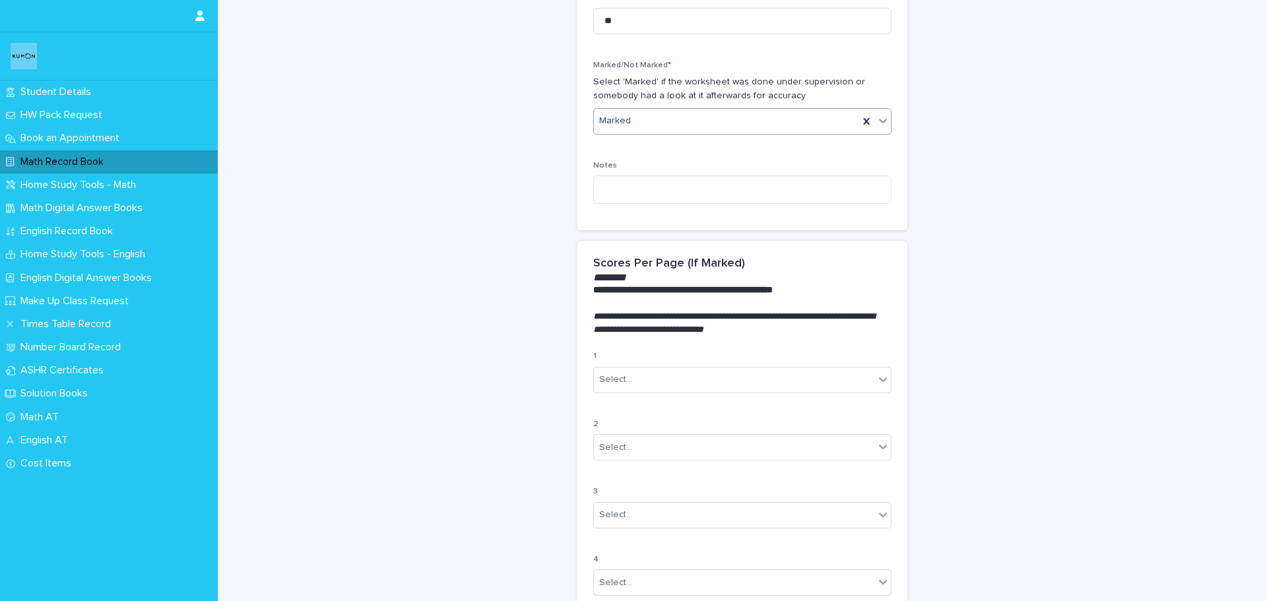
scroll to position [528, 0]
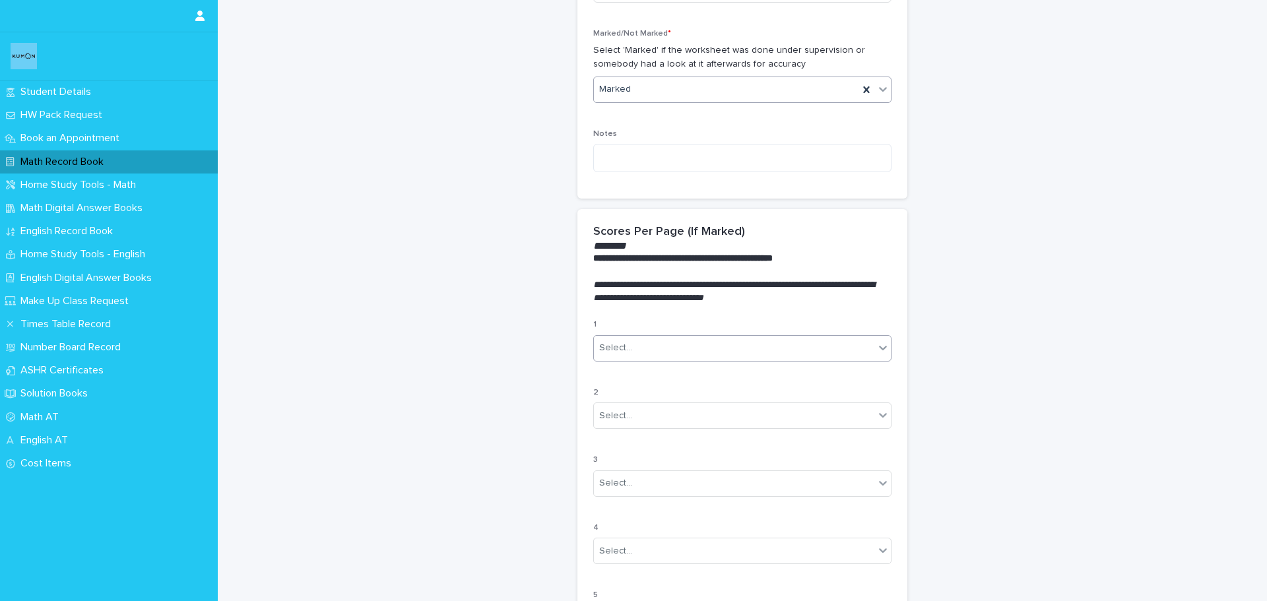
click at [647, 349] on div "Select..." at bounding box center [734, 348] width 280 height 22
drag, startPoint x: 627, startPoint y: 408, endPoint x: 625, endPoint y: 415, distance: 7.7
click at [625, 415] on div "B" at bounding box center [737, 419] width 297 height 23
click at [623, 420] on div "Select..." at bounding box center [615, 416] width 33 height 14
click at [620, 464] on div "A" at bounding box center [737, 464] width 297 height 23
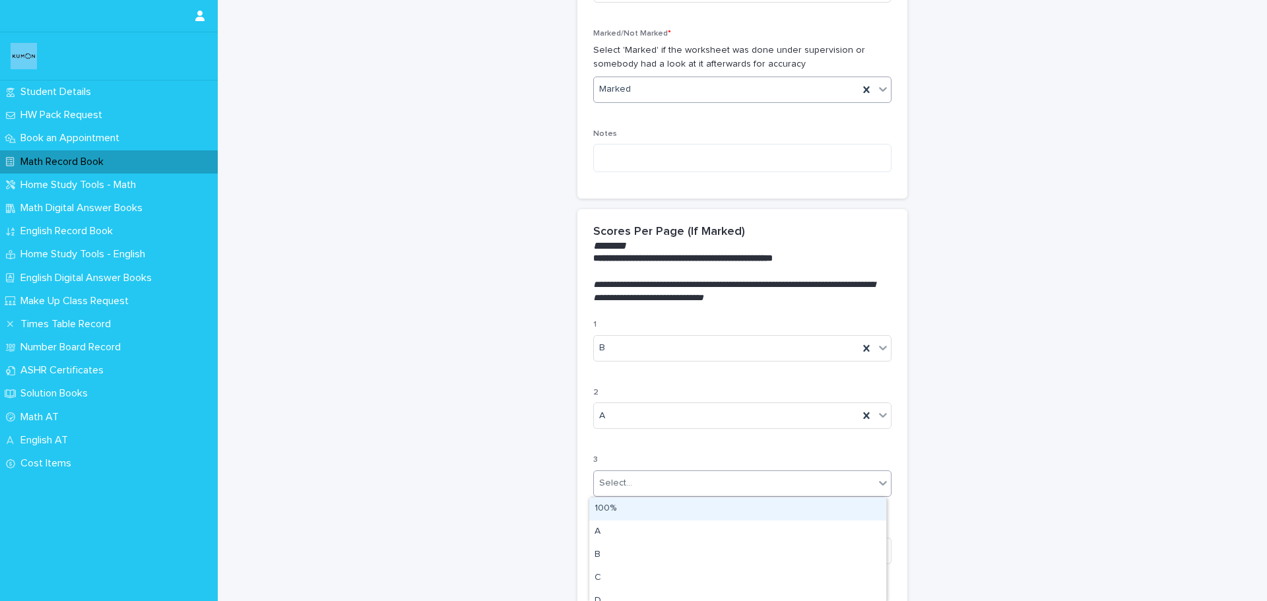
click at [620, 477] on div "Select..." at bounding box center [615, 483] width 33 height 14
click at [629, 555] on div "B" at bounding box center [737, 555] width 297 height 23
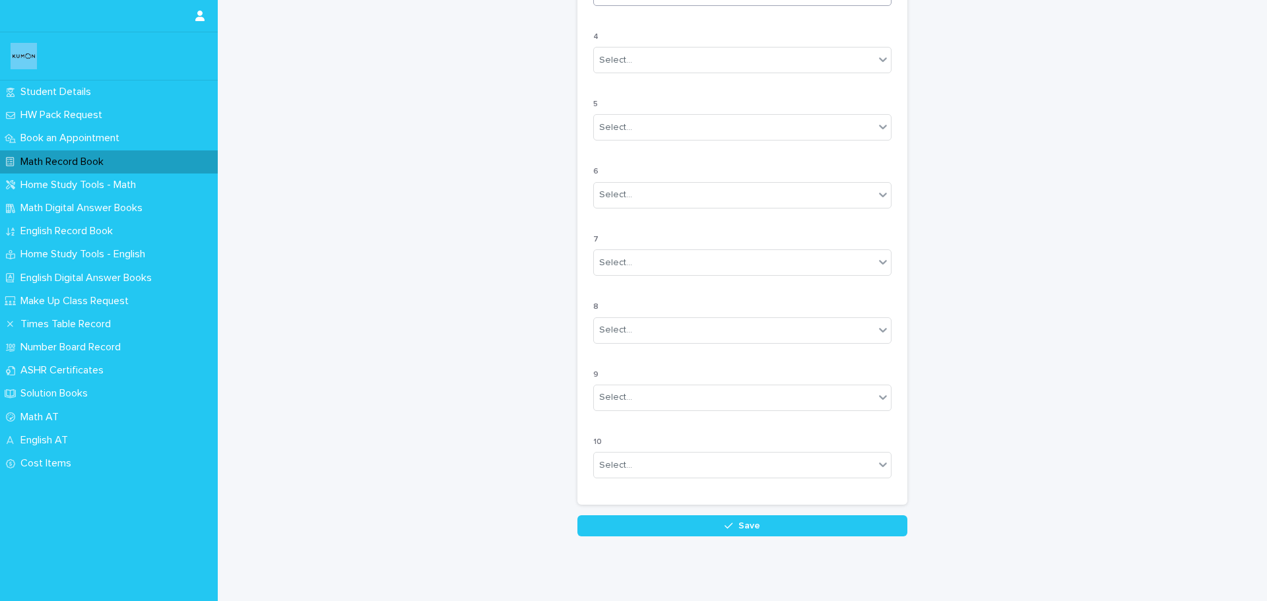
scroll to position [1058, 0]
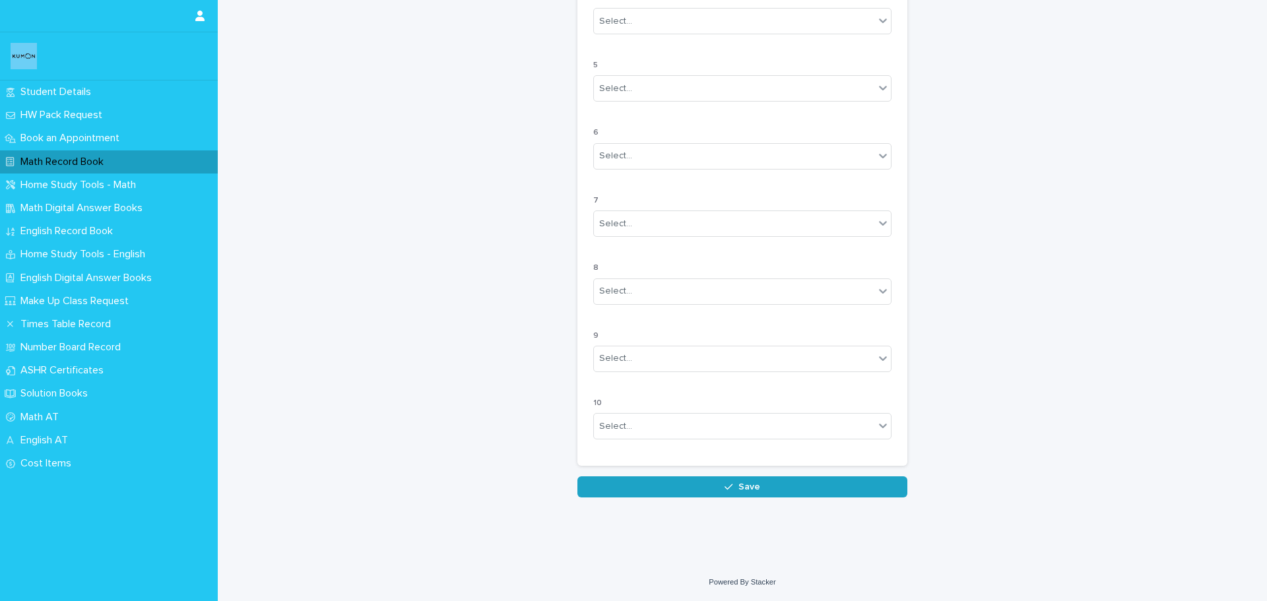
click at [642, 494] on button "Save" at bounding box center [742, 486] width 330 height 21
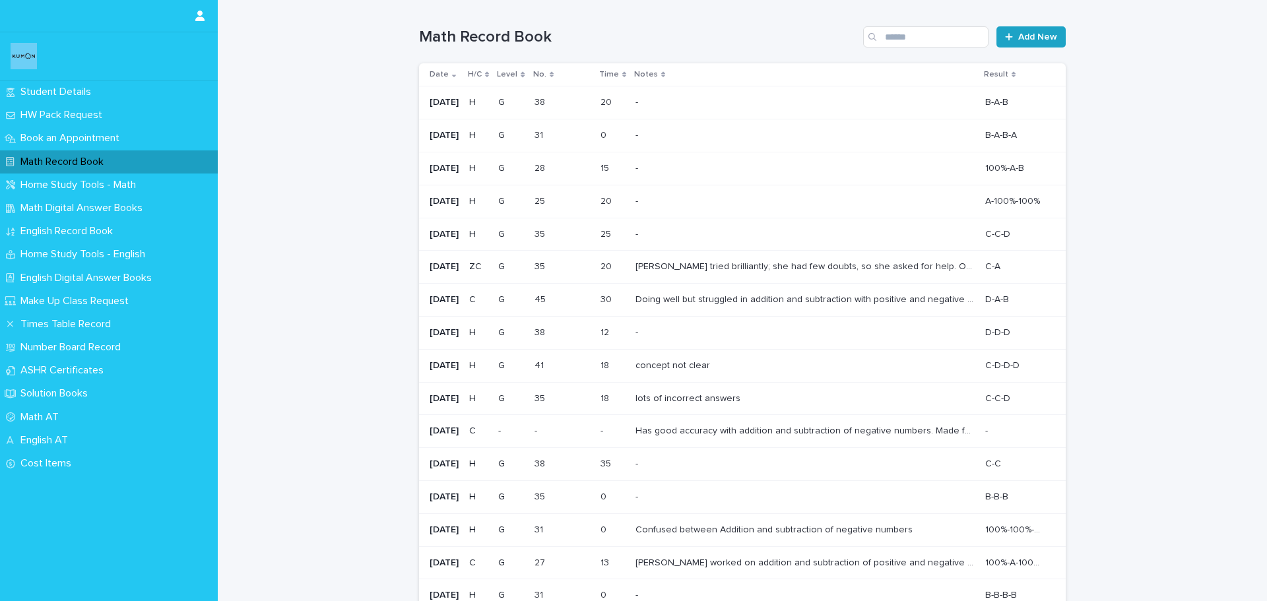
click at [1026, 33] on span "Add New" at bounding box center [1037, 36] width 39 height 9
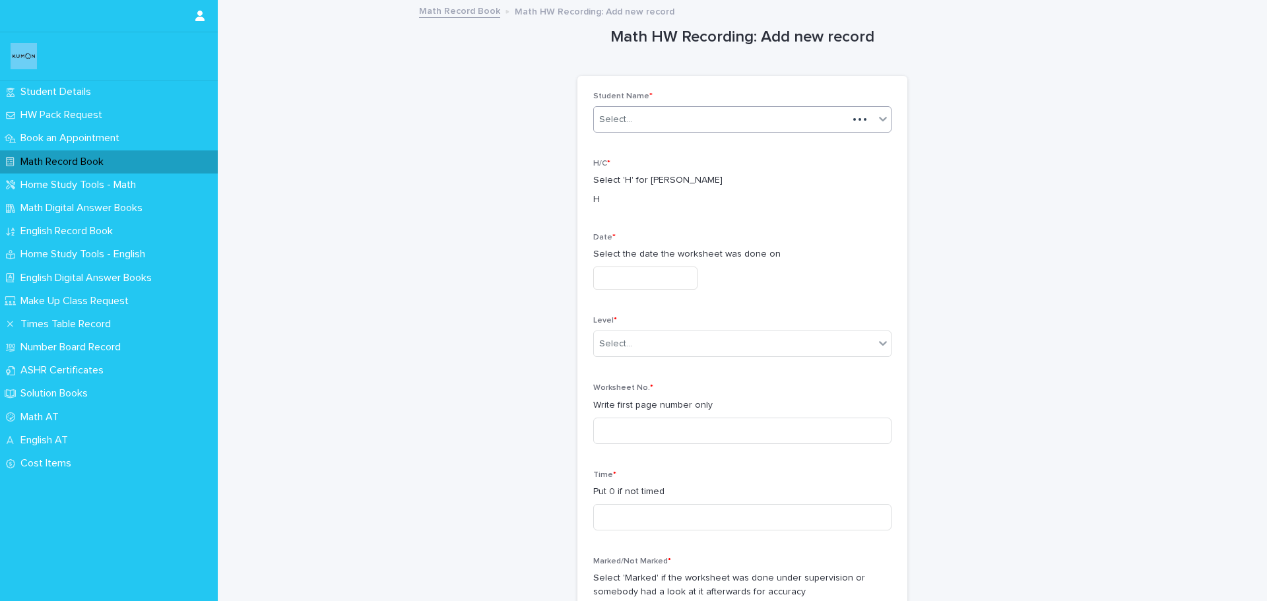
click at [740, 132] on body "**********" at bounding box center [633, 300] width 1267 height 601
click at [720, 155] on div "[PERSON_NAME]" at bounding box center [737, 144] width 297 height 23
click at [652, 278] on input "text" at bounding box center [645, 278] width 104 height 23
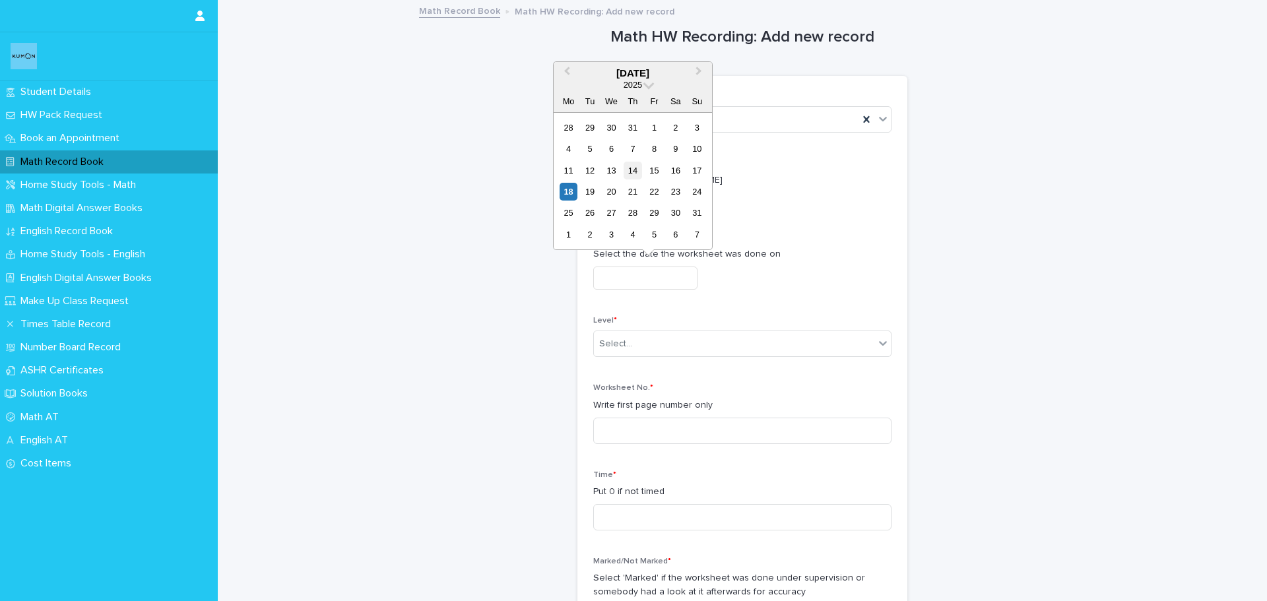
click at [633, 170] on div "14" at bounding box center [632, 171] width 18 height 18
type input "**********"
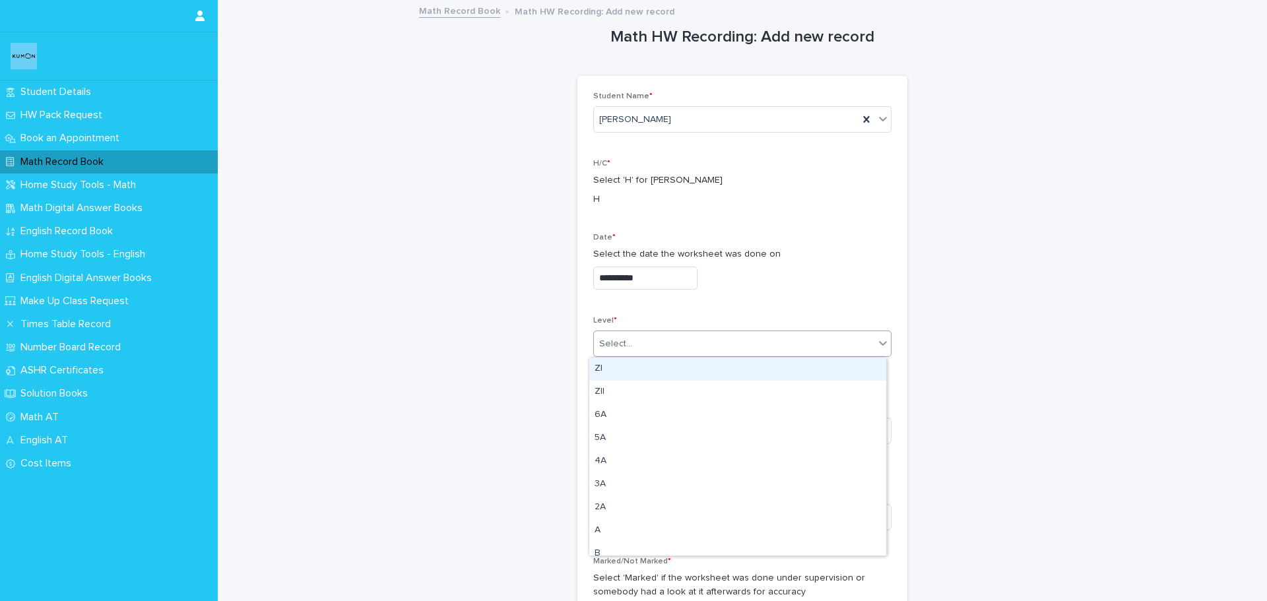
click at [710, 340] on div "Select..." at bounding box center [734, 344] width 280 height 22
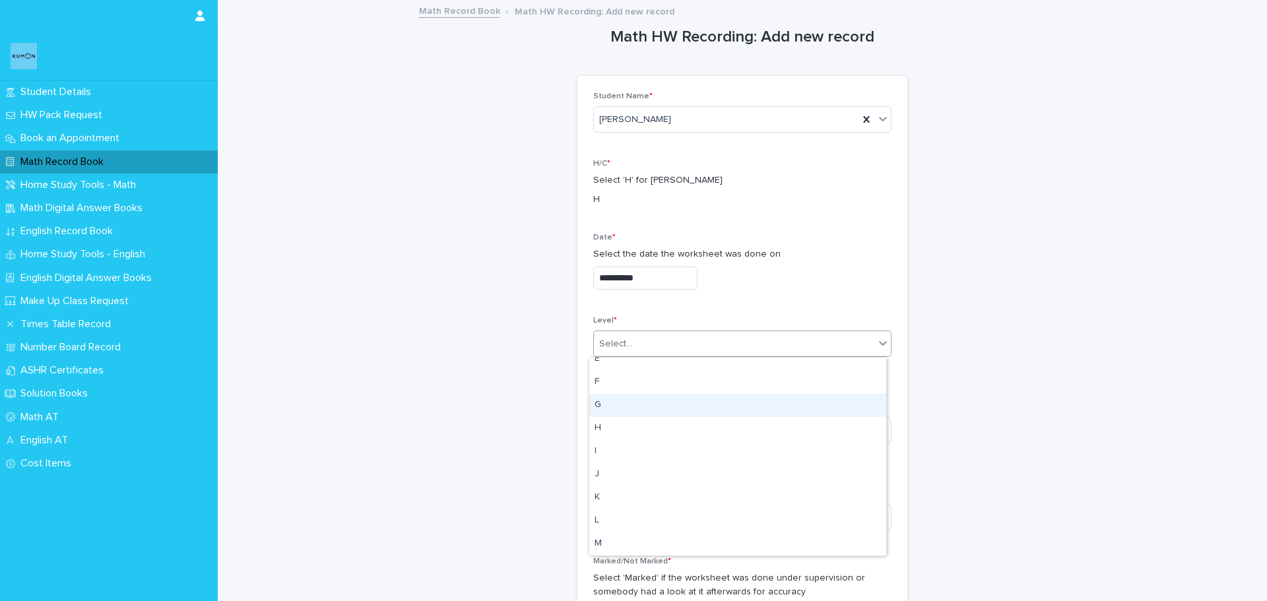
click at [654, 408] on div "G" at bounding box center [737, 405] width 297 height 23
click at [631, 433] on input at bounding box center [742, 431] width 298 height 26
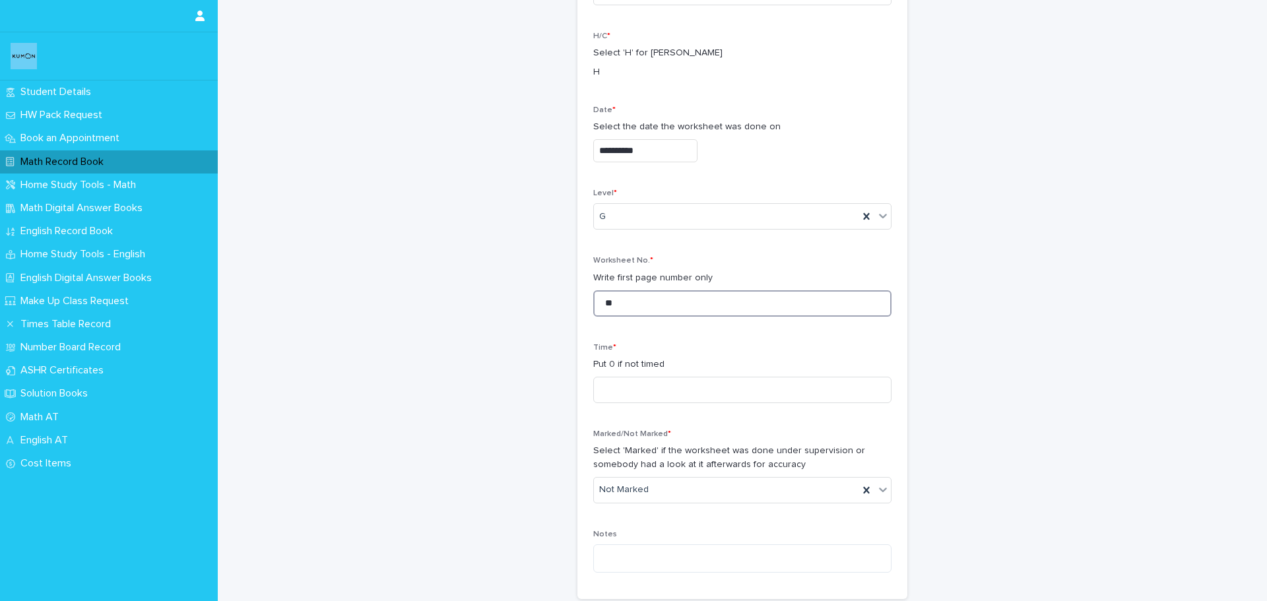
scroll to position [132, 0]
type input "**"
click at [632, 381] on input at bounding box center [742, 385] width 298 height 26
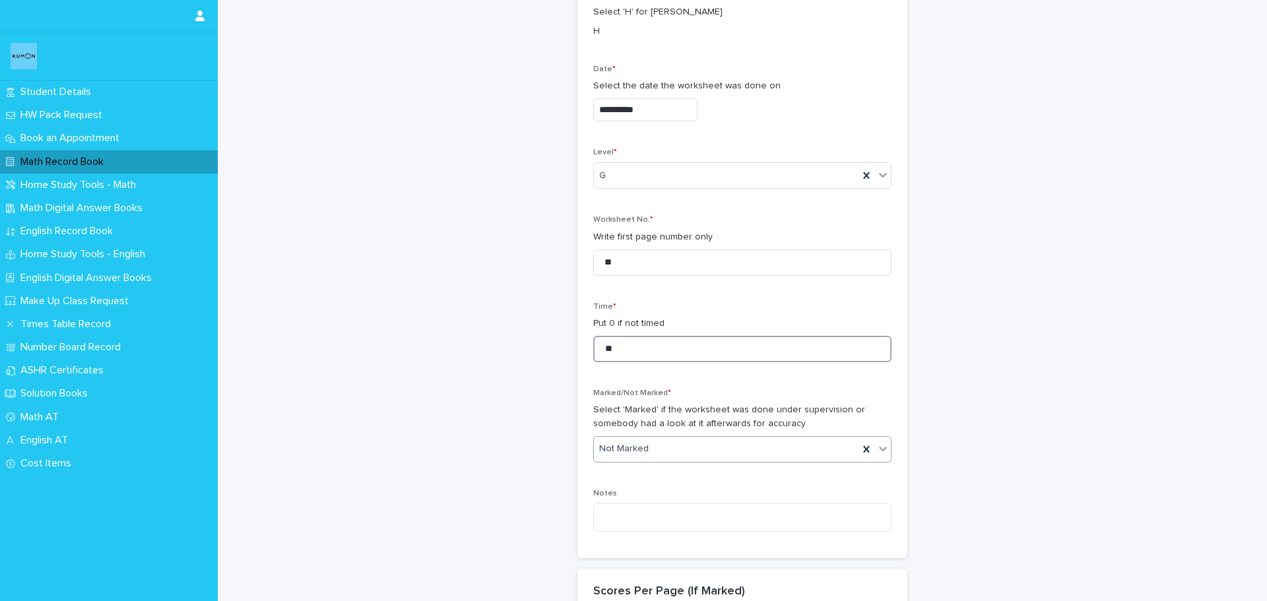
scroll to position [198, 0]
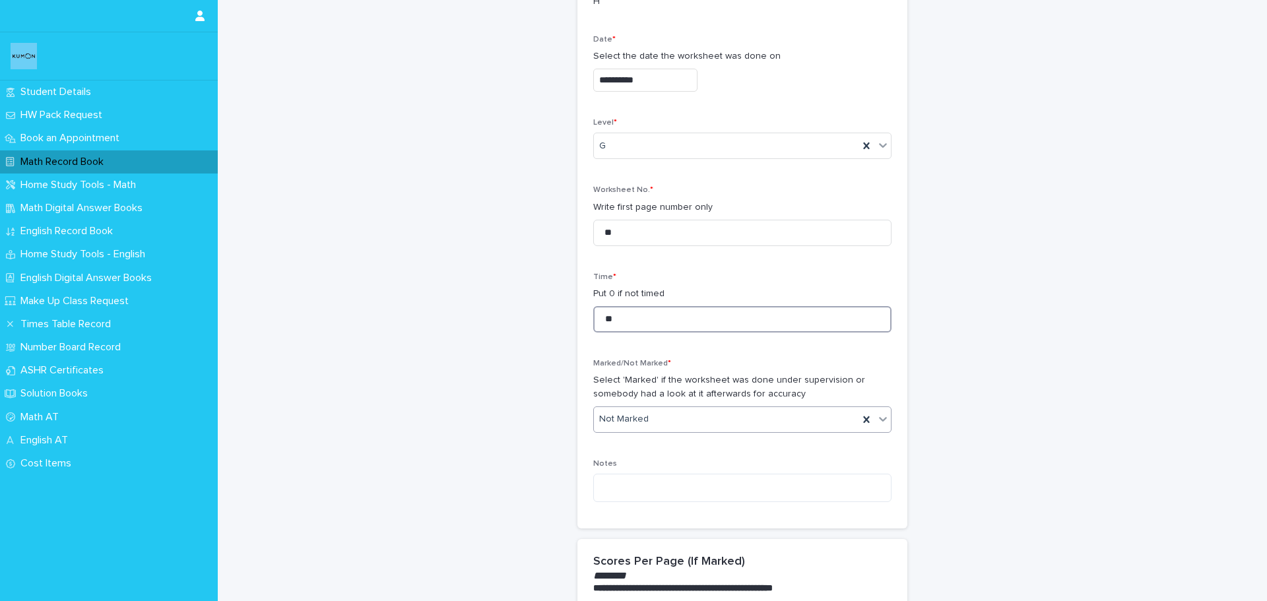
type input "**"
click at [623, 427] on div "Not Marked" at bounding box center [726, 419] width 265 height 22
click at [622, 465] on div "Marked" at bounding box center [737, 468] width 297 height 23
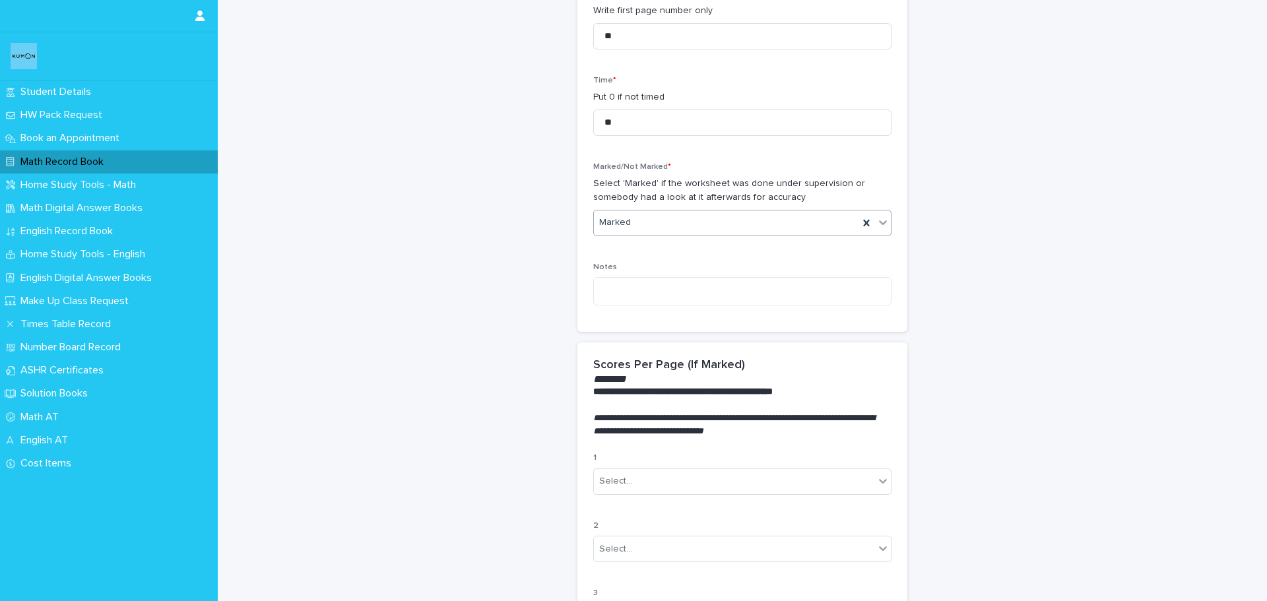
scroll to position [396, 0]
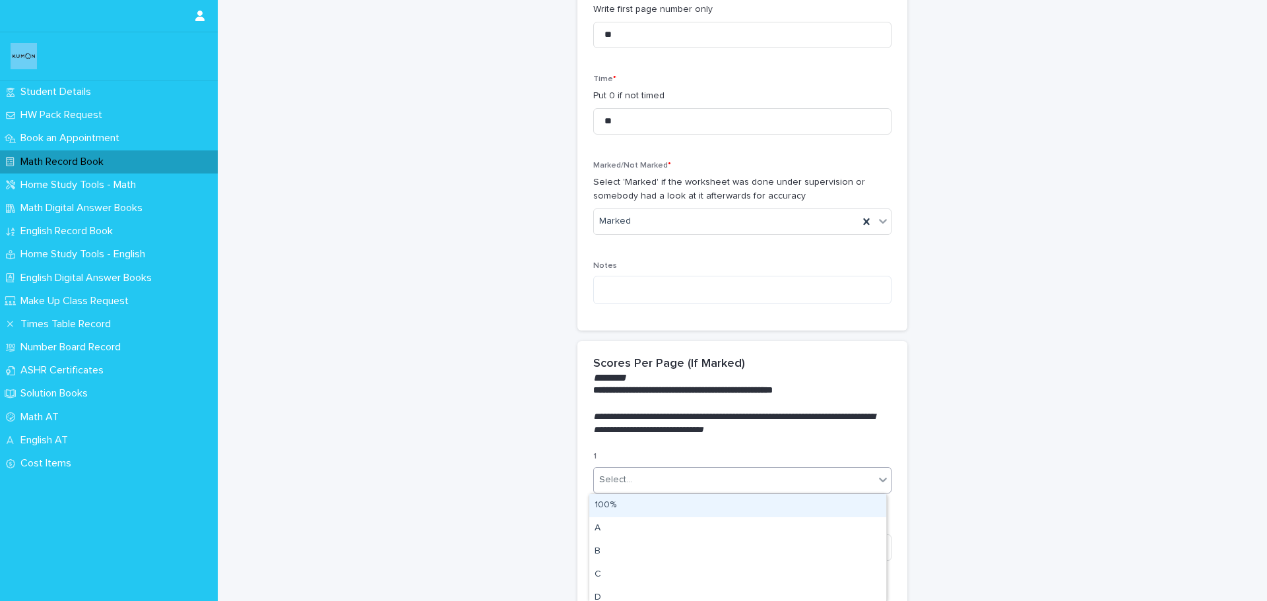
click at [620, 477] on div "Select..." at bounding box center [615, 480] width 33 height 14
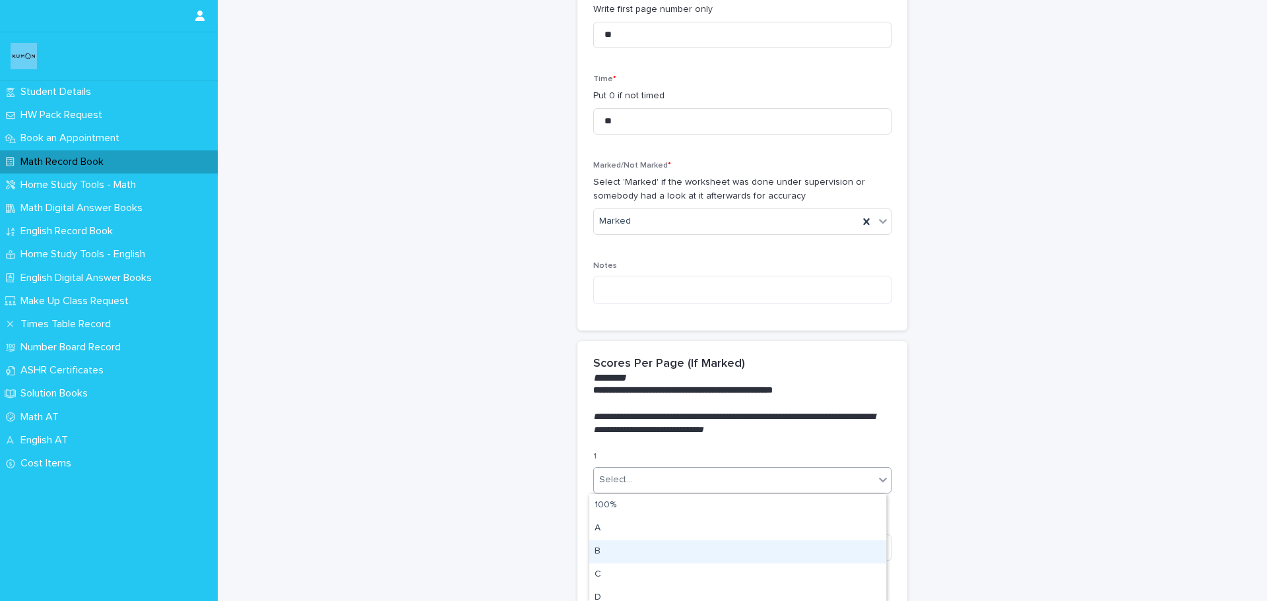
click at [614, 555] on div "B" at bounding box center [737, 551] width 297 height 23
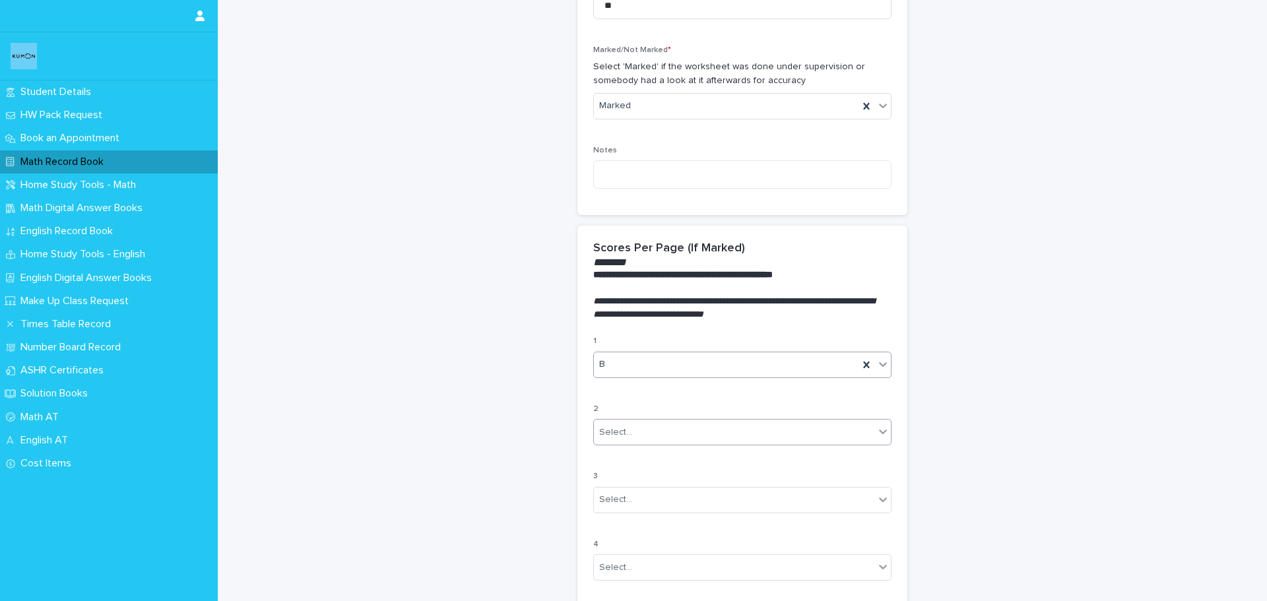
scroll to position [528, 0]
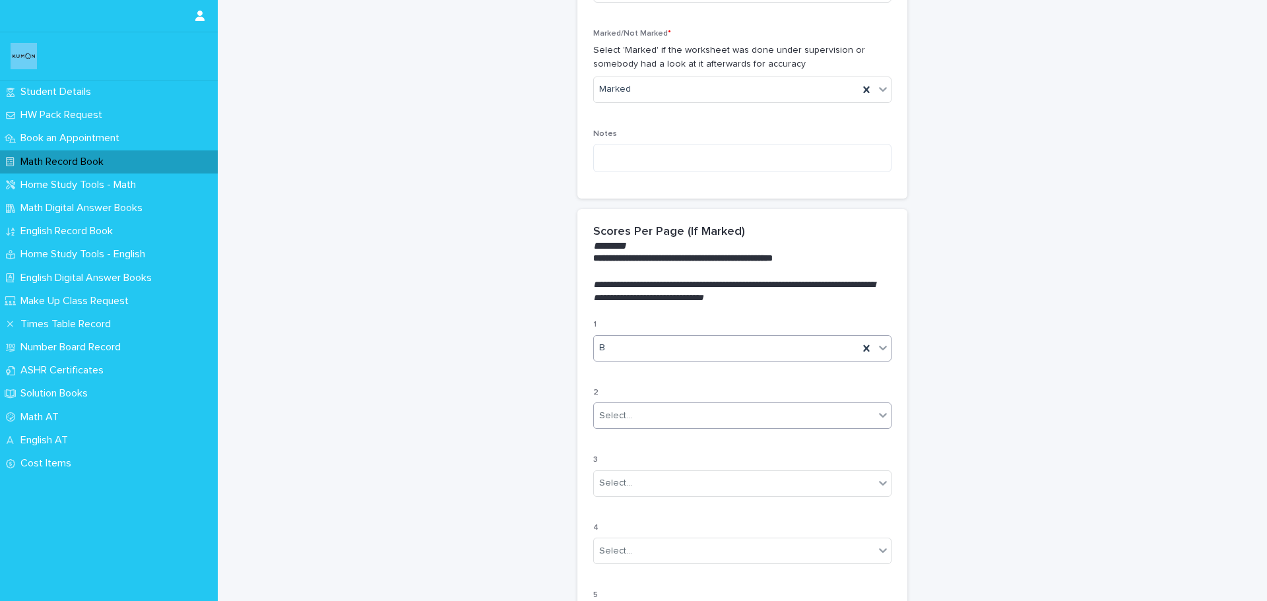
click at [645, 418] on div "Select..." at bounding box center [734, 416] width 280 height 22
click at [635, 490] on div "B" at bounding box center [737, 487] width 297 height 23
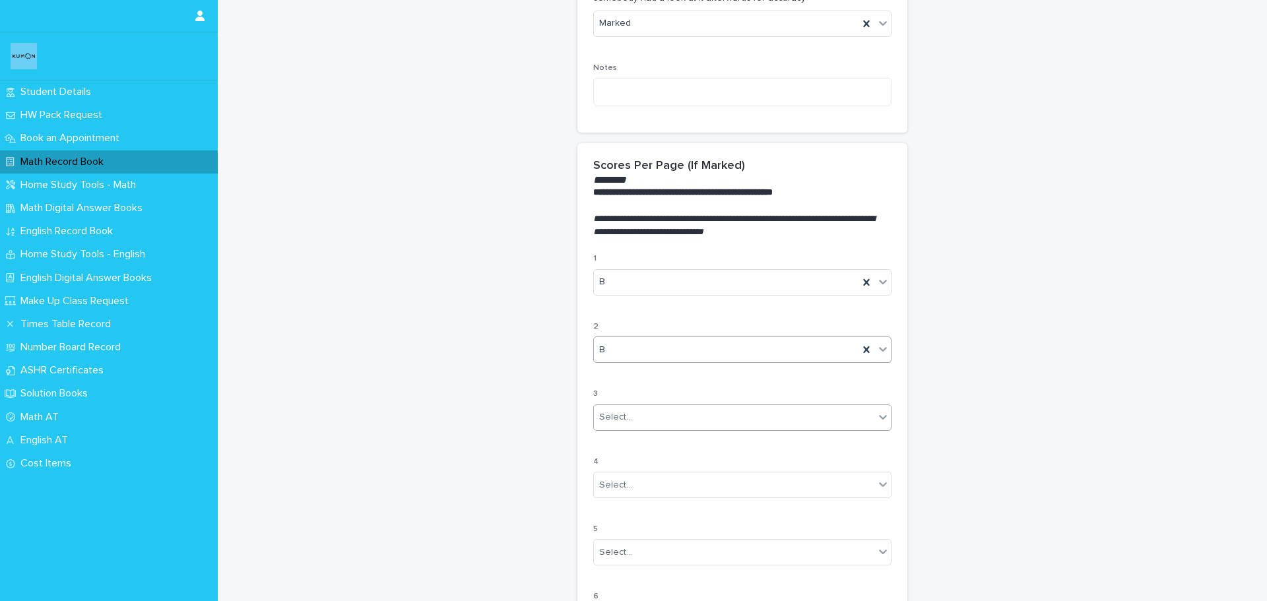
click at [666, 412] on div "Select..." at bounding box center [734, 417] width 280 height 22
click at [633, 511] on div "C" at bounding box center [737, 512] width 297 height 23
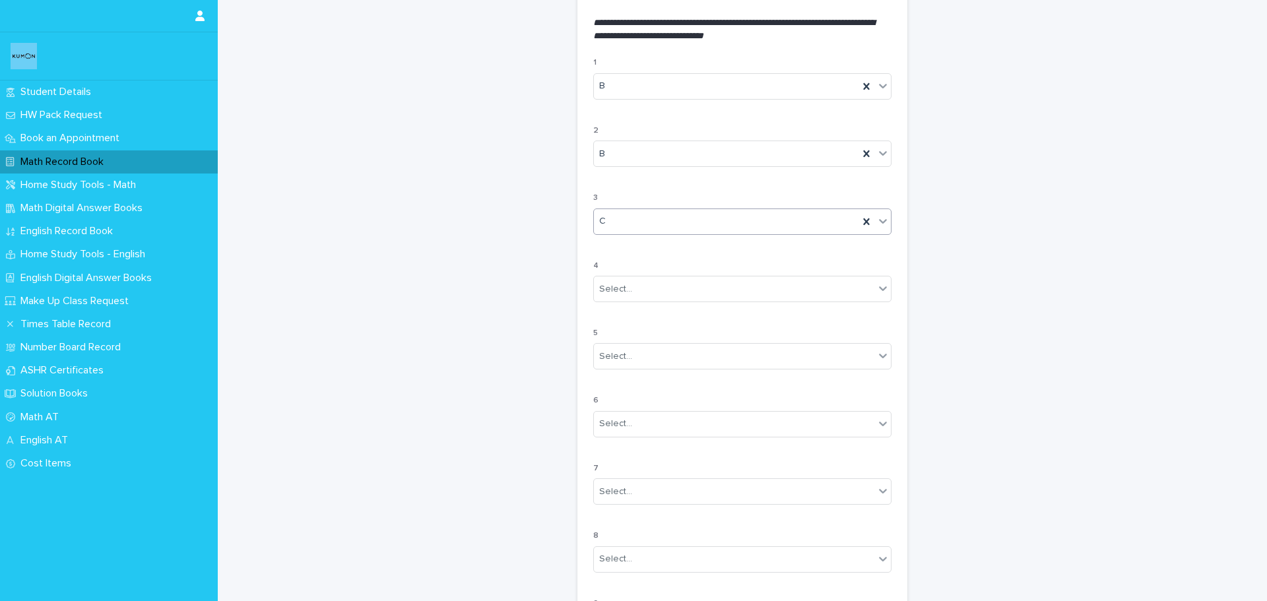
scroll to position [792, 0]
click at [633, 286] on div "Select..." at bounding box center [734, 287] width 280 height 22
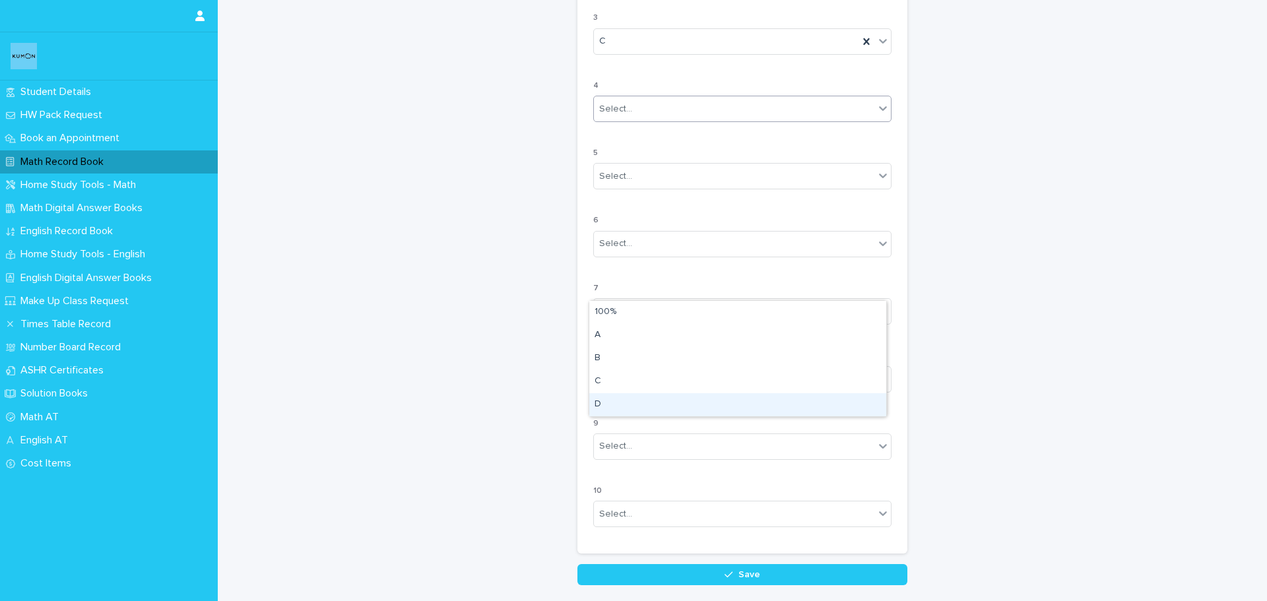
scroll to position [1058, 0]
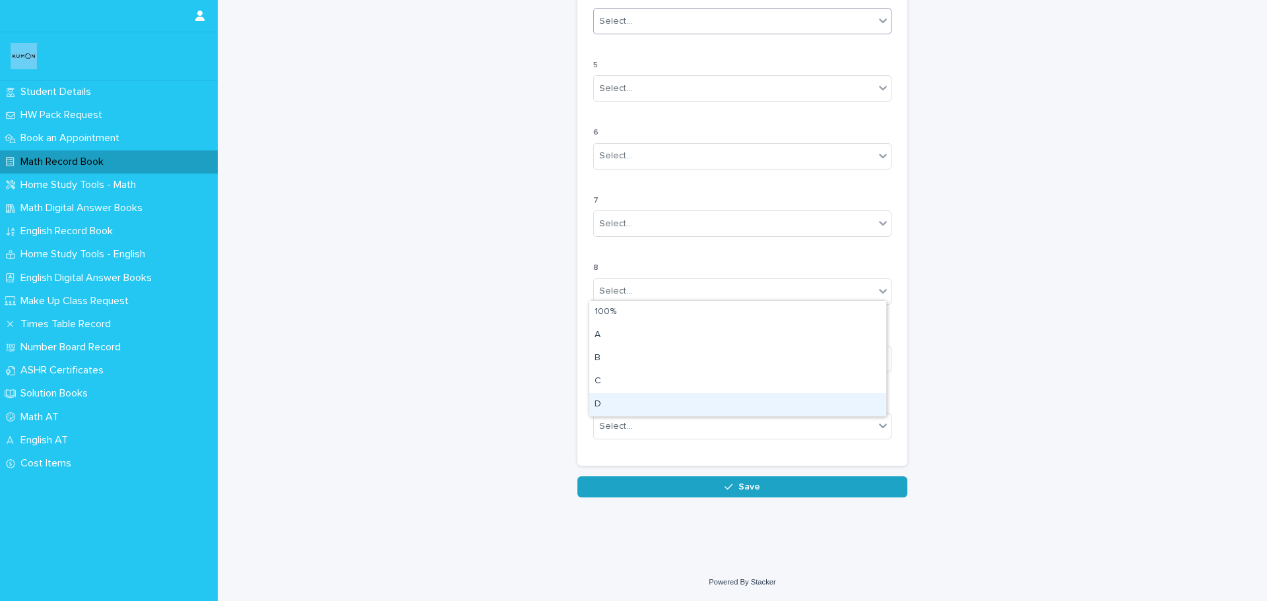
click at [814, 485] on button "Save" at bounding box center [742, 486] width 330 height 21
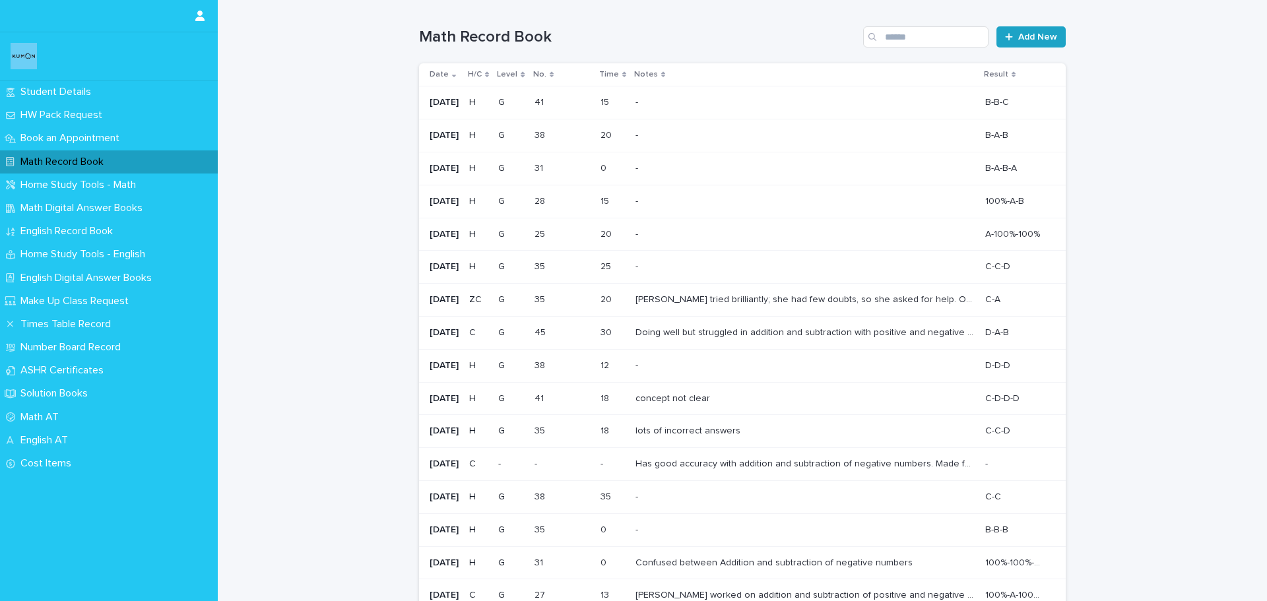
click at [1015, 42] on link "Add New" at bounding box center [1030, 36] width 69 height 21
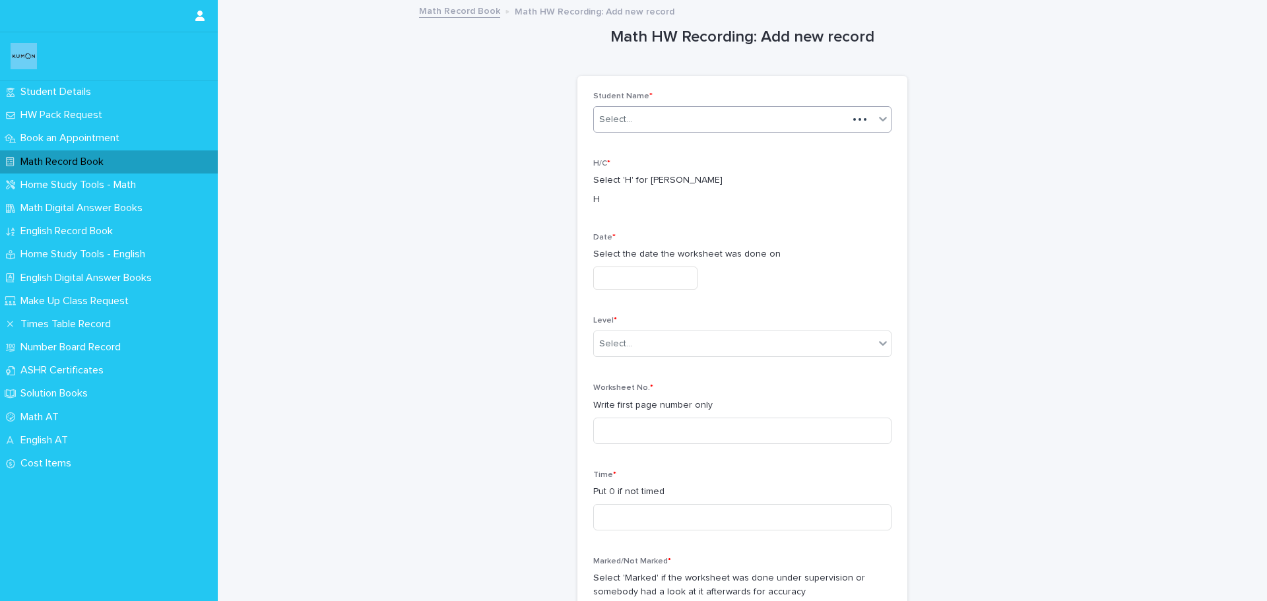
drag, startPoint x: 765, startPoint y: 121, endPoint x: 763, endPoint y: 127, distance: 7.1
click at [765, 121] on div "Select..." at bounding box center [721, 120] width 254 height 22
click at [724, 151] on div "[PERSON_NAME]" at bounding box center [737, 144] width 297 height 23
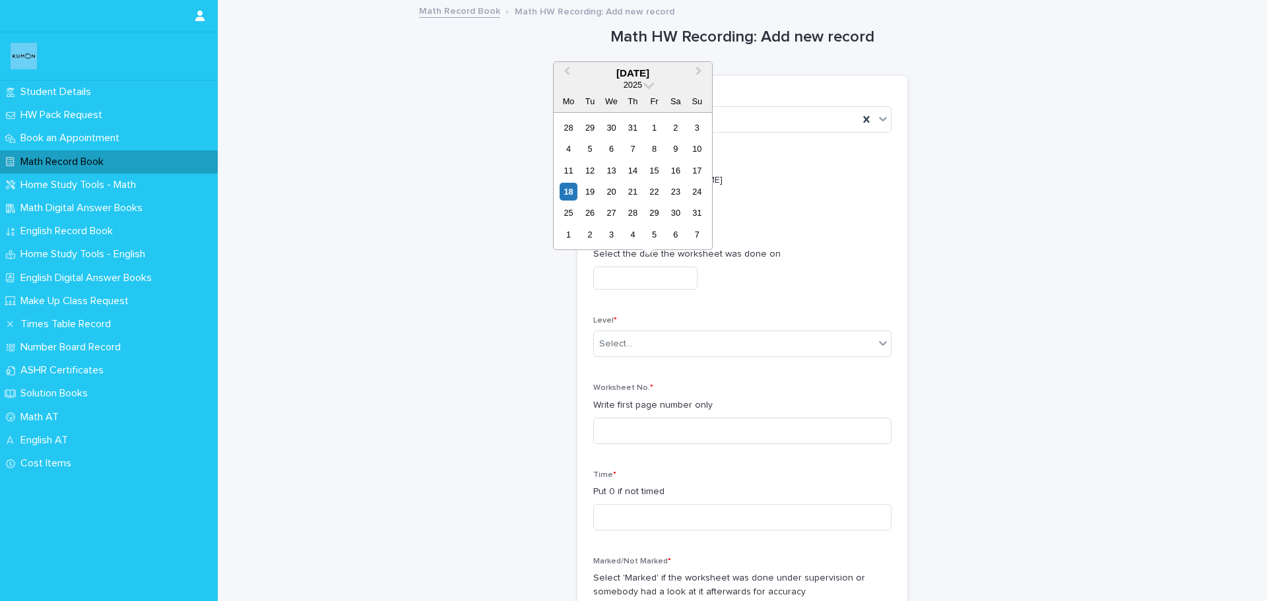
click at [657, 272] on input "text" at bounding box center [645, 278] width 104 height 23
click at [697, 172] on div "17" at bounding box center [697, 171] width 18 height 18
type input "**********"
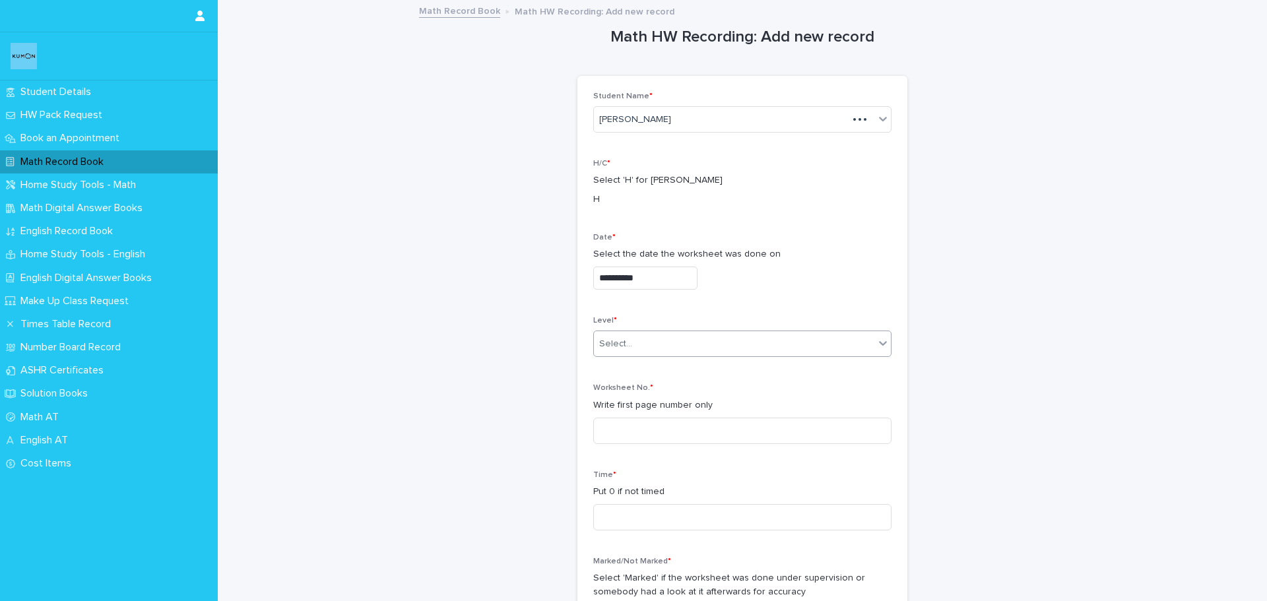
click at [703, 346] on div "Select..." at bounding box center [734, 344] width 280 height 22
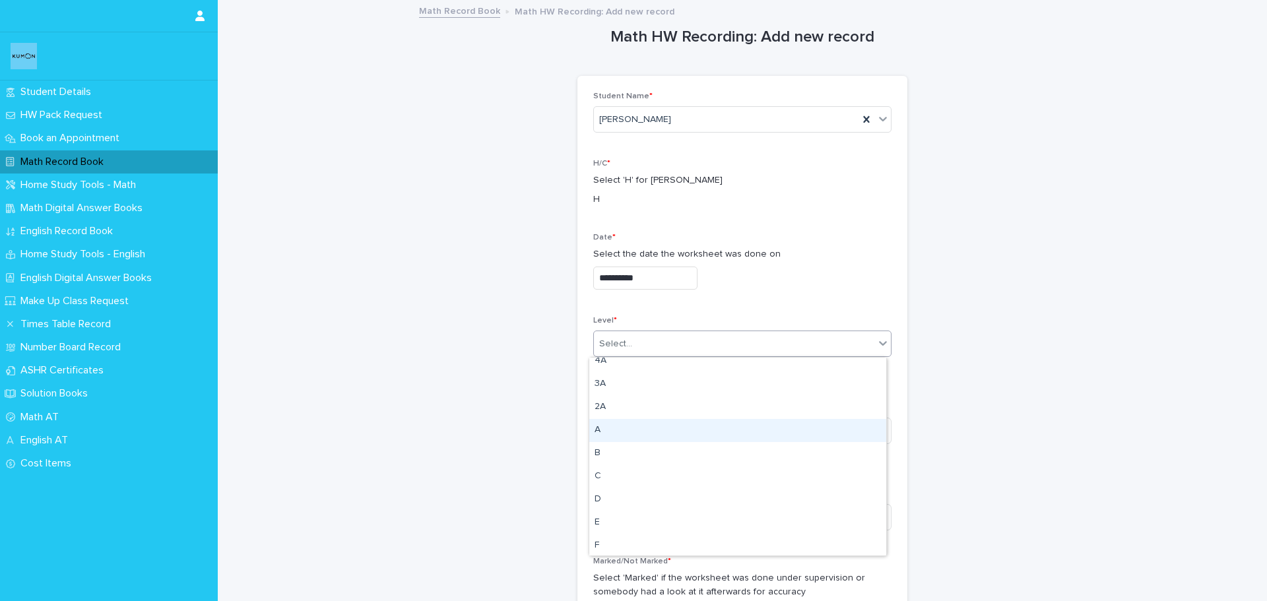
scroll to position [132, 0]
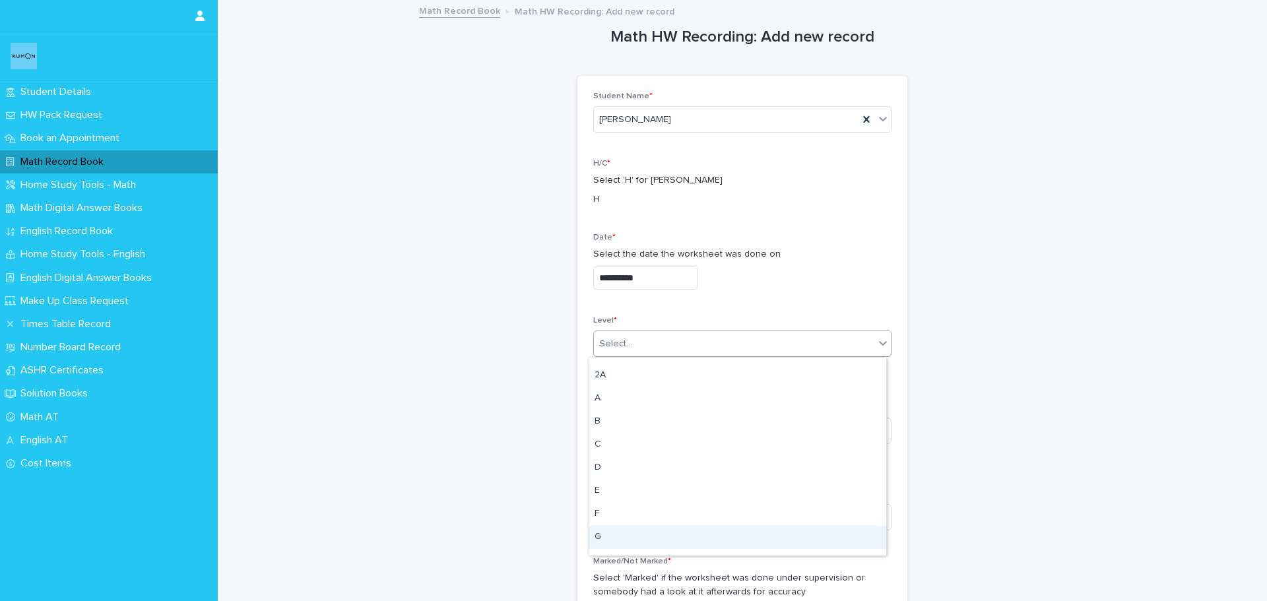
click at [621, 534] on div "G" at bounding box center [737, 537] width 297 height 23
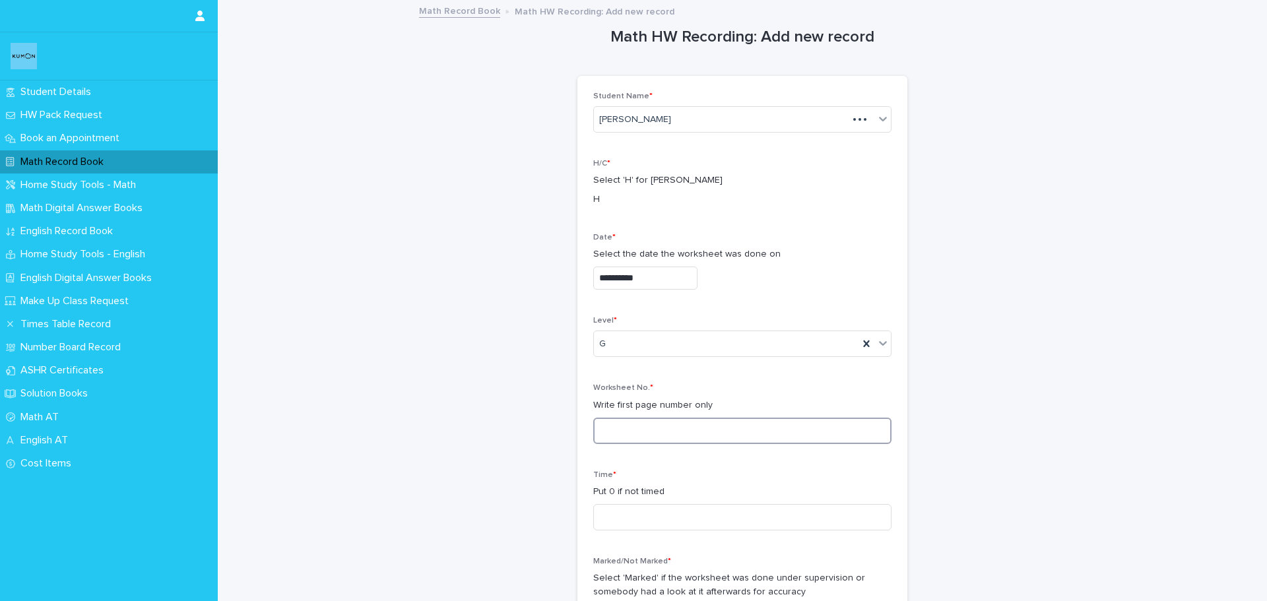
click at [643, 431] on input at bounding box center [742, 431] width 298 height 26
type input "**"
click at [613, 522] on input at bounding box center [742, 517] width 298 height 26
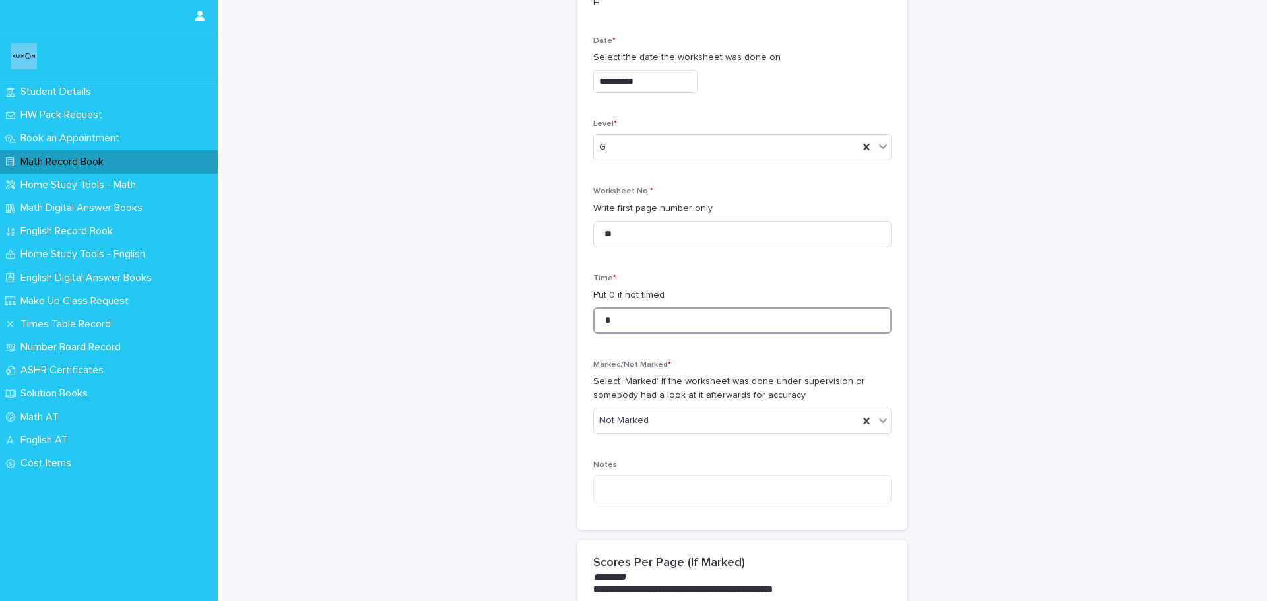
scroll to position [264, 0]
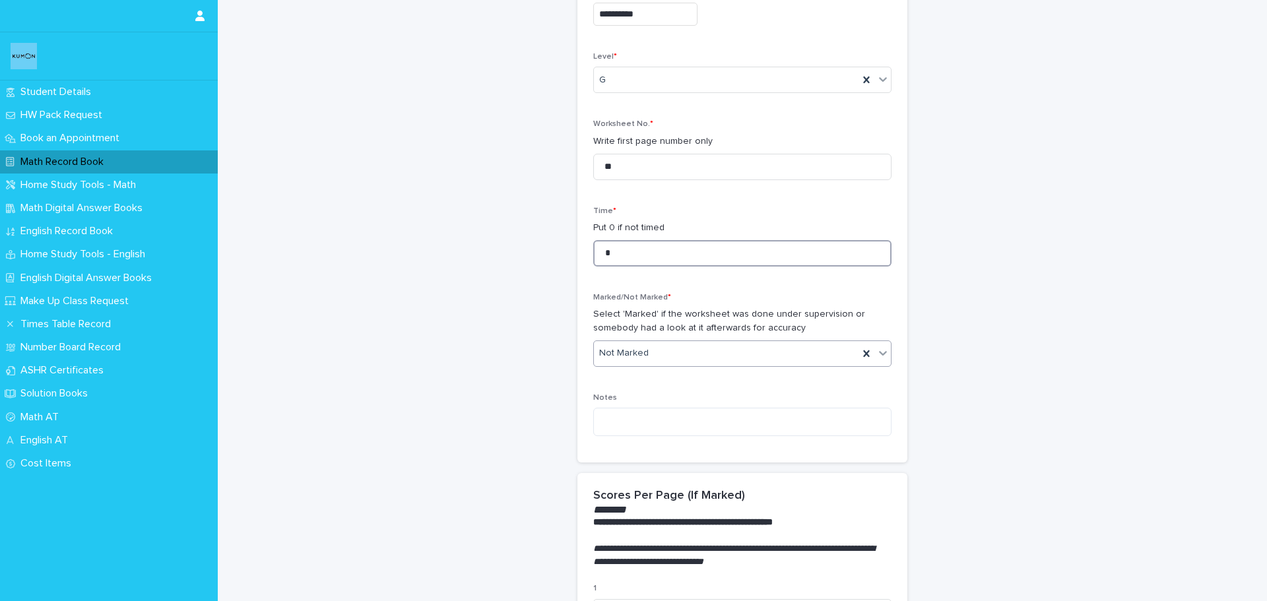
type input "*"
click at [648, 352] on div "Not Marked" at bounding box center [726, 353] width 265 height 22
click at [643, 400] on div "Marked" at bounding box center [737, 402] width 297 height 23
click at [633, 429] on textarea at bounding box center [742, 422] width 298 height 28
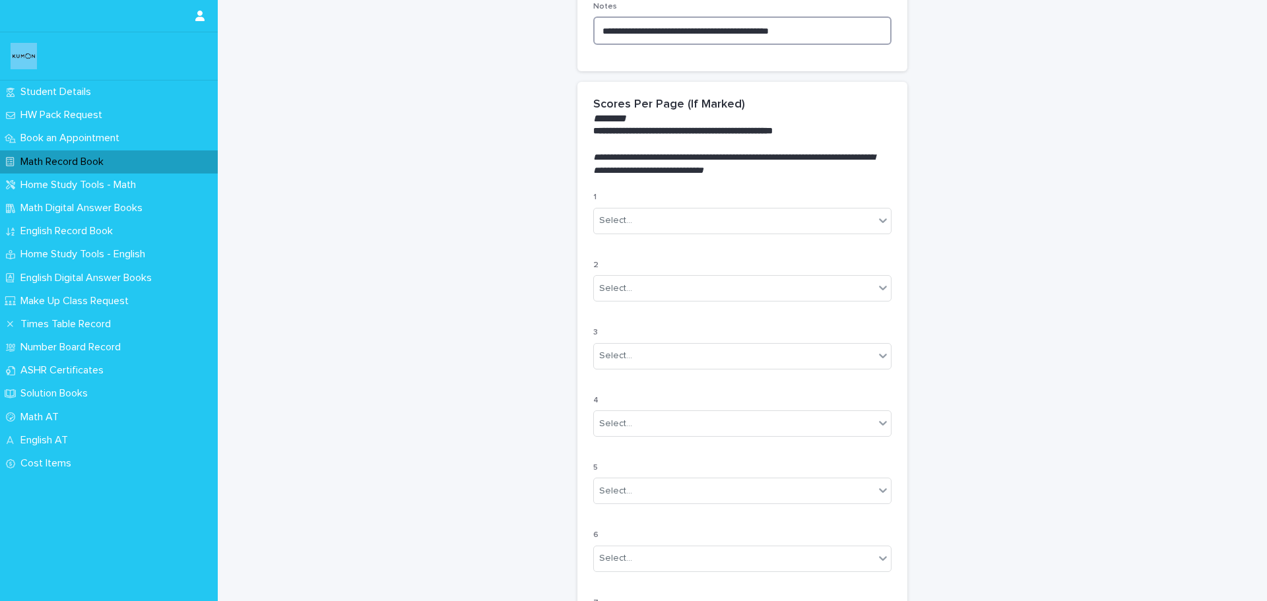
scroll to position [660, 0]
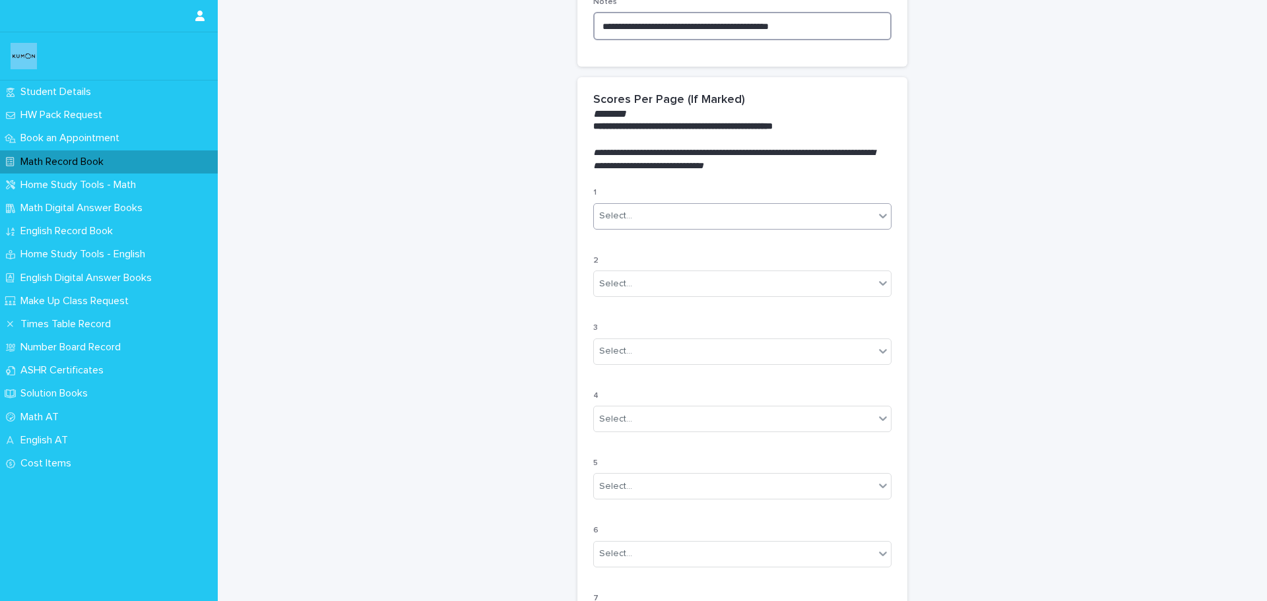
type textarea "**********"
click at [608, 226] on div "Select..." at bounding box center [734, 216] width 280 height 22
click at [617, 303] on div "C" at bounding box center [737, 311] width 297 height 23
click at [630, 278] on div "Select..." at bounding box center [734, 284] width 280 height 22
click at [629, 372] on div "C" at bounding box center [737, 378] width 297 height 23
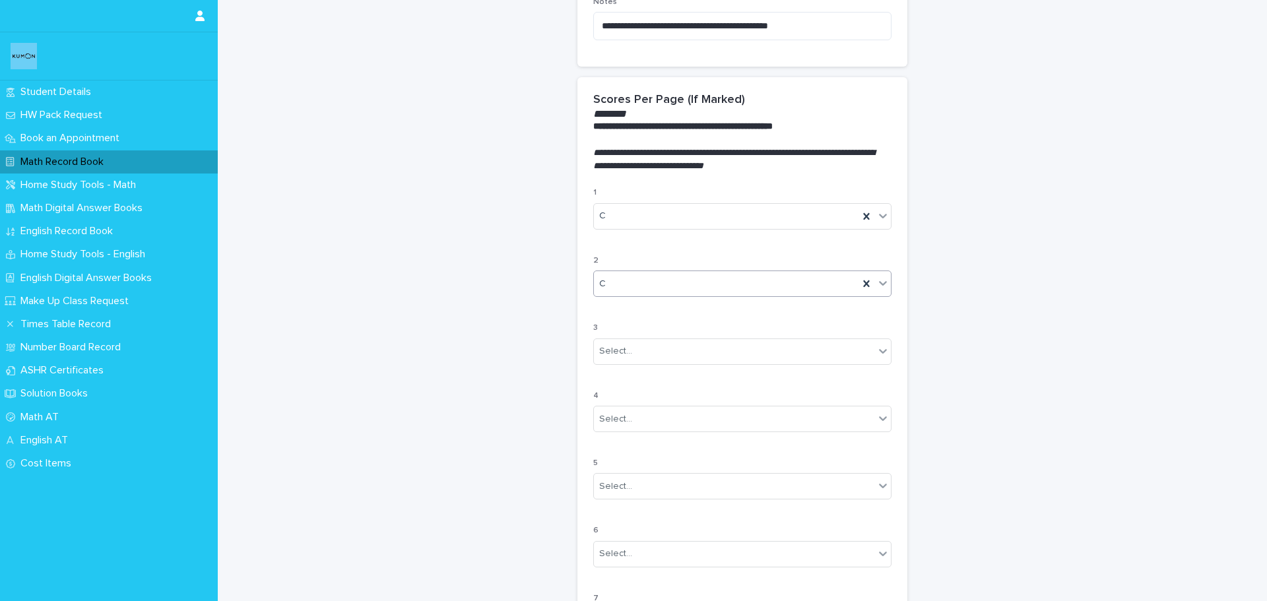
scroll to position [726, 0]
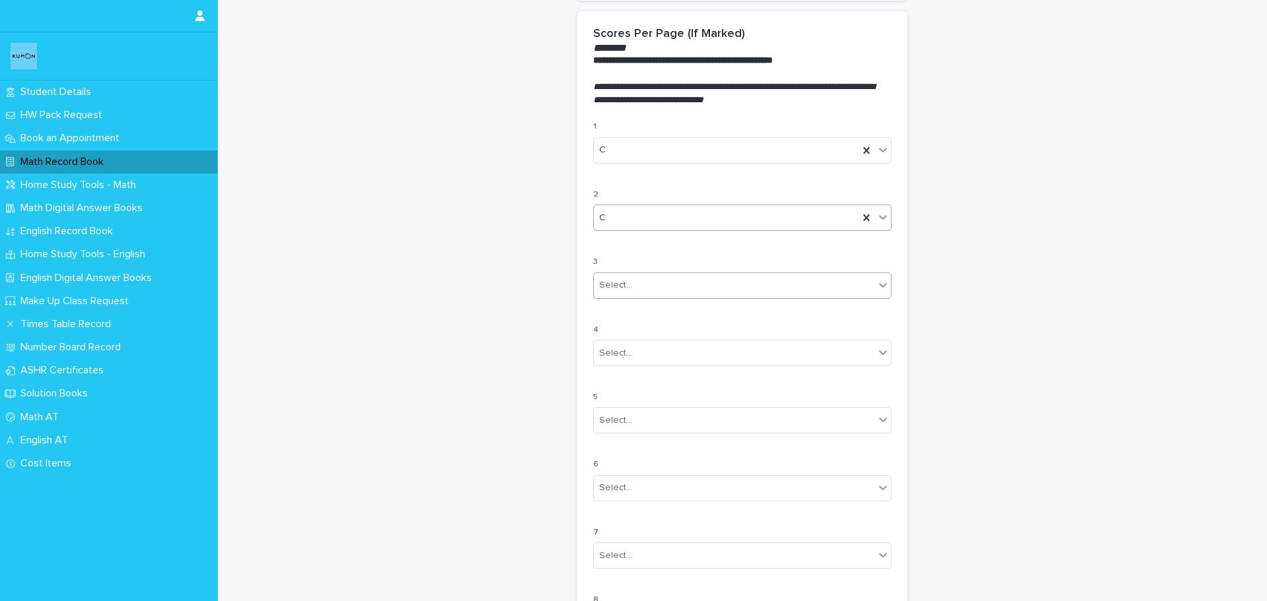
click at [621, 286] on div "Select..." at bounding box center [615, 285] width 33 height 14
click at [620, 319] on div "100%" at bounding box center [737, 311] width 297 height 23
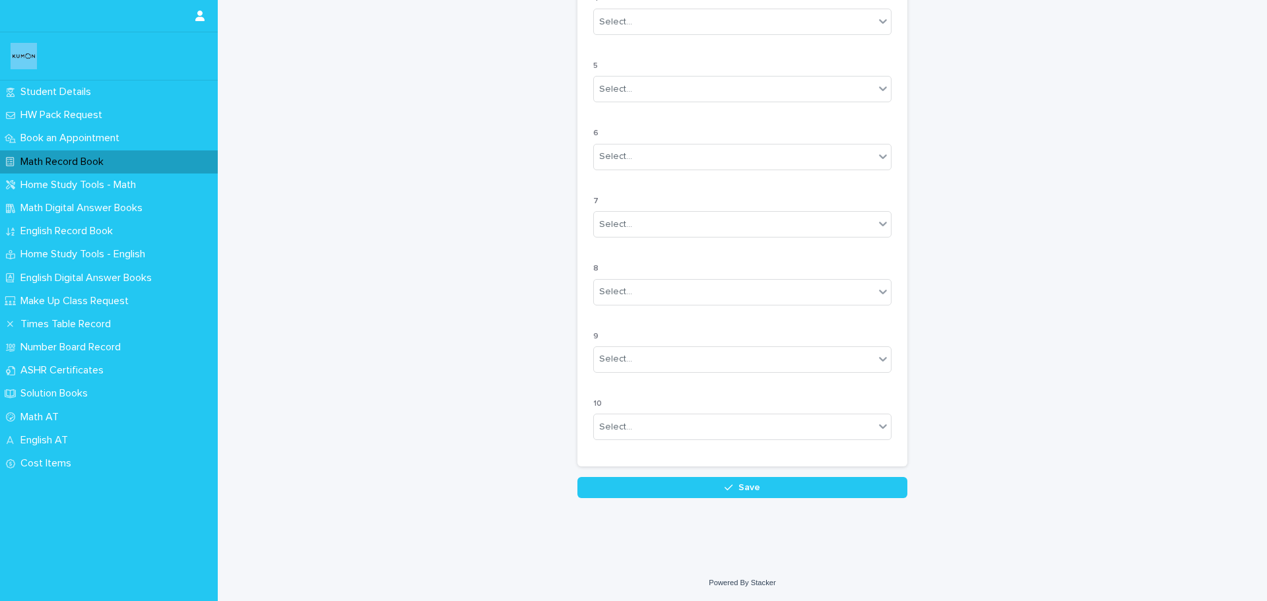
scroll to position [1058, 0]
click at [669, 484] on button "Save" at bounding box center [742, 486] width 330 height 21
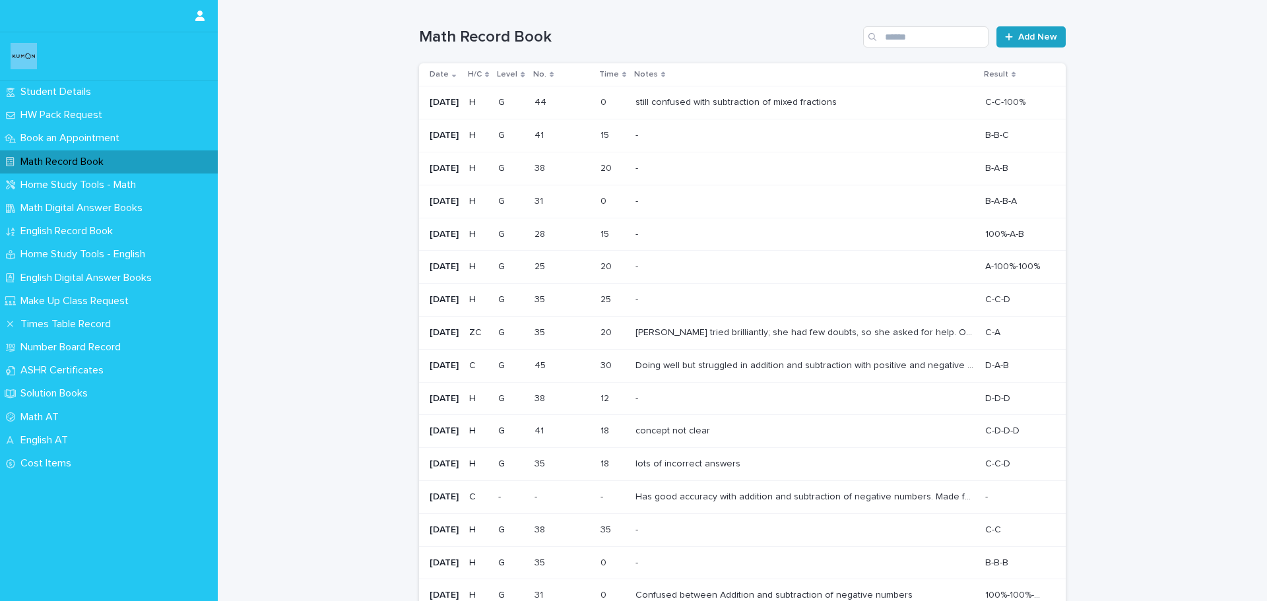
click at [1033, 36] on span "Add New" at bounding box center [1037, 36] width 39 height 9
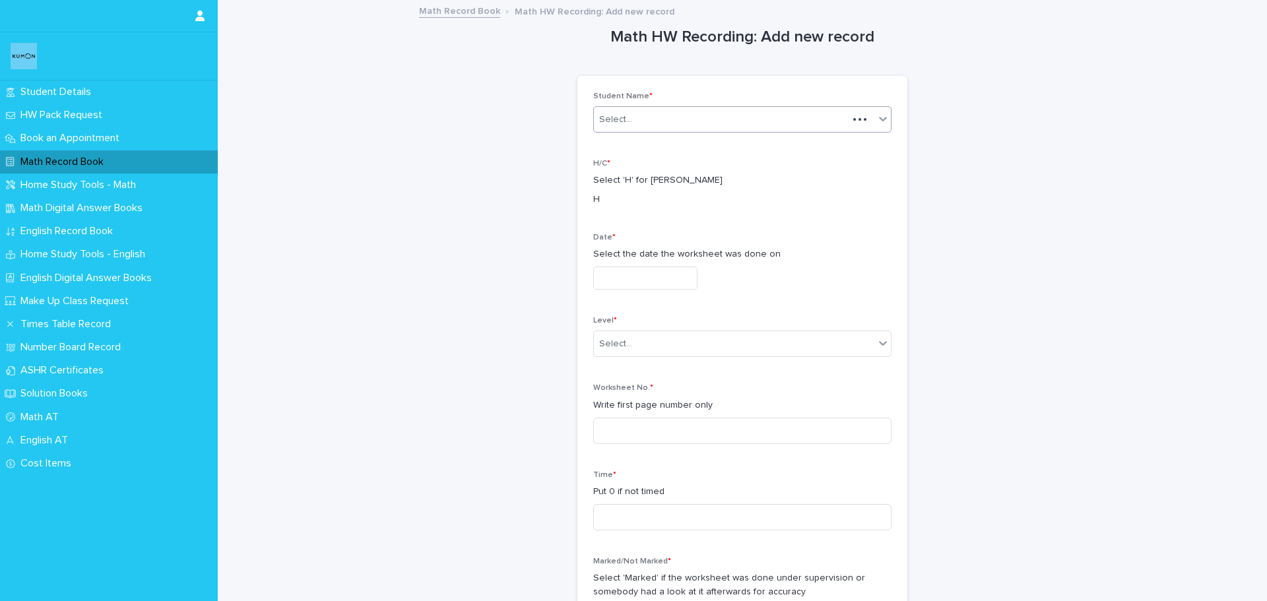
click at [739, 117] on div "Select..." at bounding box center [721, 120] width 254 height 22
click at [730, 146] on div "[PERSON_NAME]" at bounding box center [737, 144] width 297 height 23
click at [661, 274] on input "text" at bounding box center [645, 278] width 104 height 23
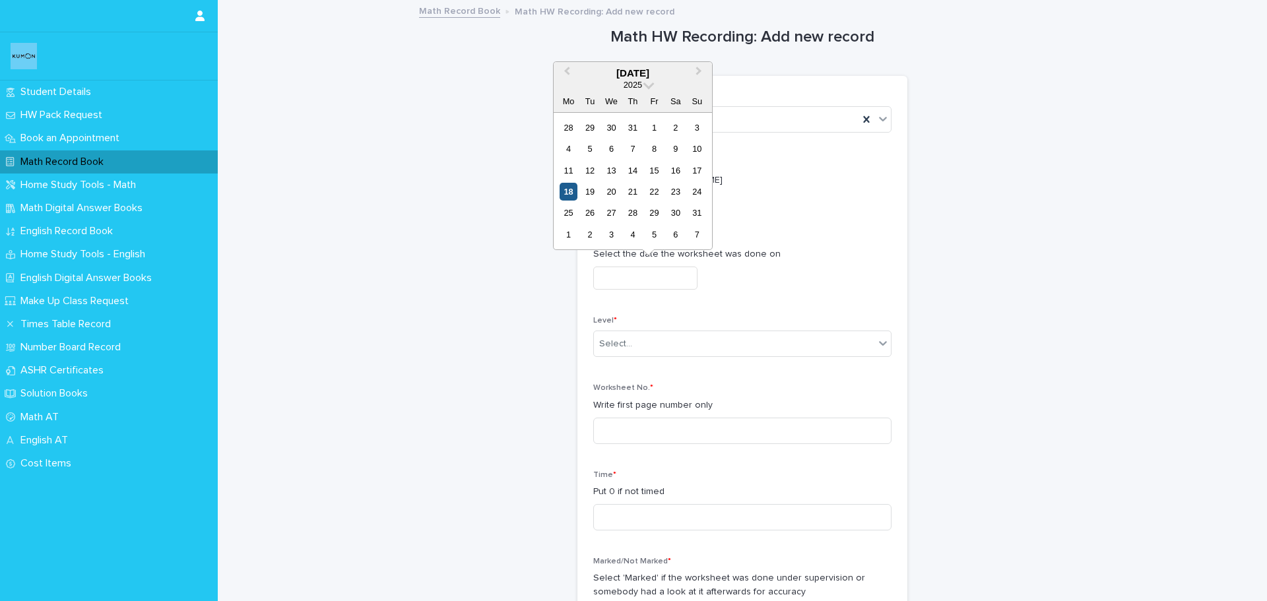
click at [567, 186] on div "18" at bounding box center [568, 192] width 18 height 18
type input "**********"
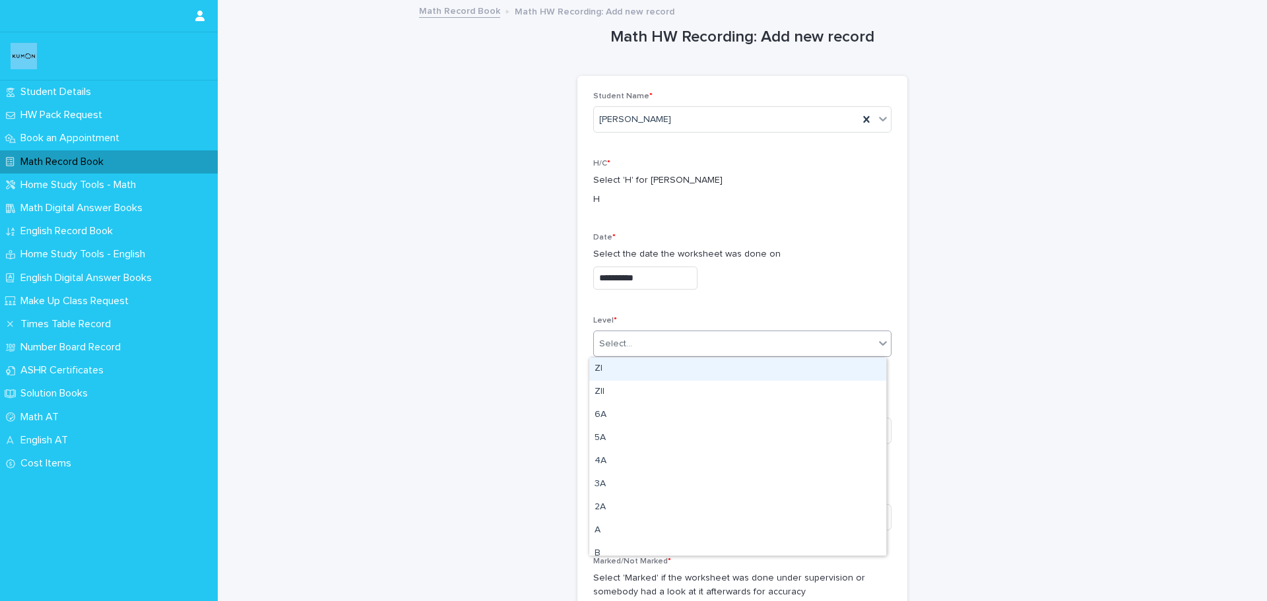
drag, startPoint x: 679, startPoint y: 345, endPoint x: 681, endPoint y: 376, distance: 31.0
click at [681, 350] on div "Select..." at bounding box center [734, 344] width 280 height 22
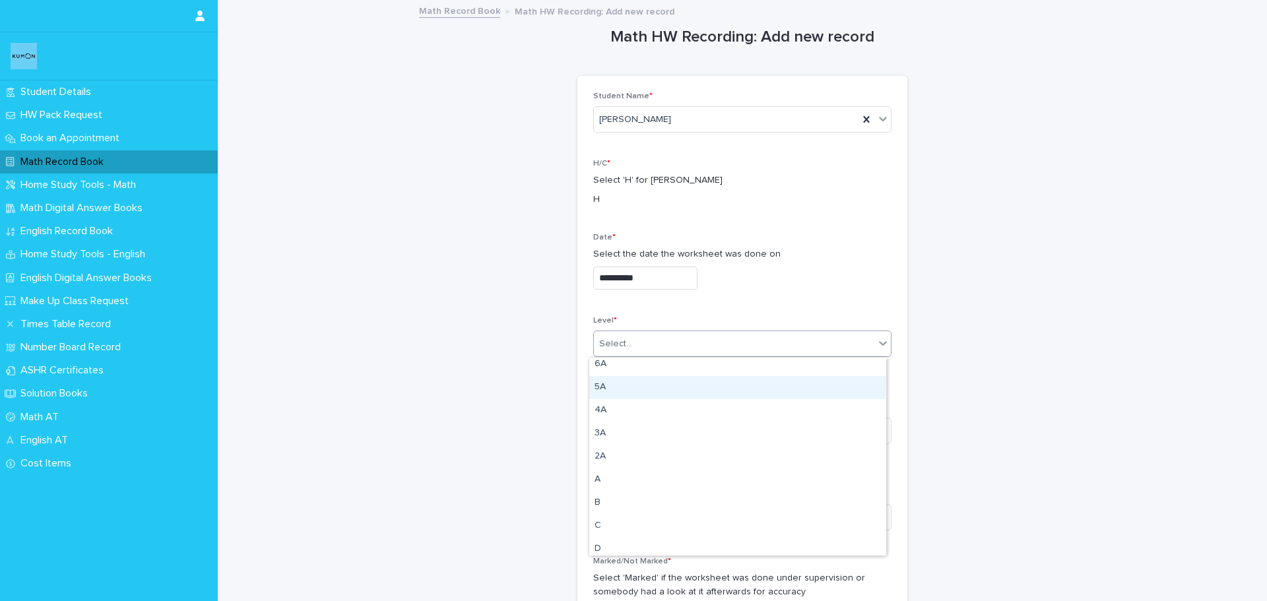
scroll to position [198, 0]
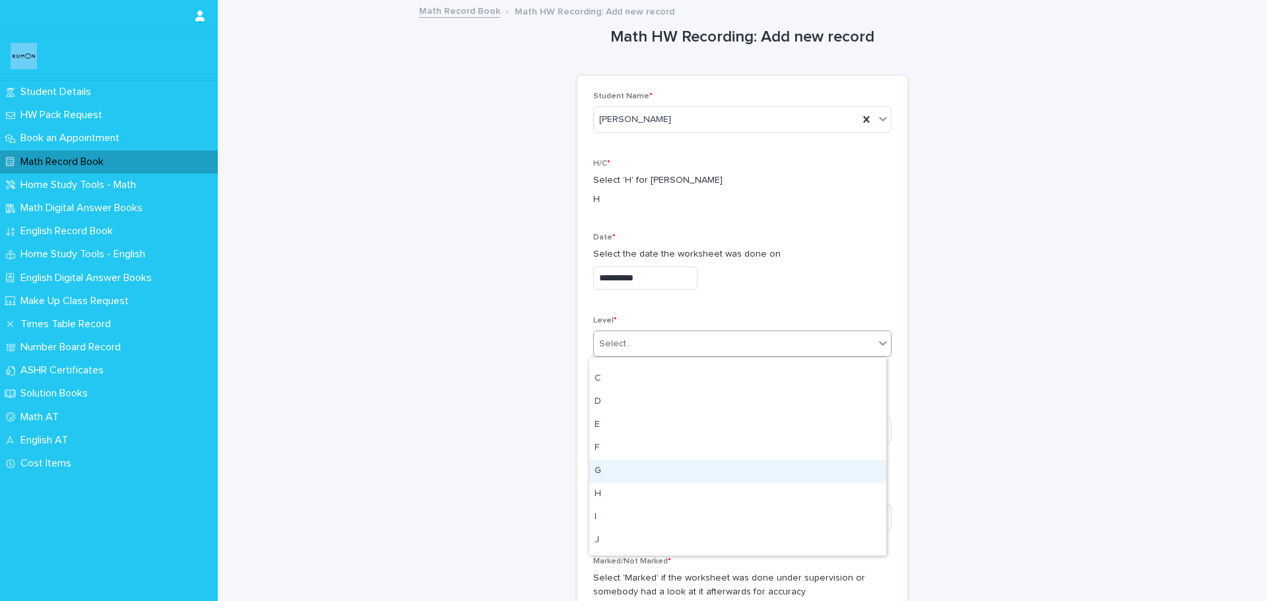
click at [639, 477] on div "G" at bounding box center [737, 471] width 297 height 23
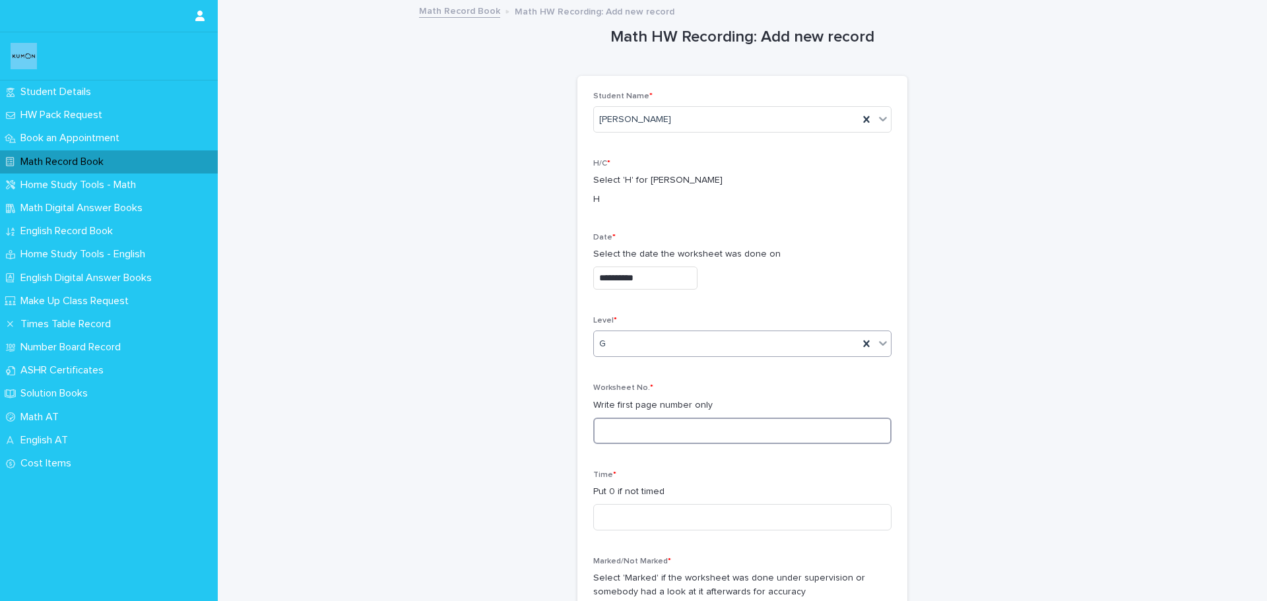
click at [639, 431] on input at bounding box center [742, 431] width 298 height 26
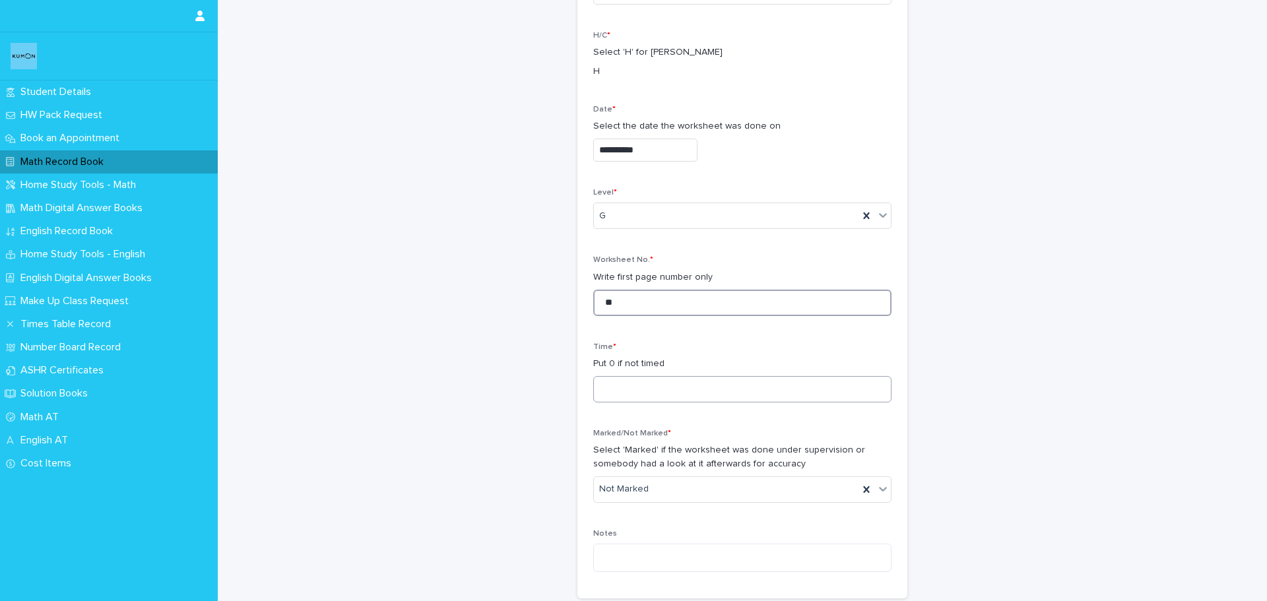
scroll to position [132, 0]
type input "**"
click at [643, 384] on input at bounding box center [742, 385] width 298 height 26
type input "*"
click at [672, 490] on div "Not Marked" at bounding box center [726, 485] width 265 height 22
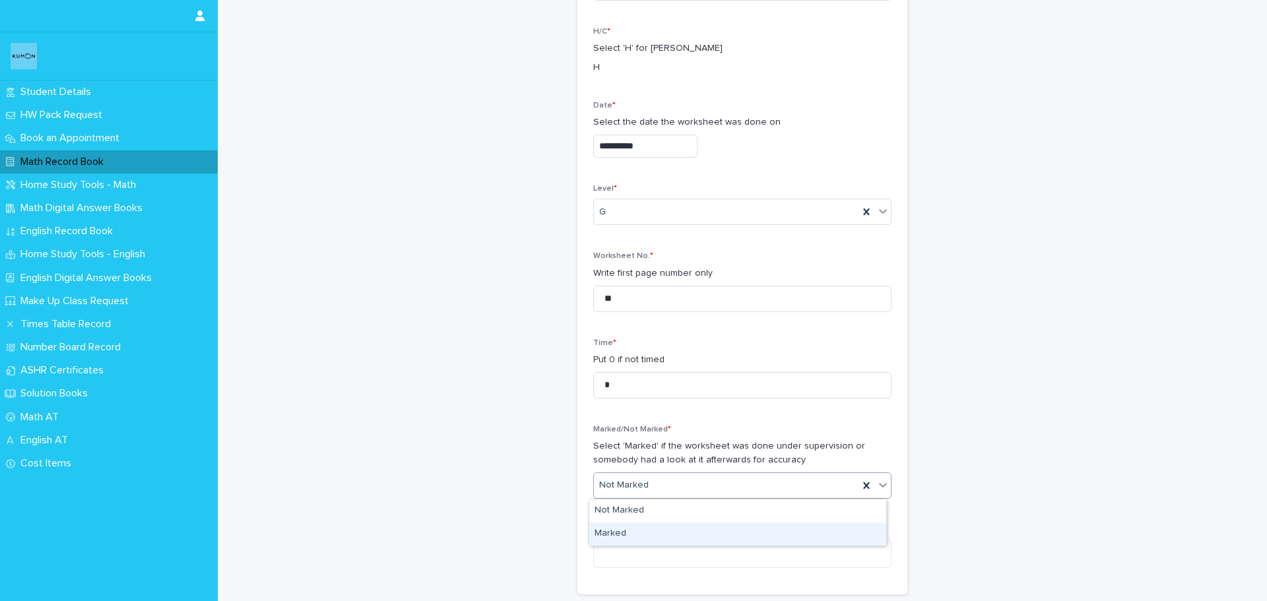
click at [668, 524] on div "Marked" at bounding box center [737, 533] width 297 height 23
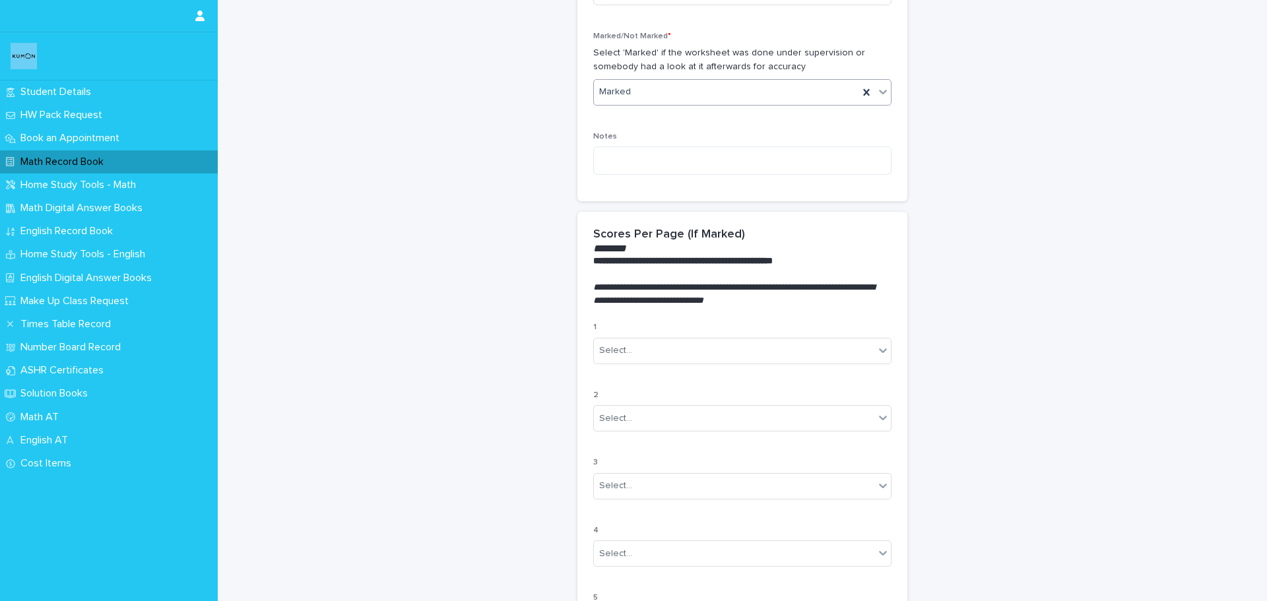
scroll to position [528, 0]
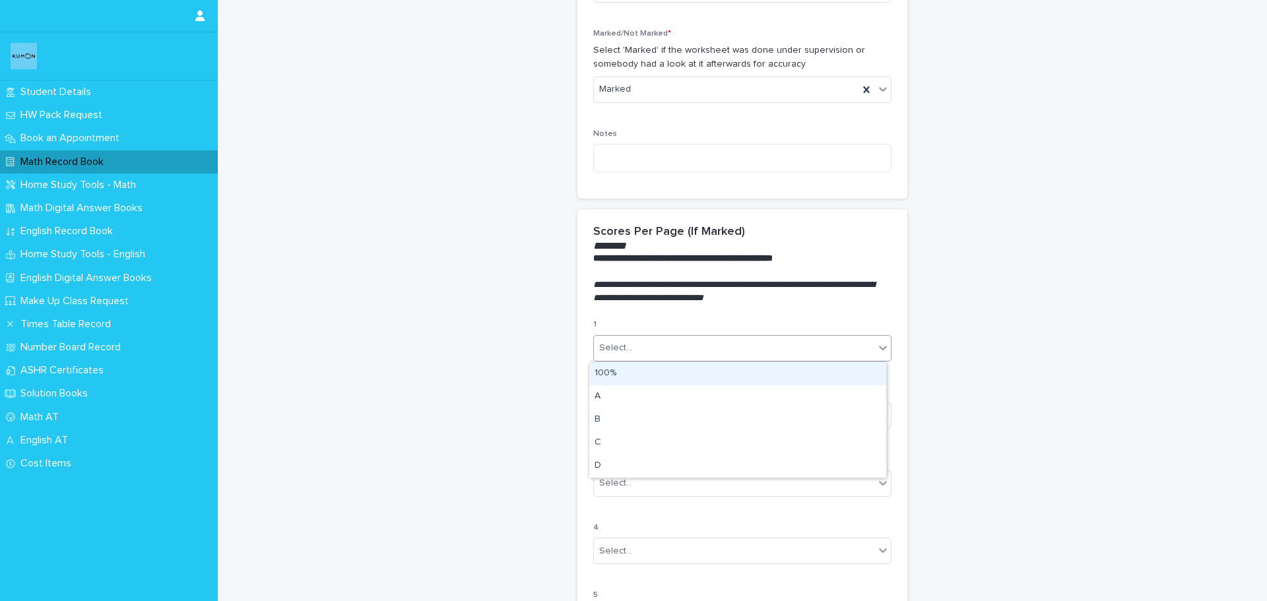
click at [650, 351] on div "Select..." at bounding box center [734, 348] width 280 height 22
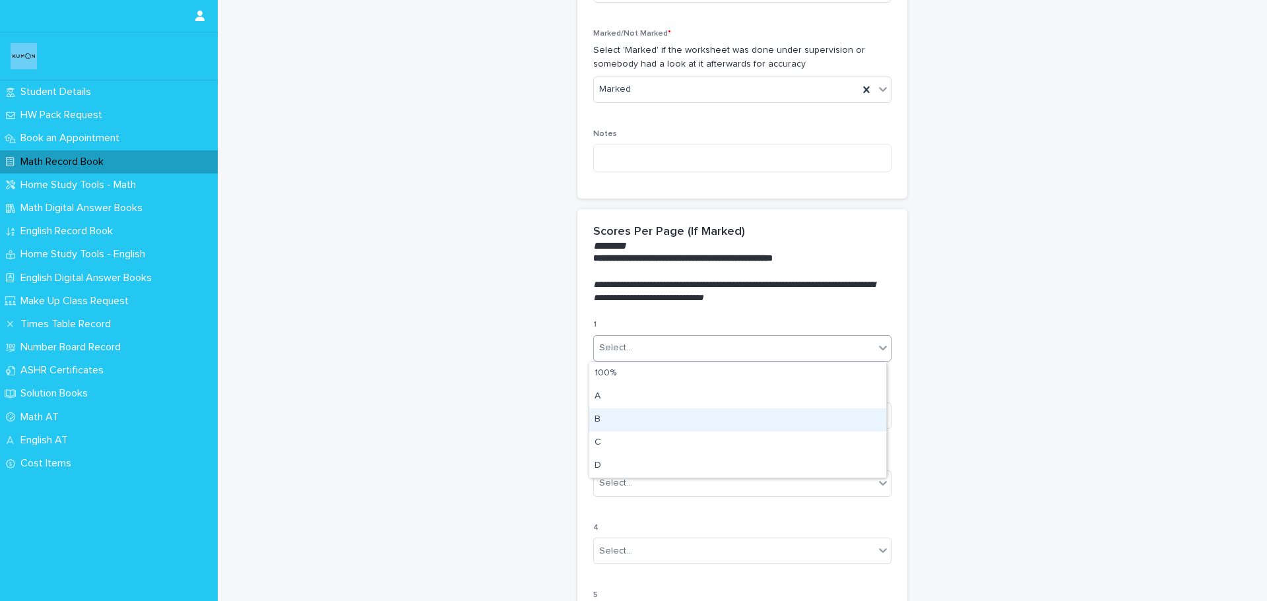
click at [633, 424] on div "B" at bounding box center [737, 419] width 297 height 23
click at [633, 422] on div "Select..." at bounding box center [734, 416] width 280 height 22
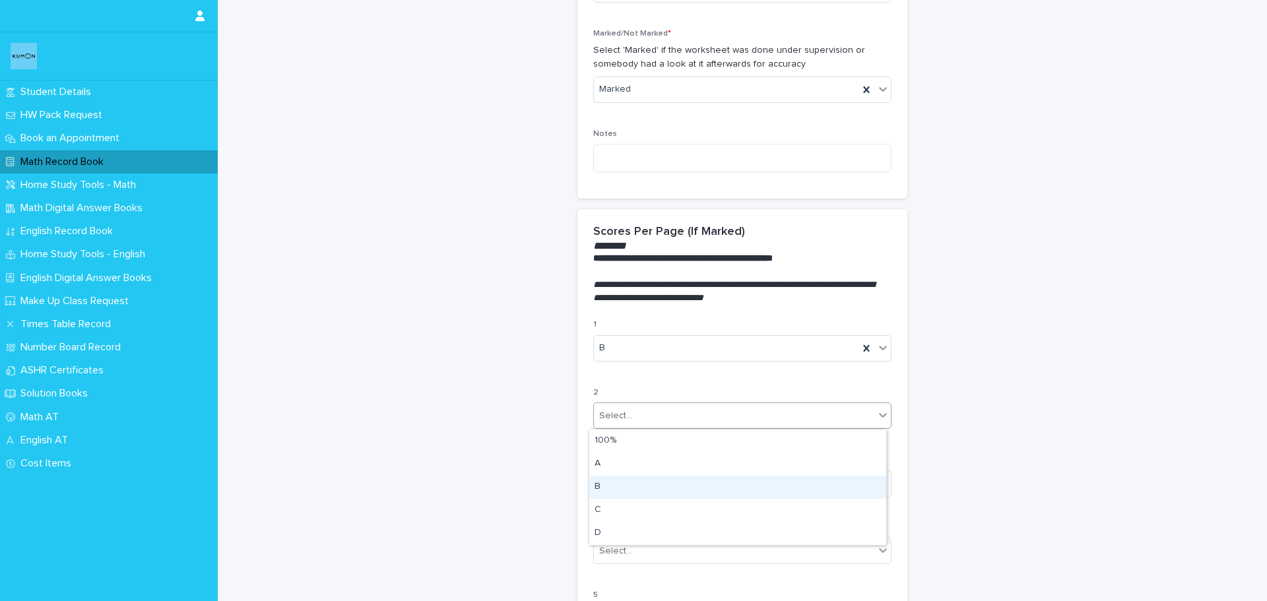
click at [625, 478] on div "B" at bounding box center [737, 487] width 297 height 23
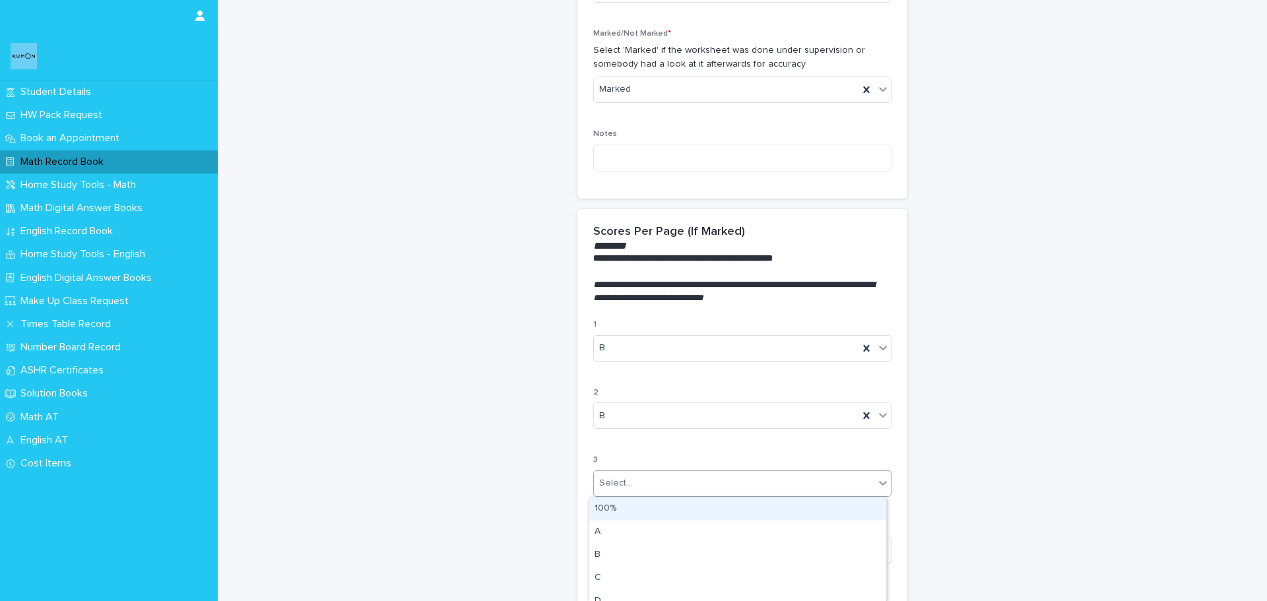
click at [629, 491] on div "Select..." at bounding box center [734, 483] width 280 height 22
click at [624, 557] on div "B" at bounding box center [737, 555] width 297 height 23
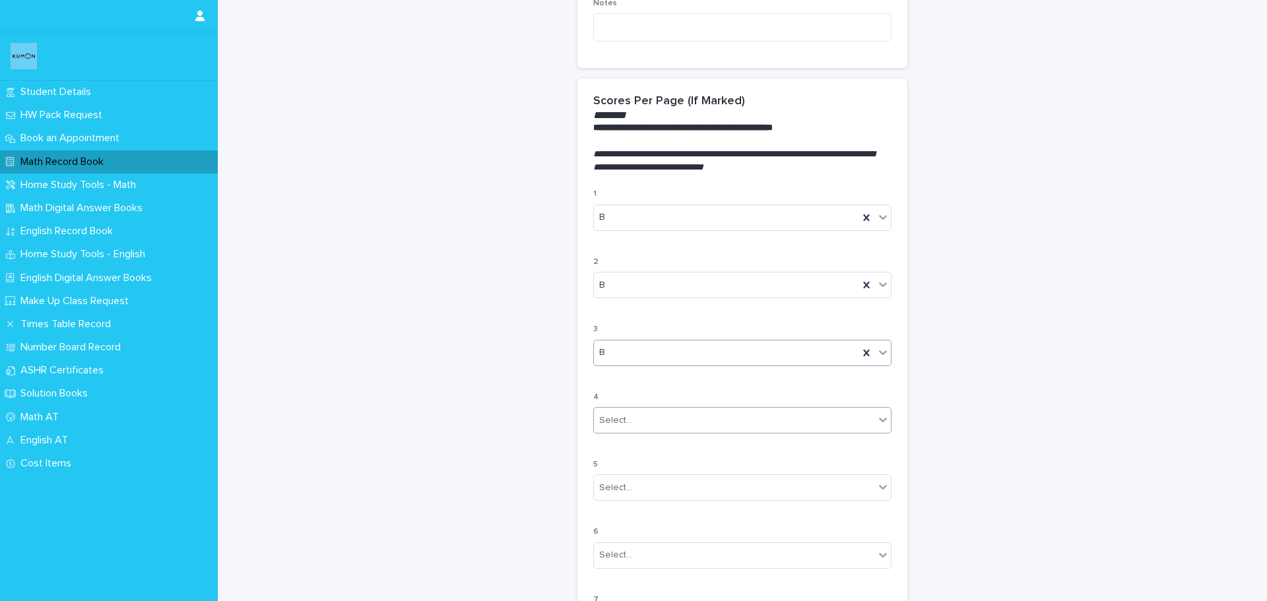
scroll to position [726, 0]
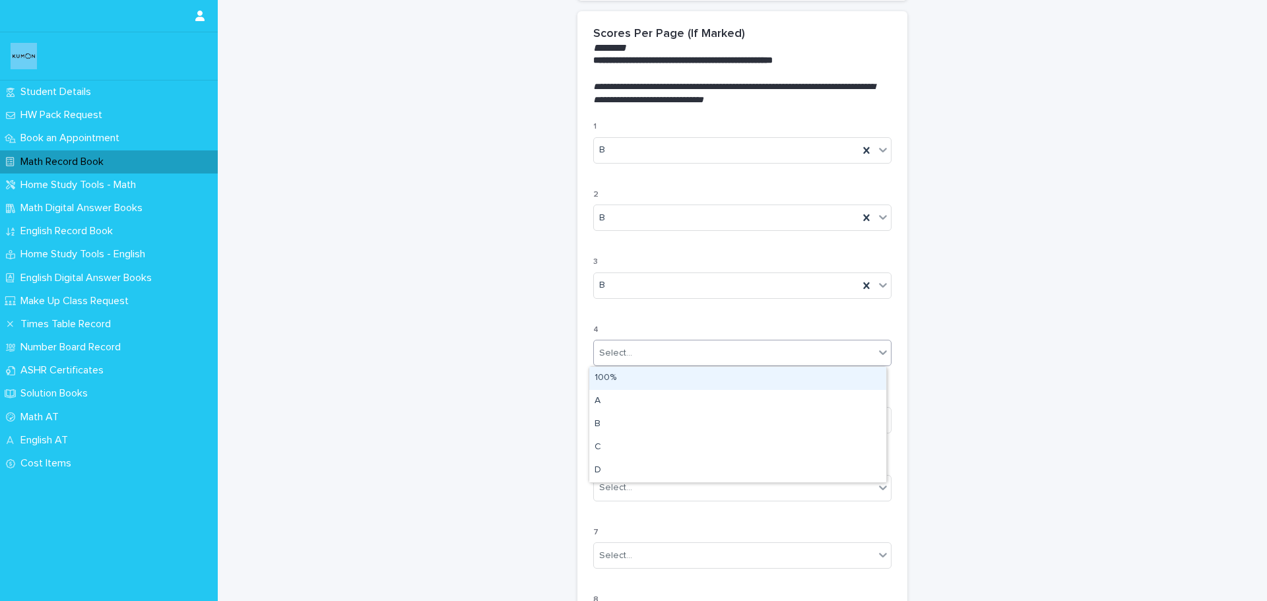
click at [630, 346] on div "Select..." at bounding box center [734, 353] width 280 height 22
click at [626, 425] on div "B" at bounding box center [737, 424] width 297 height 23
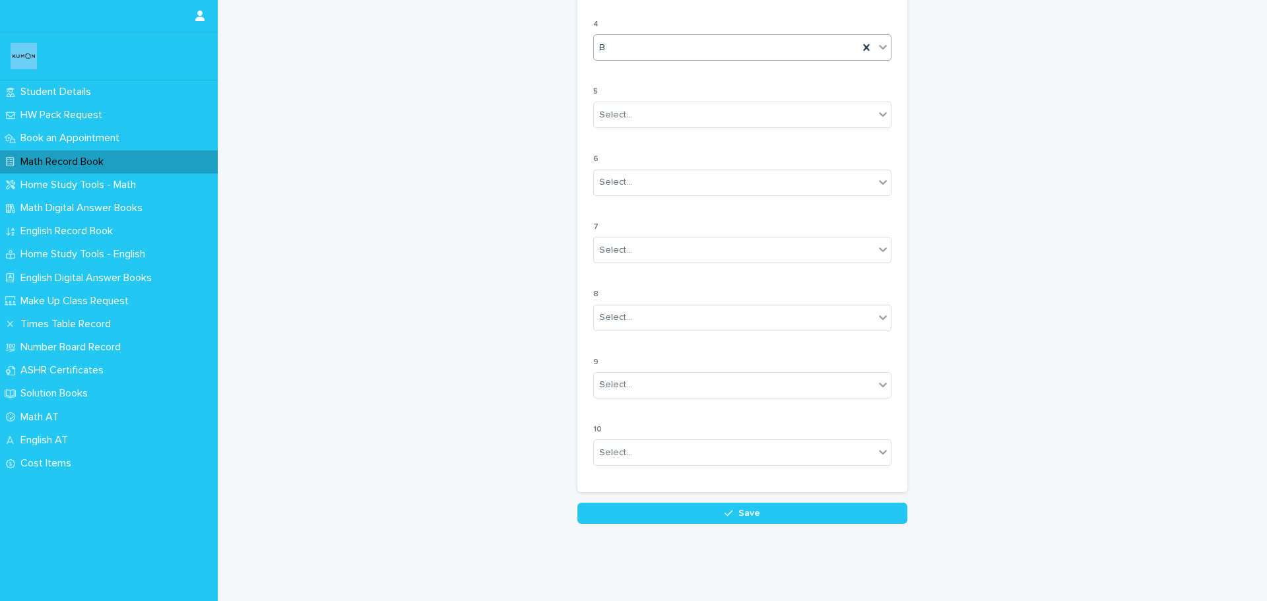
scroll to position [1056, 0]
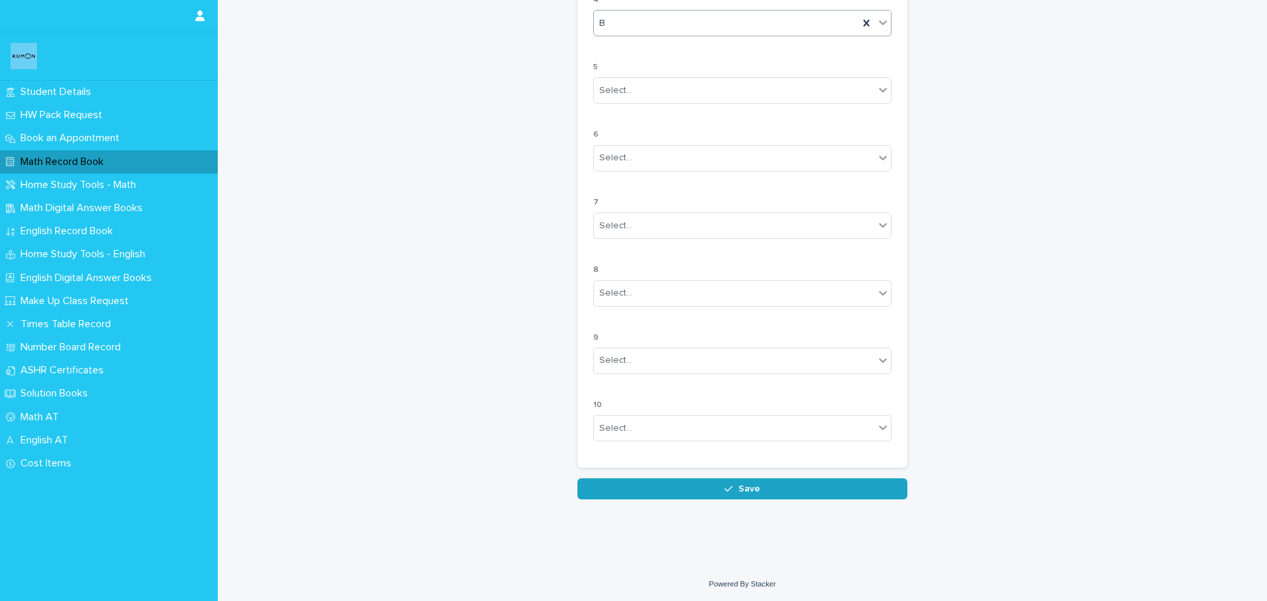
click at [807, 495] on button "Save" at bounding box center [742, 488] width 330 height 21
